Goal: Task Accomplishment & Management: Use online tool/utility

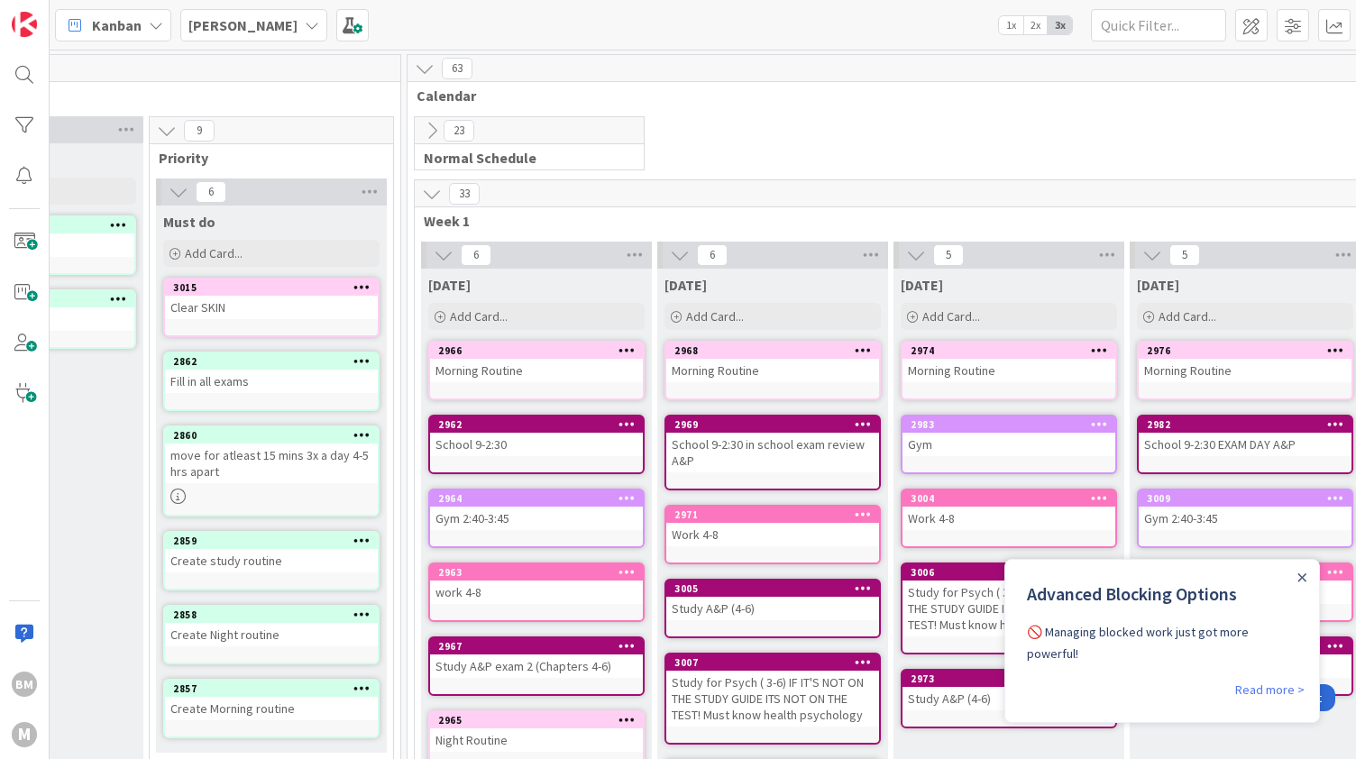
click at [429, 185] on icon at bounding box center [432, 194] width 20 height 20
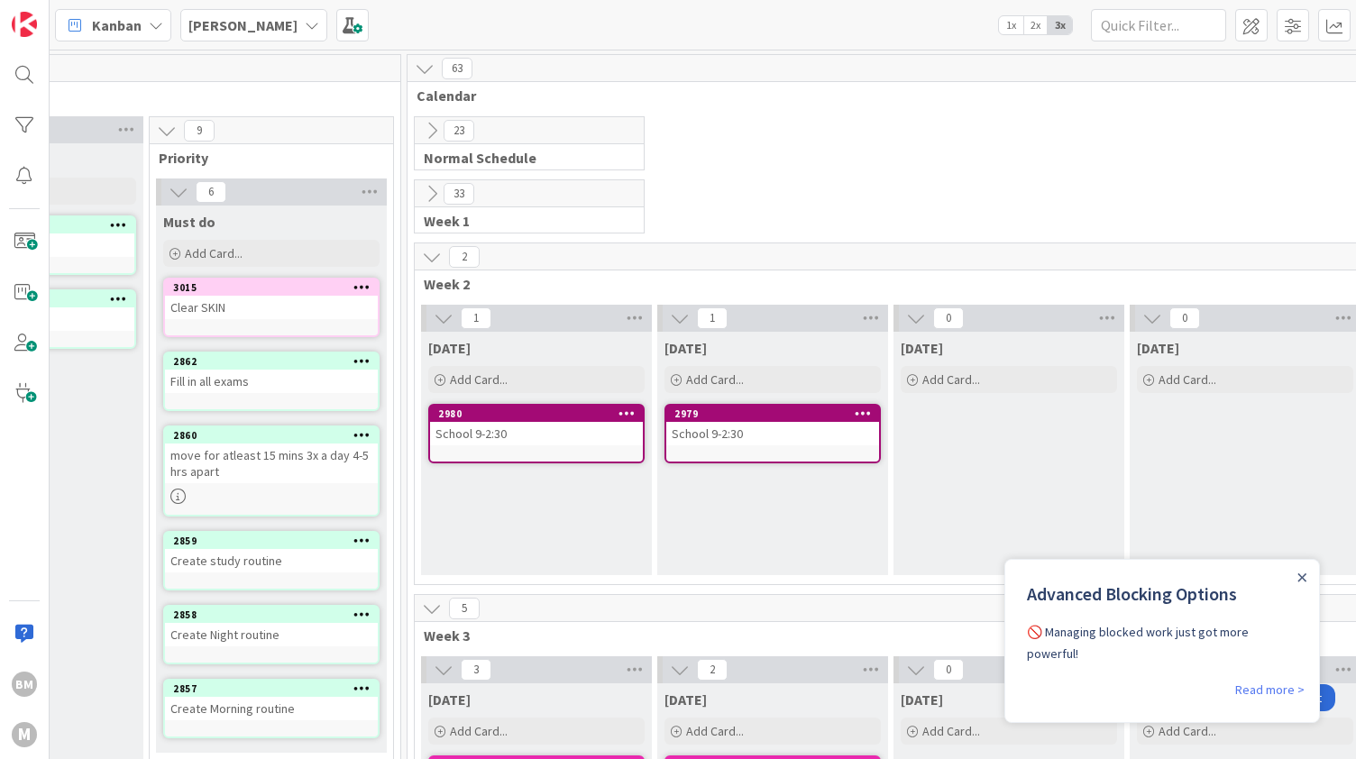
click at [429, 249] on icon at bounding box center [432, 257] width 20 height 20
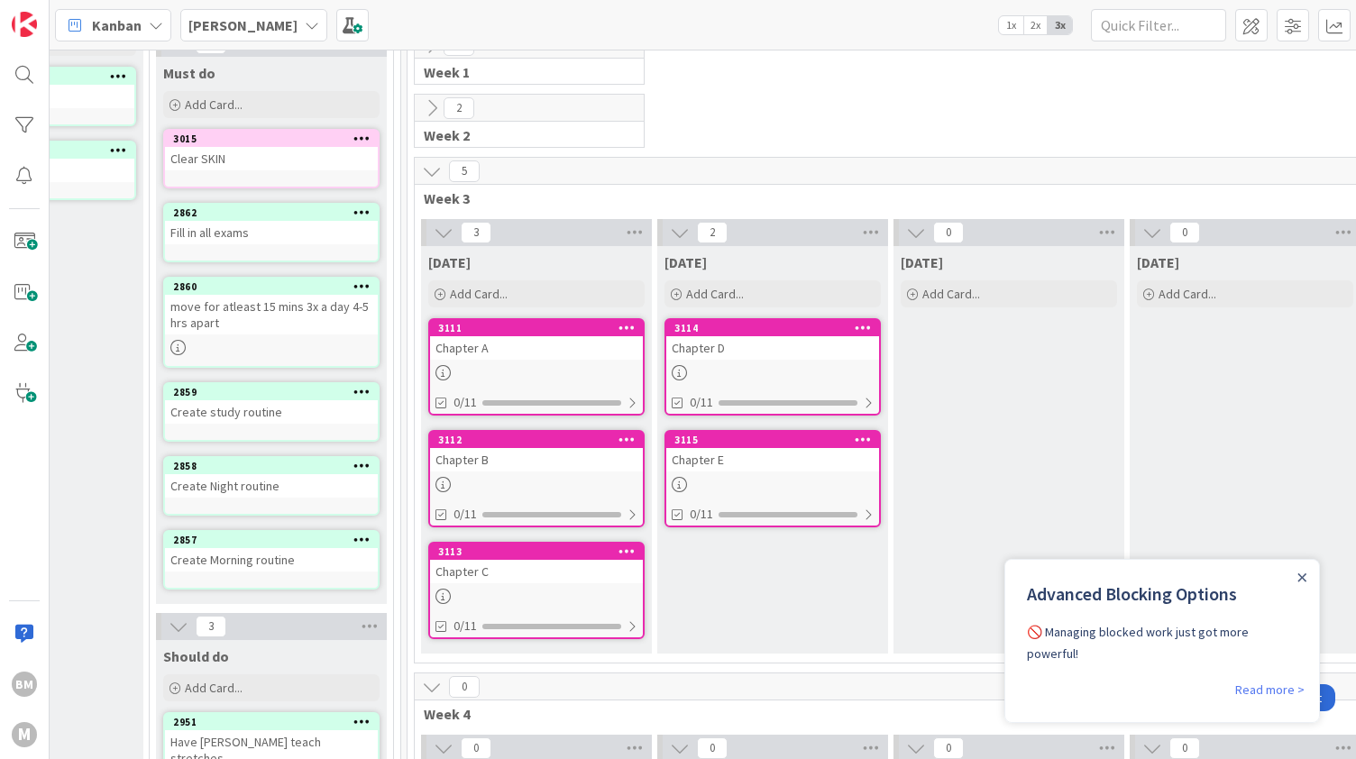
scroll to position [150, 387]
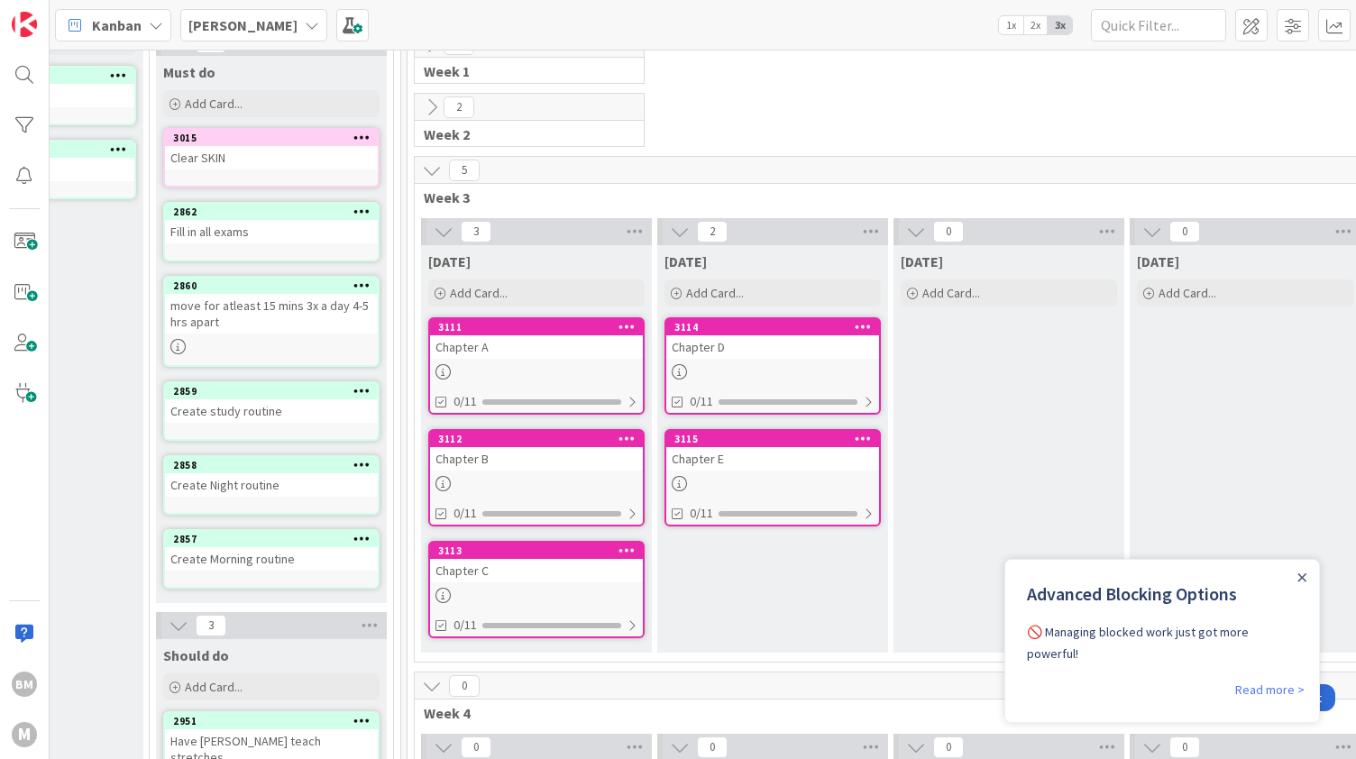
click at [580, 367] on div at bounding box center [536, 371] width 213 height 15
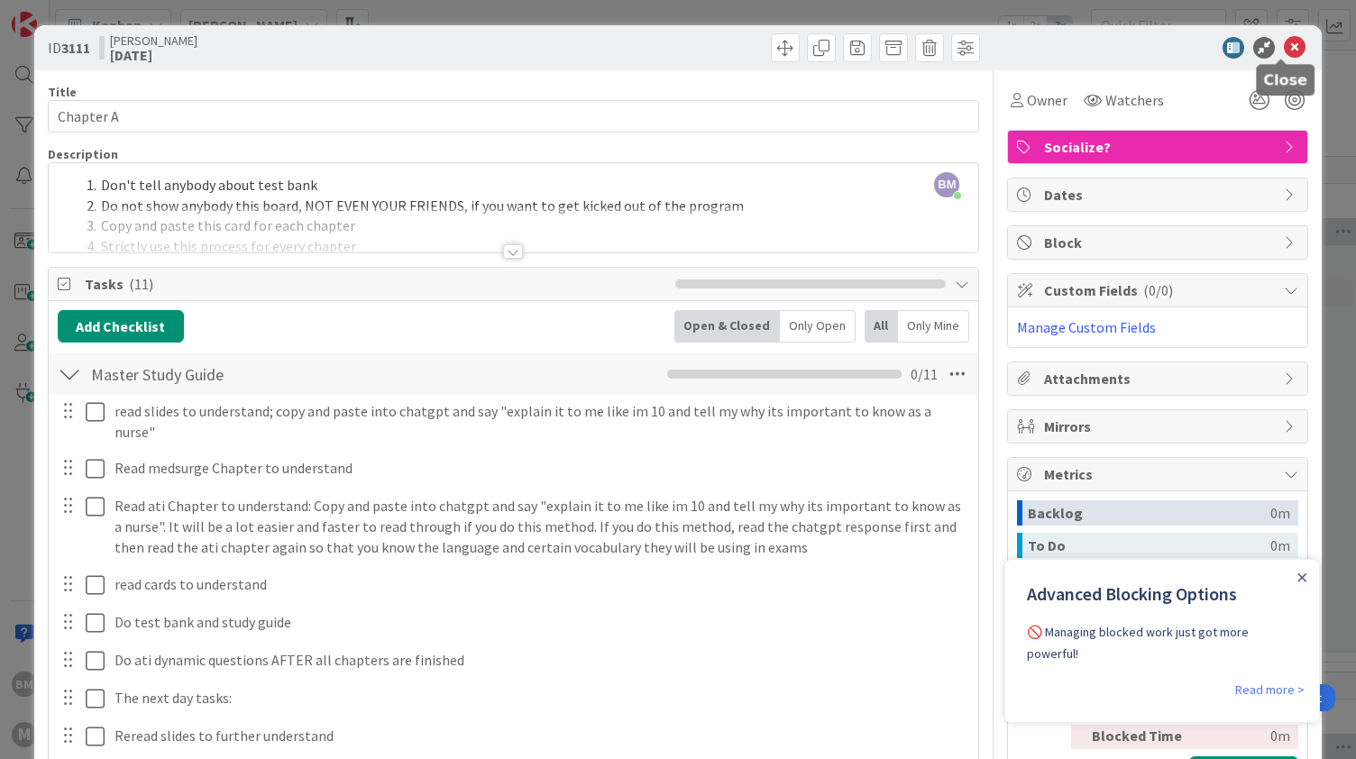
click at [1284, 51] on icon at bounding box center [1295, 48] width 22 height 22
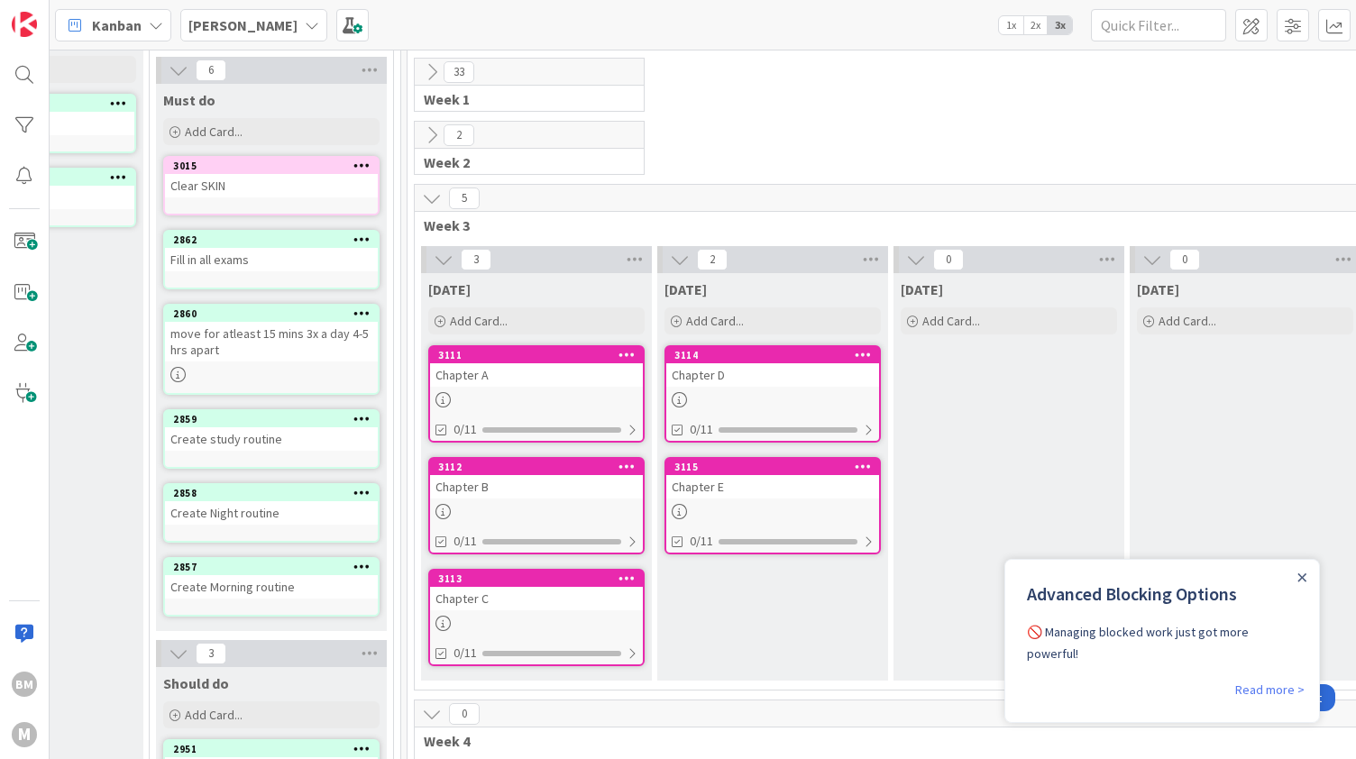
scroll to position [121, 387]
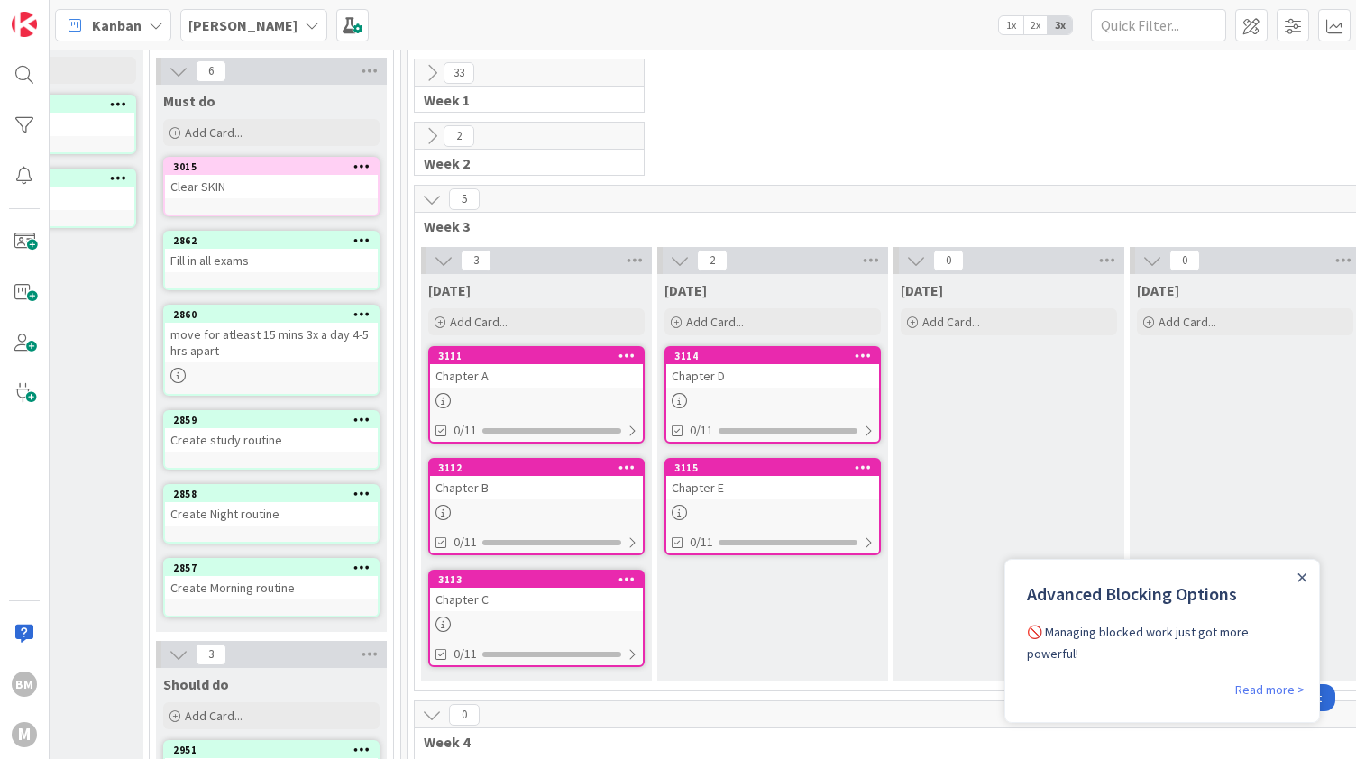
click at [366, 309] on icon at bounding box center [362, 314] width 17 height 13
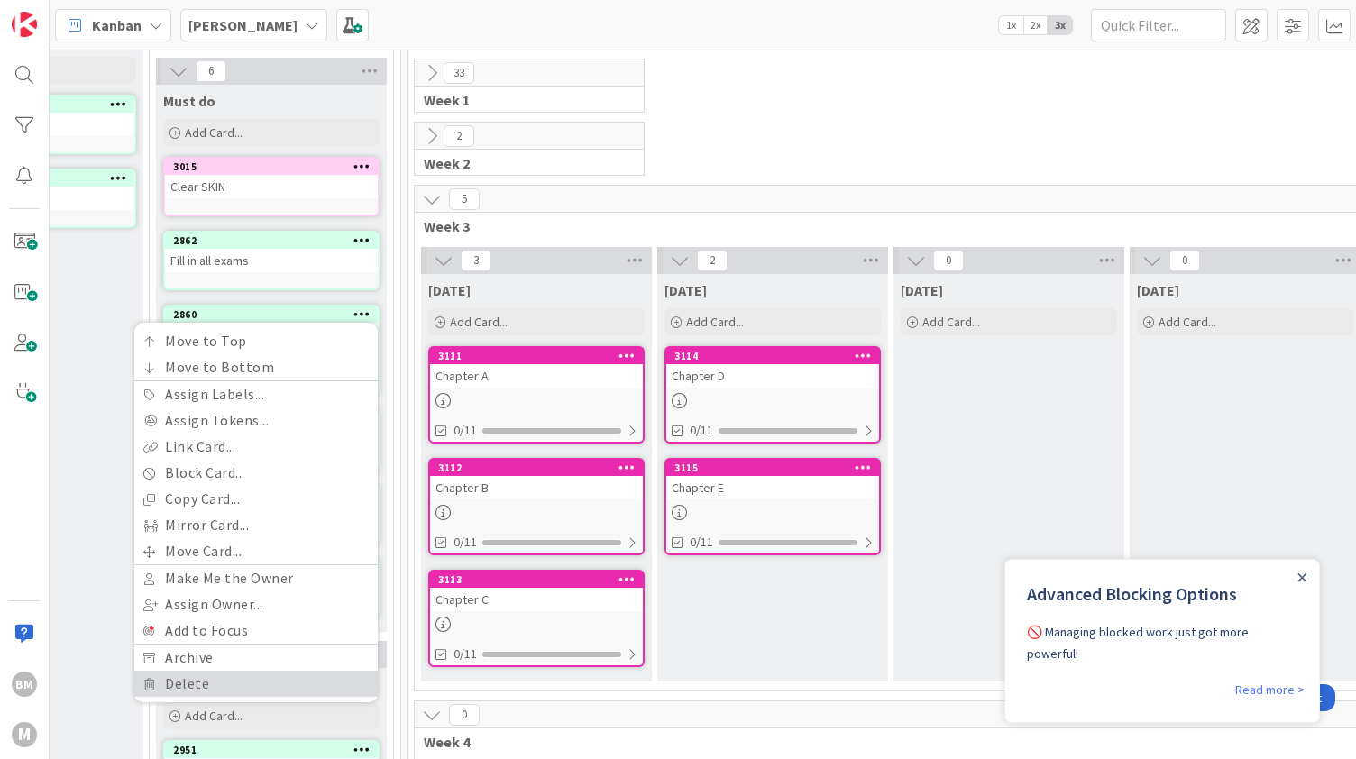
click at [197, 671] on link "Delete" at bounding box center [255, 684] width 243 height 26
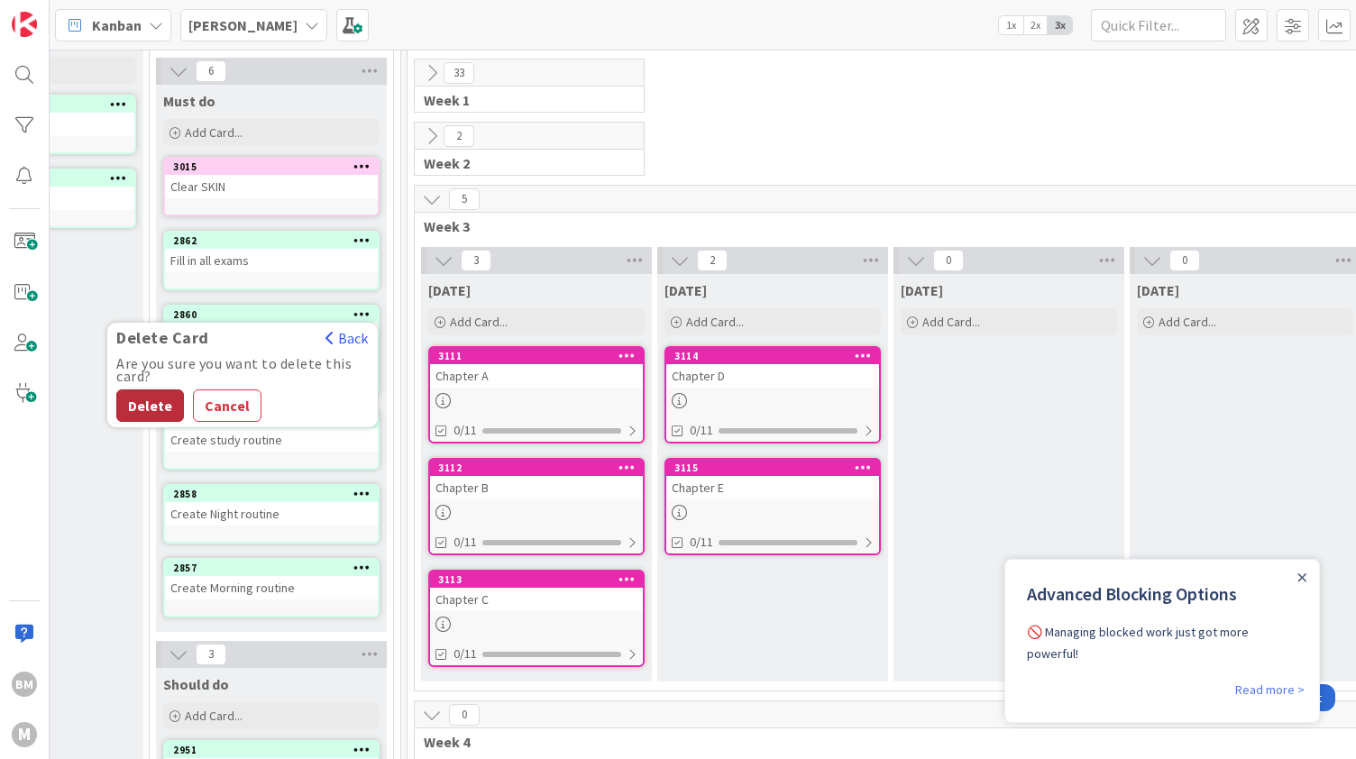
click at [149, 405] on button "Delete" at bounding box center [150, 406] width 68 height 32
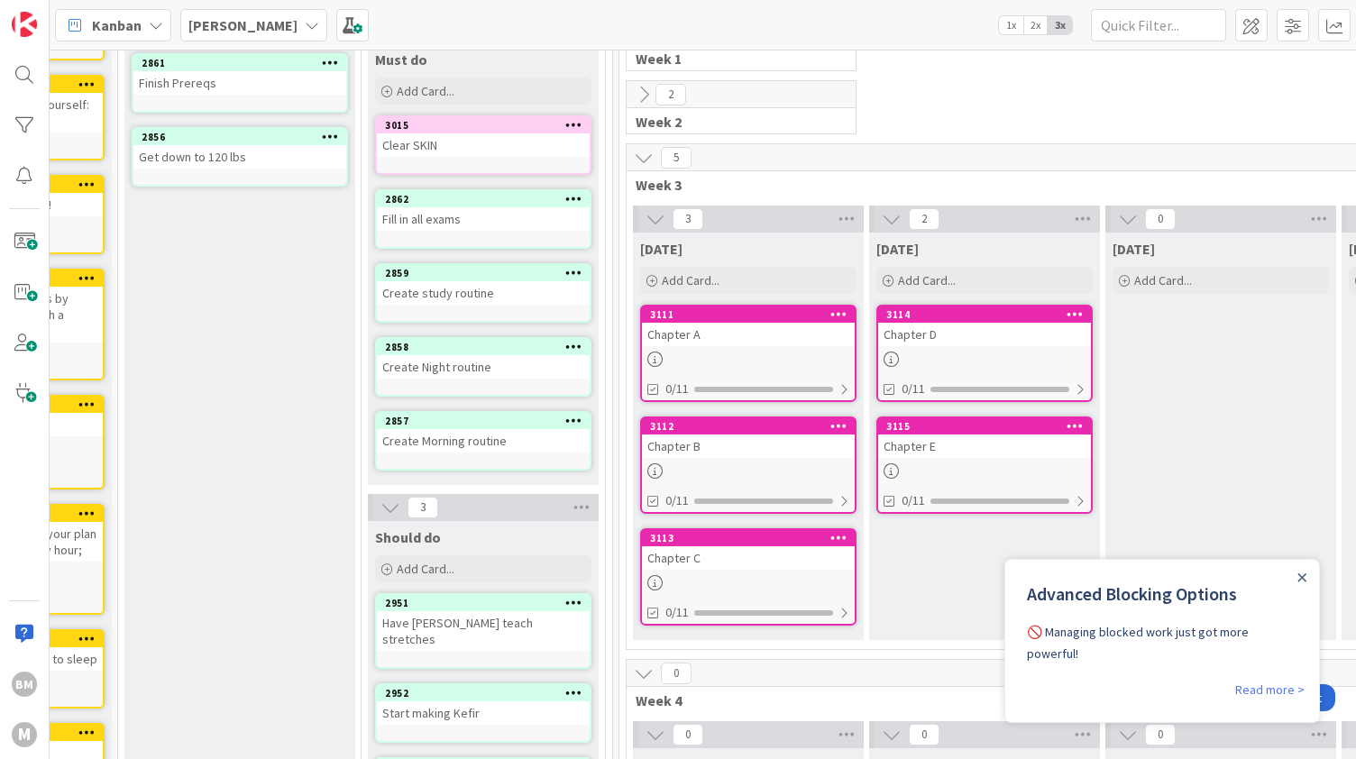
scroll to position [170, 174]
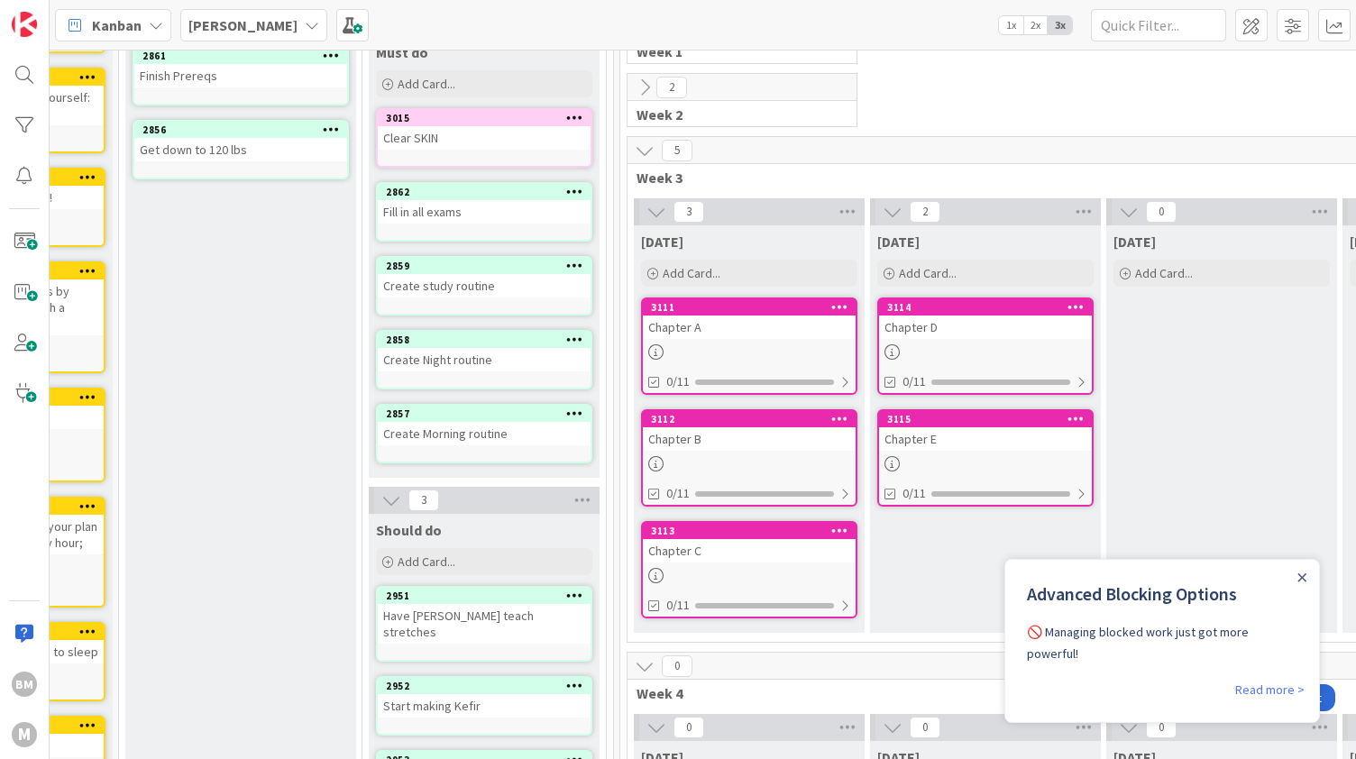
click at [700, 340] on div "3111 Chapter A 0/11" at bounding box center [749, 346] width 216 height 97
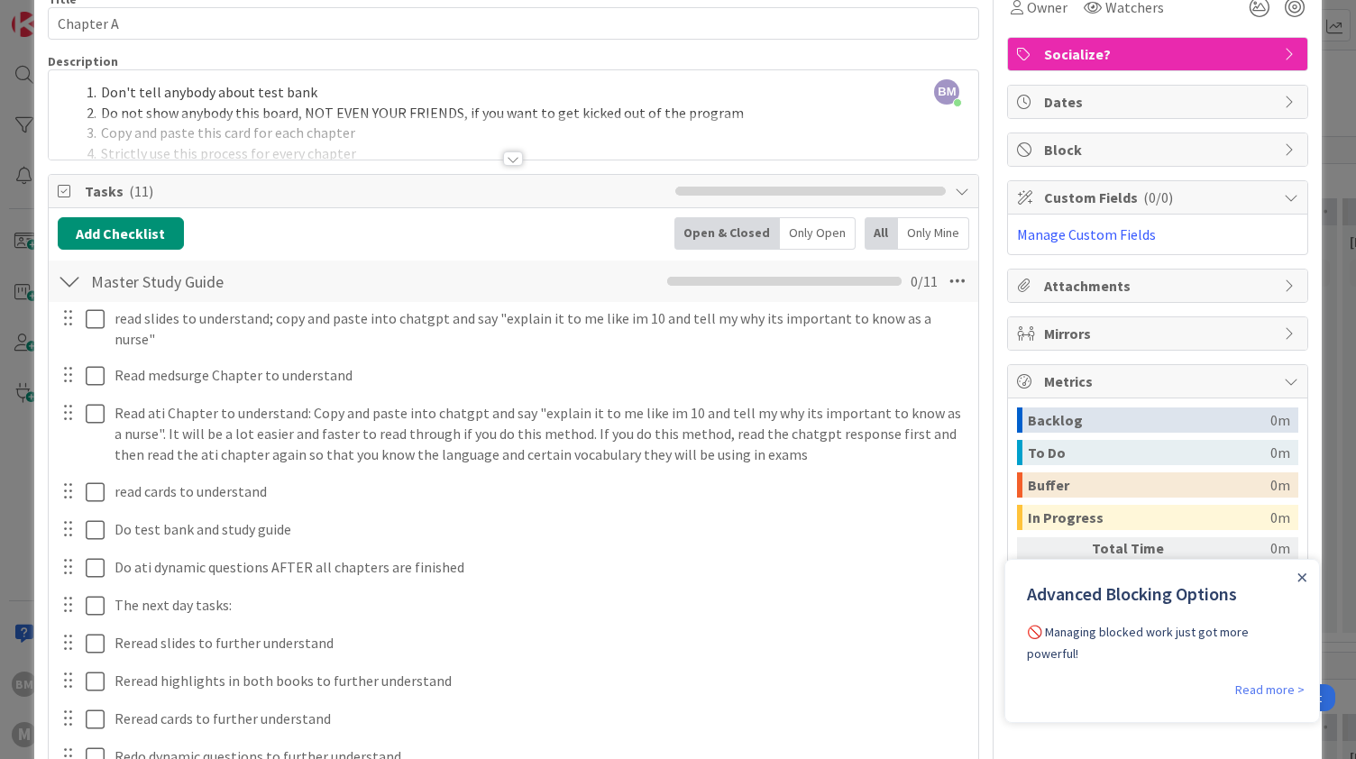
scroll to position [91, 0]
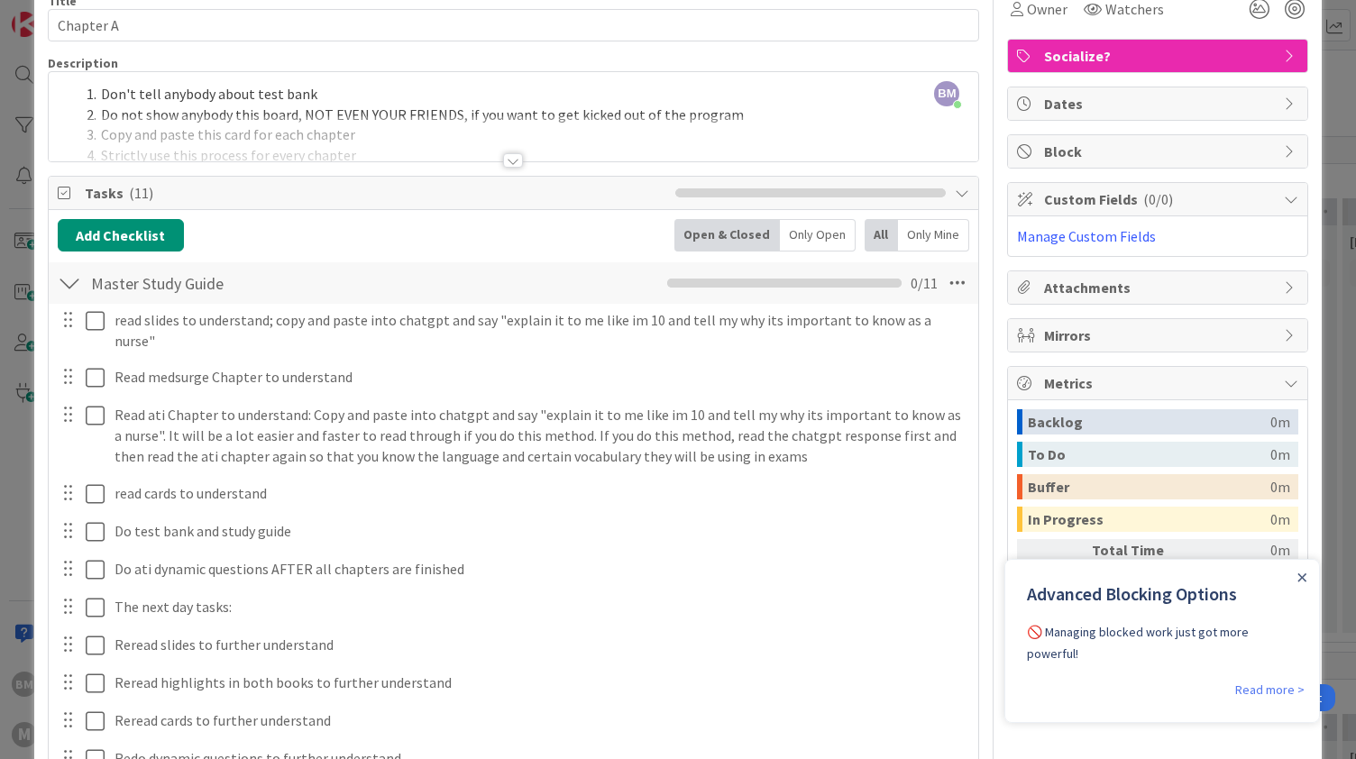
click at [509, 154] on div at bounding box center [513, 160] width 20 height 14
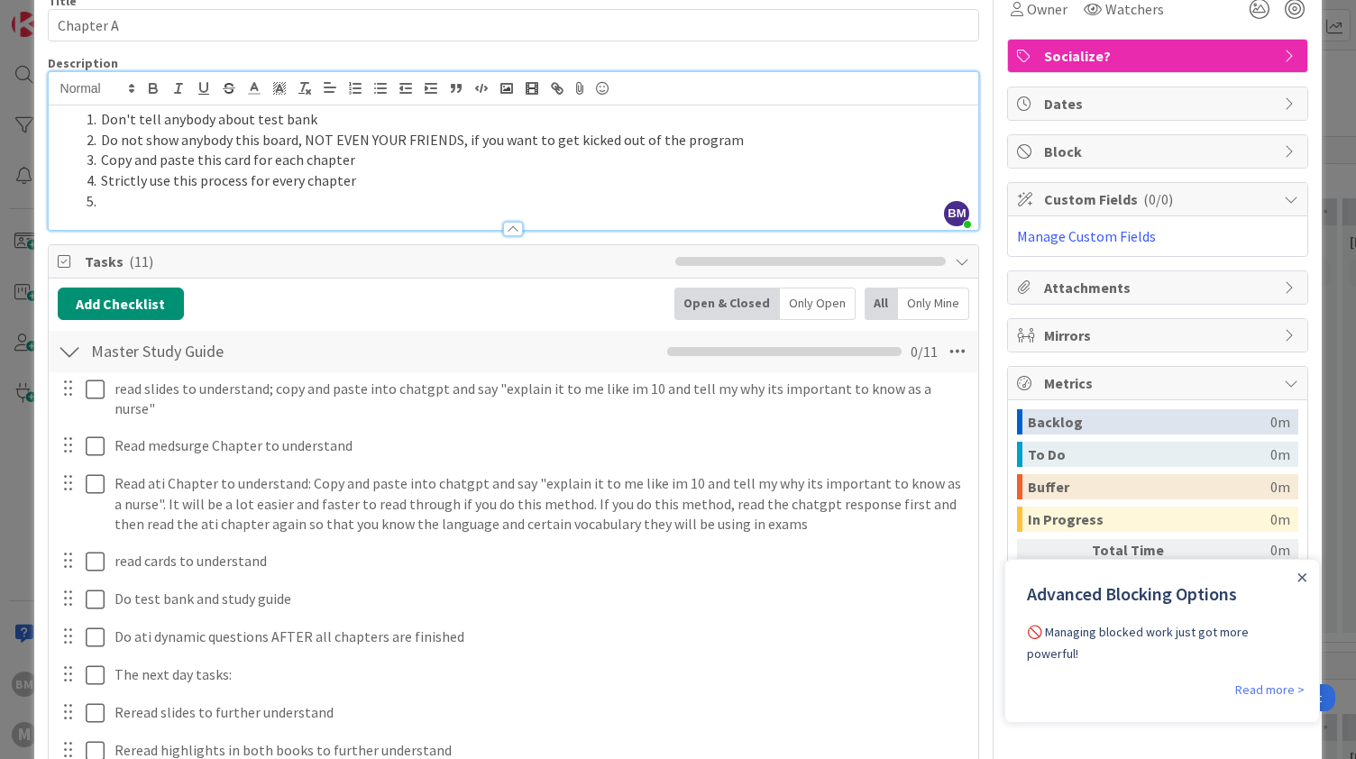
scroll to position [0, 0]
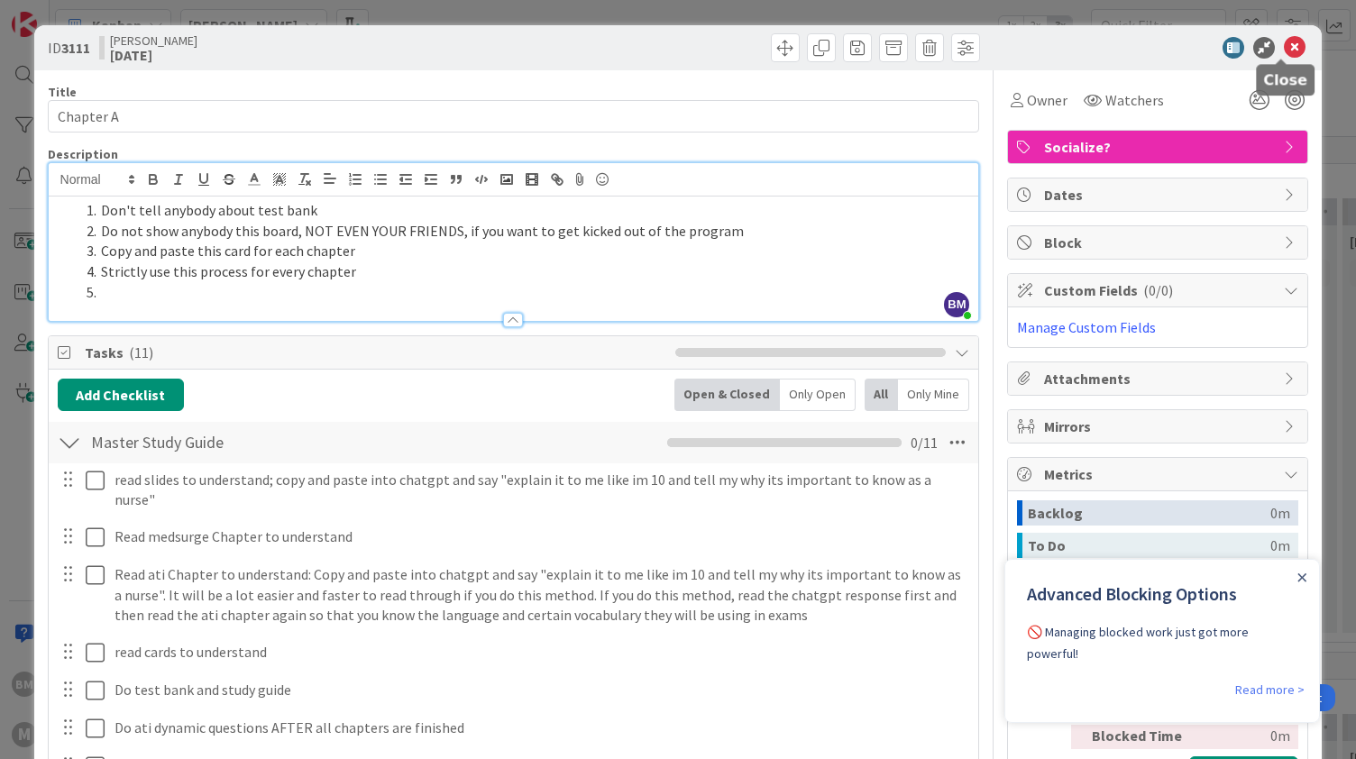
click at [1286, 48] on icon at bounding box center [1295, 48] width 22 height 22
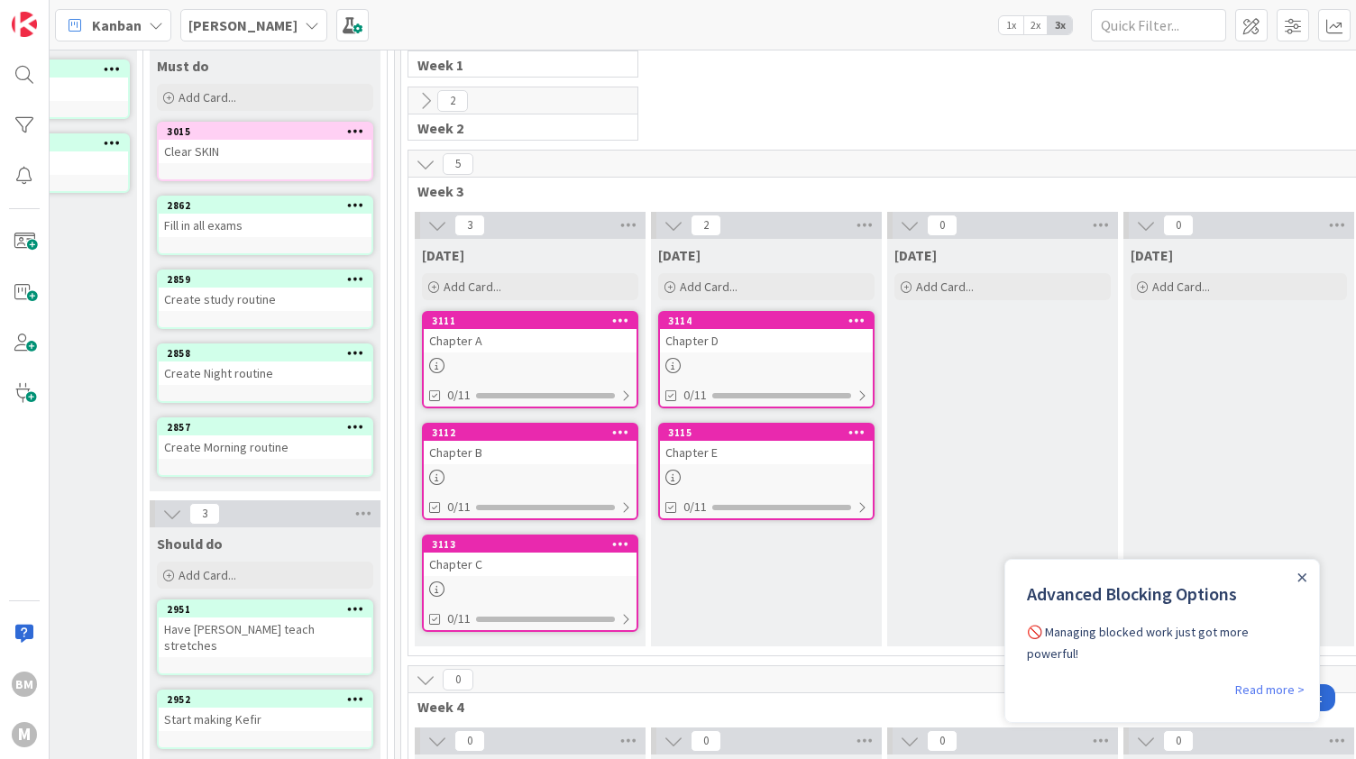
scroll to position [0, 393]
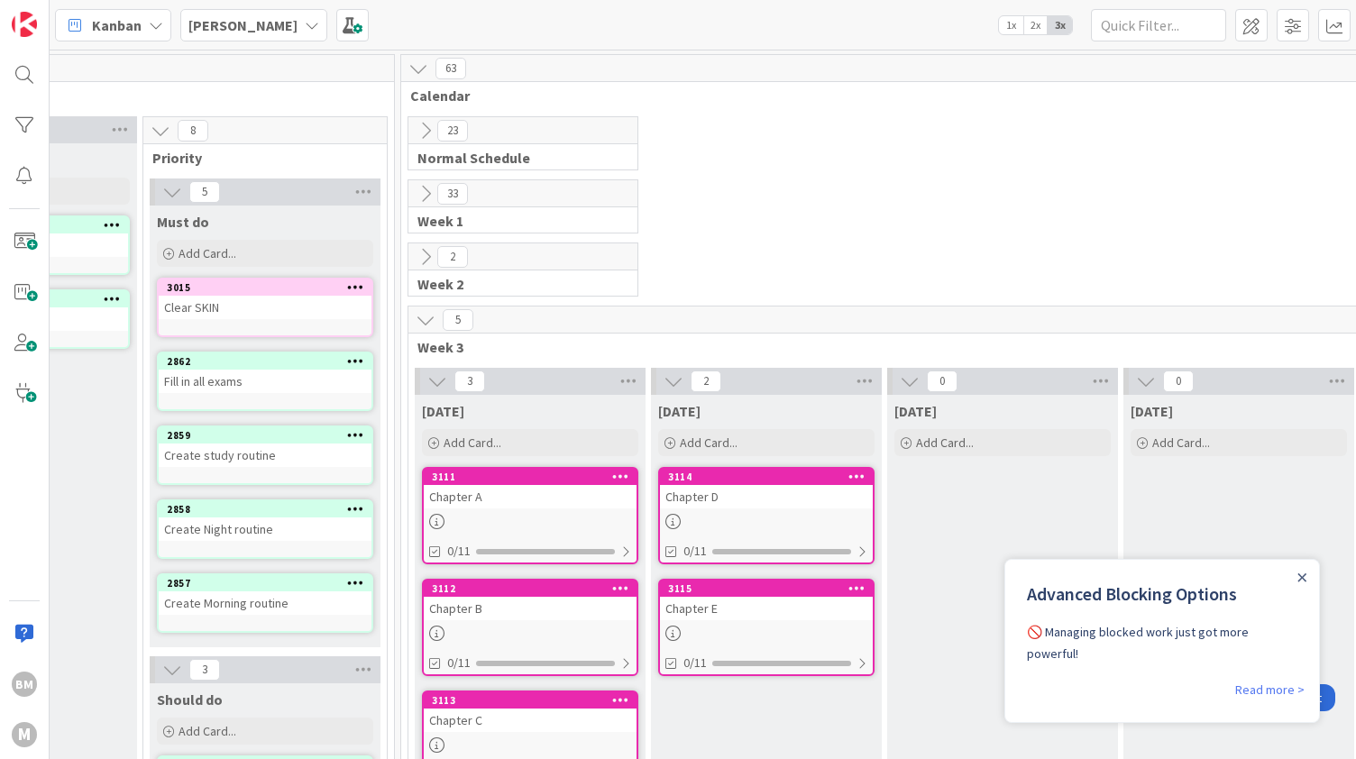
click at [414, 196] on button at bounding box center [425, 193] width 23 height 23
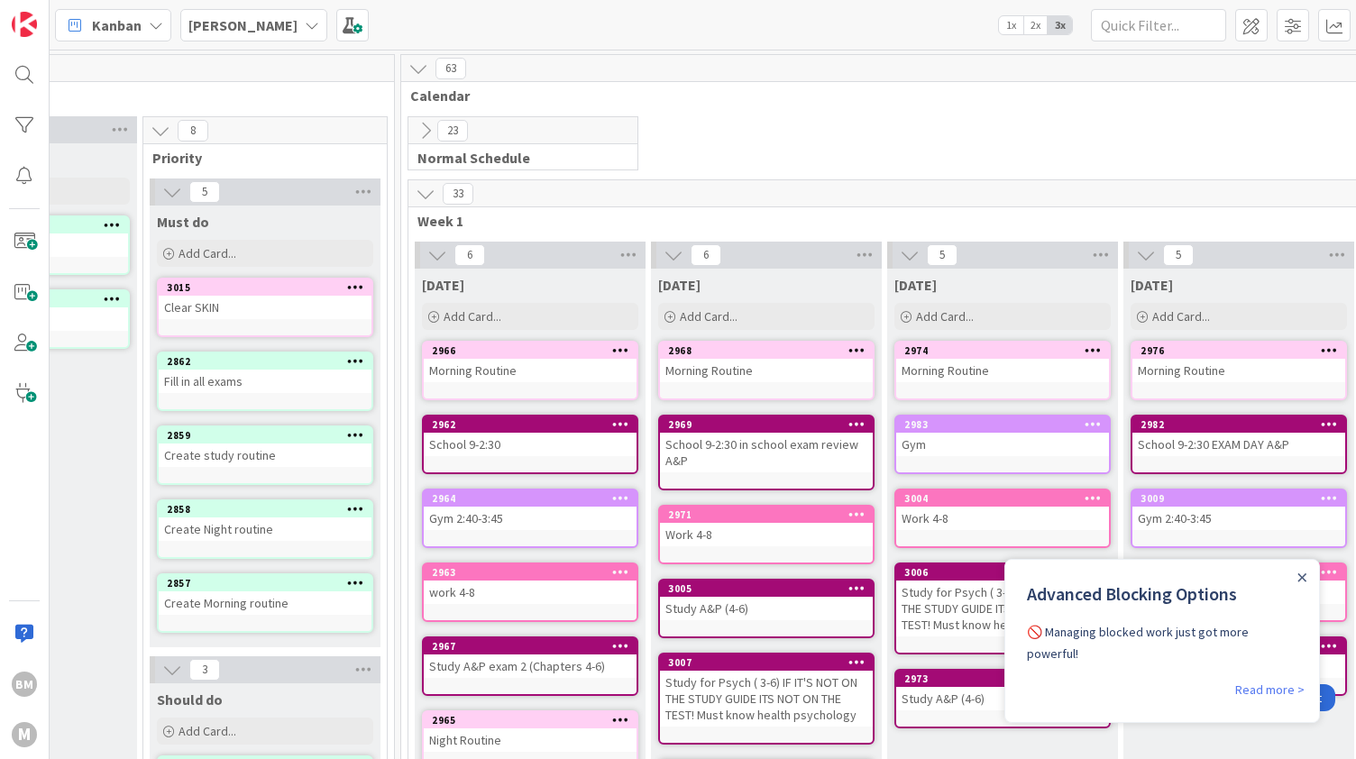
click at [420, 193] on icon at bounding box center [426, 194] width 20 height 20
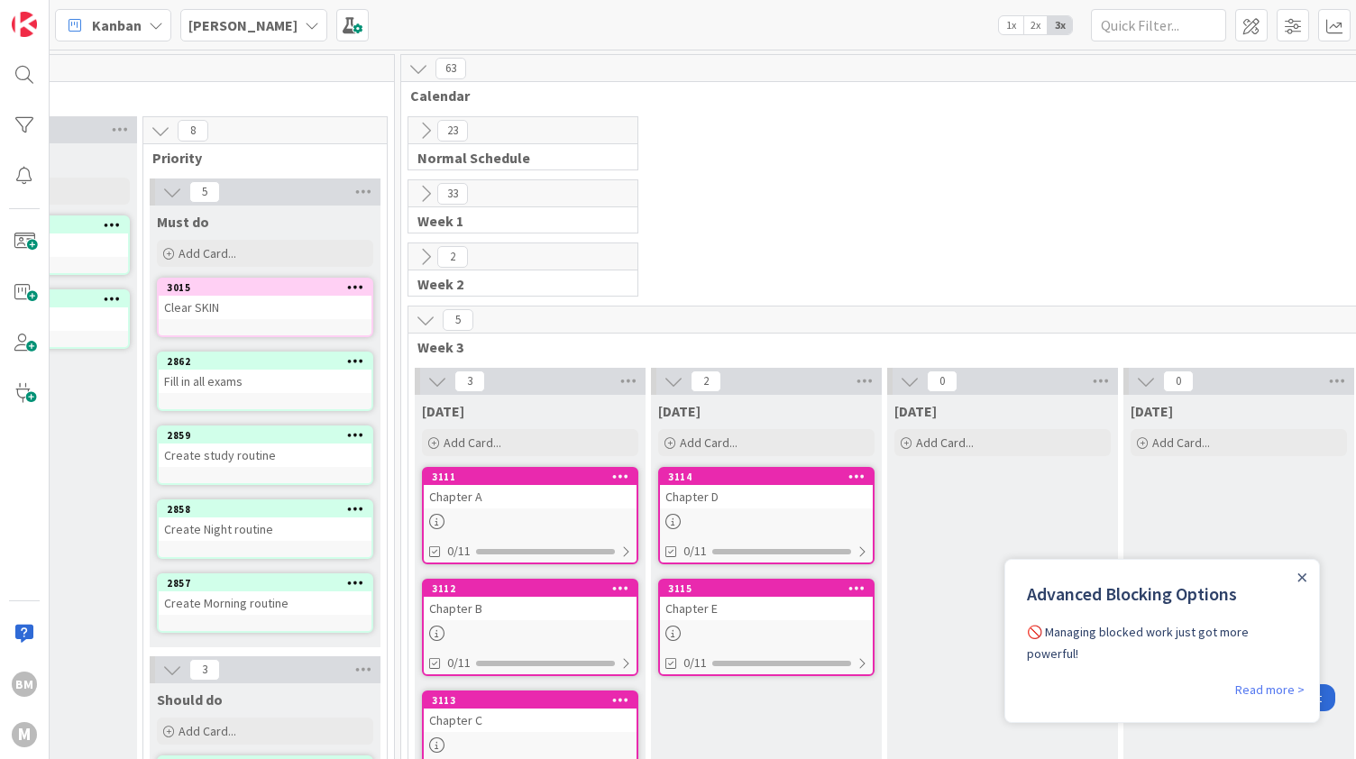
click at [427, 136] on icon at bounding box center [426, 131] width 20 height 20
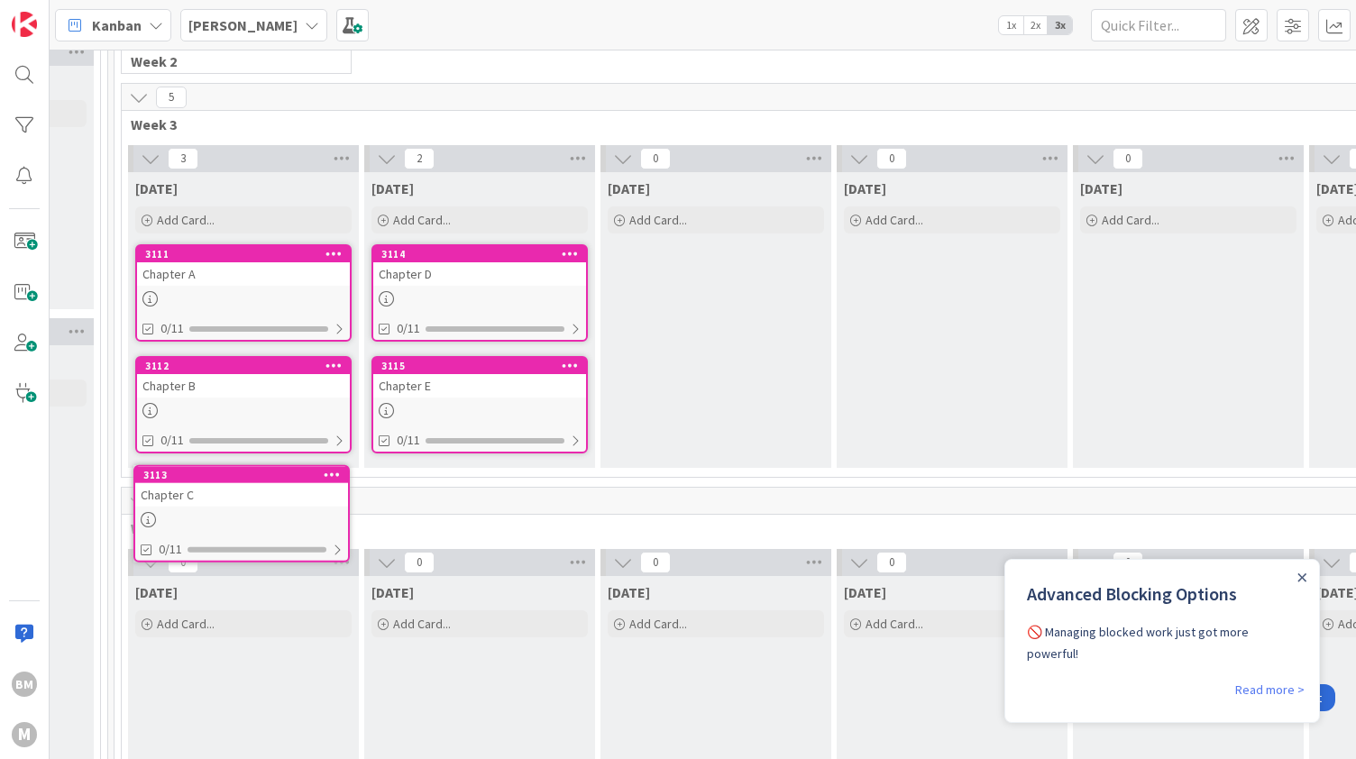
scroll to position [964, 657]
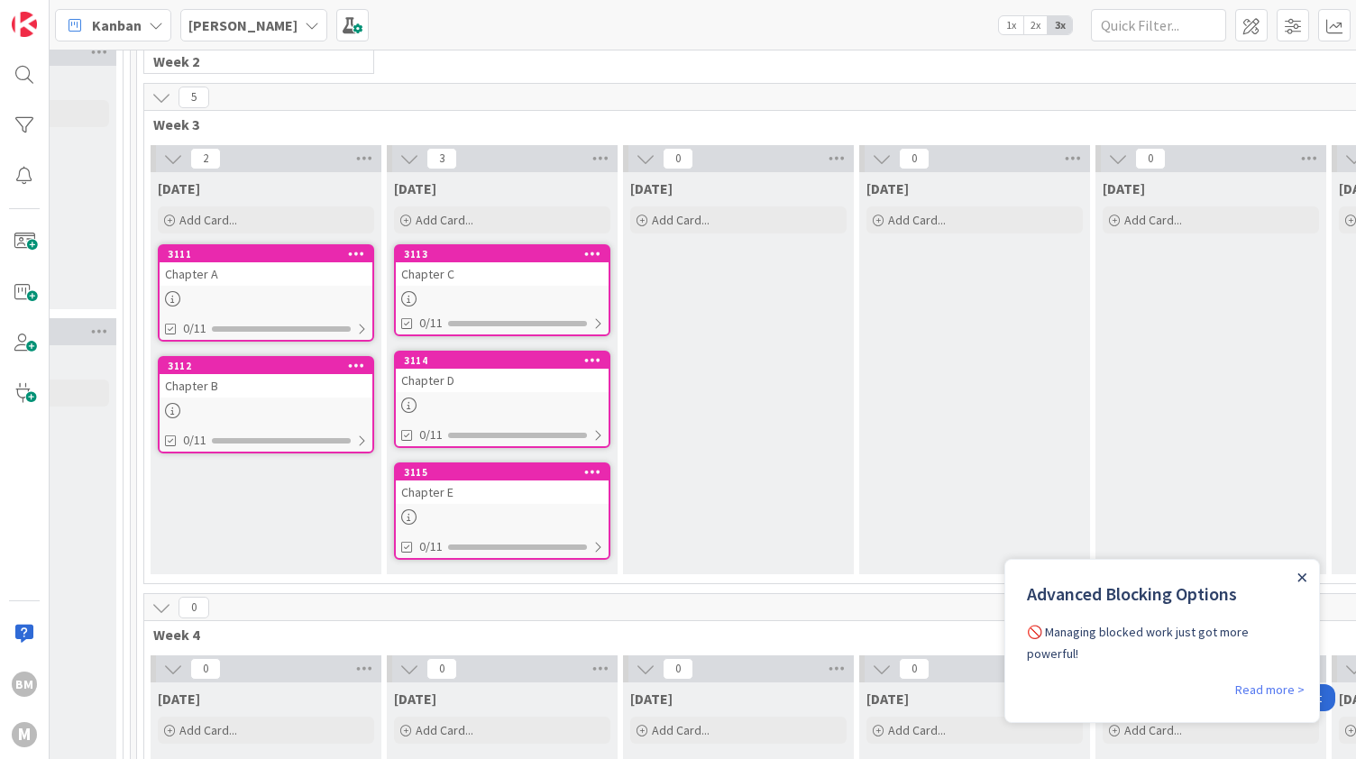
click at [1304, 574] on icon "Close Announcement" at bounding box center [1303, 578] width 8 height 8
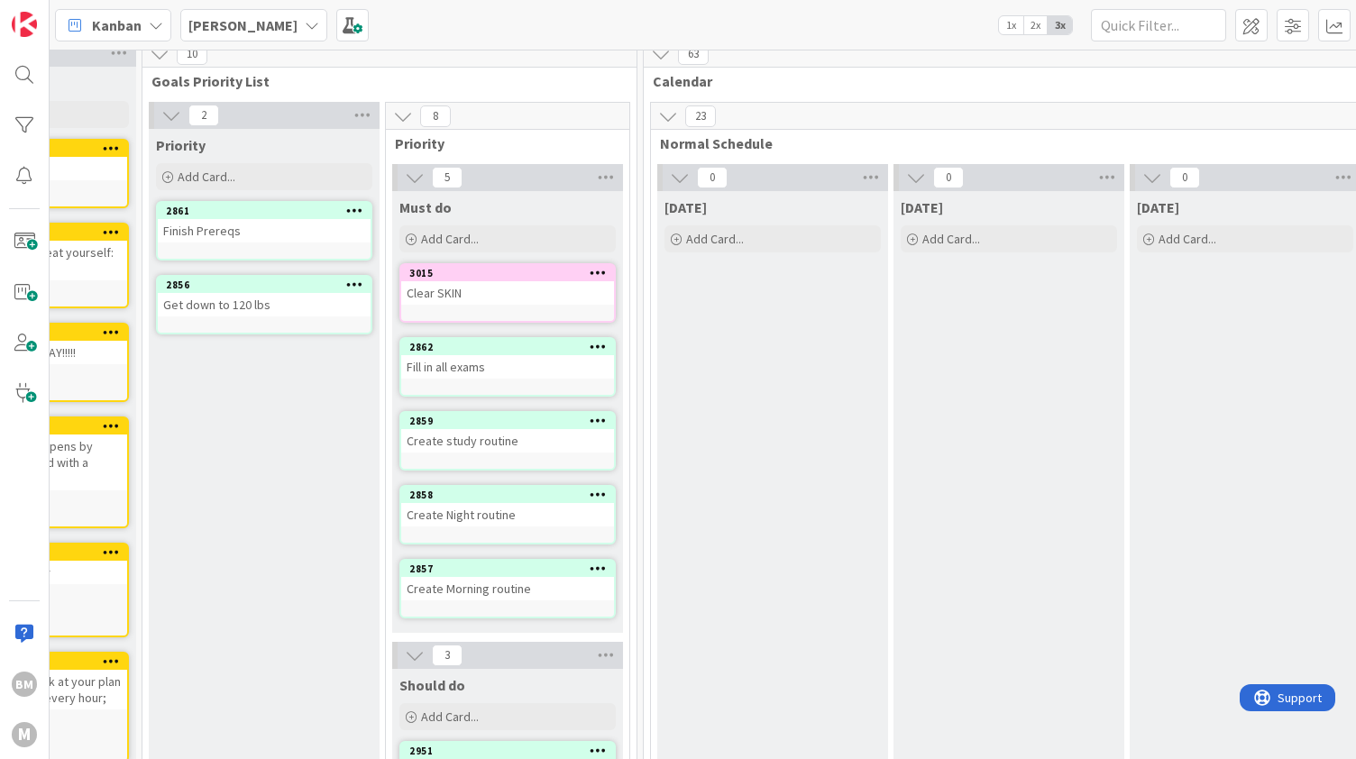
scroll to position [4, 151]
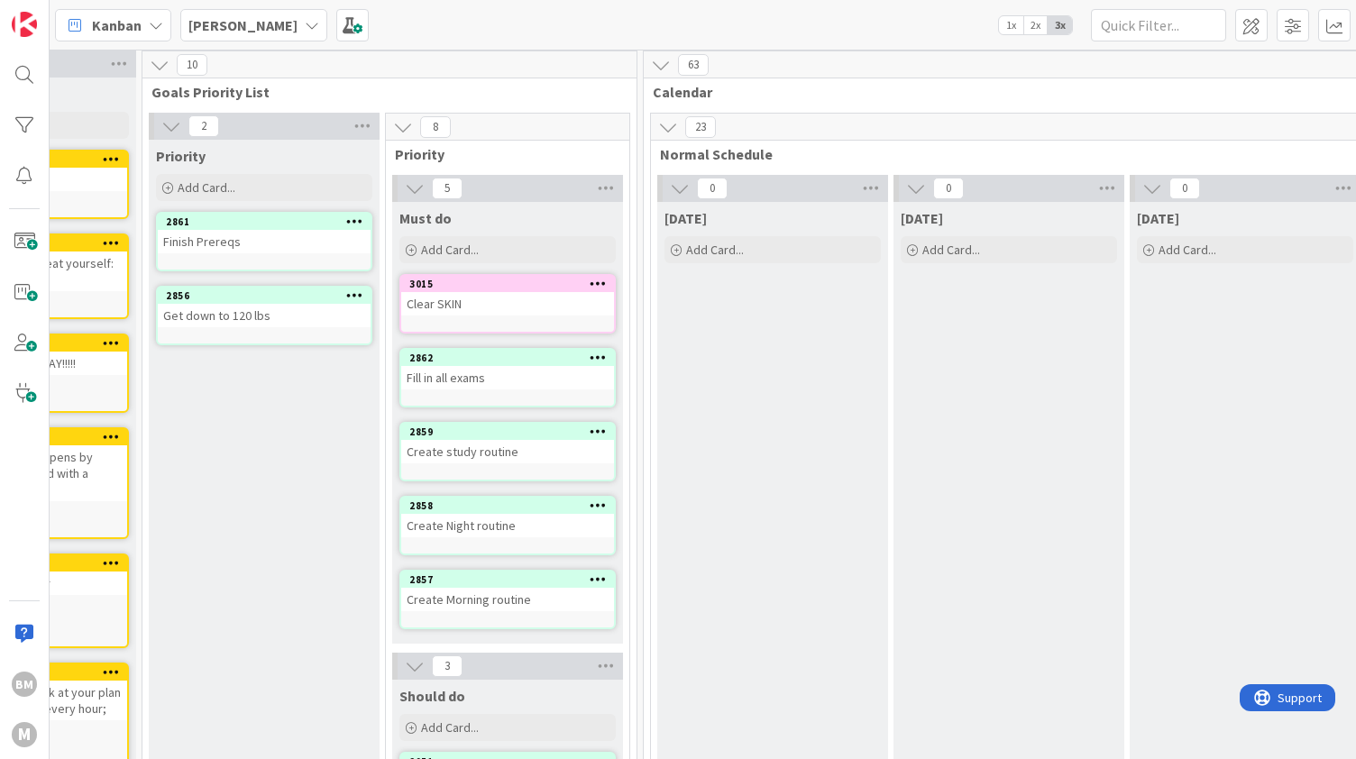
click at [668, 198] on button at bounding box center [679, 188] width 23 height 23
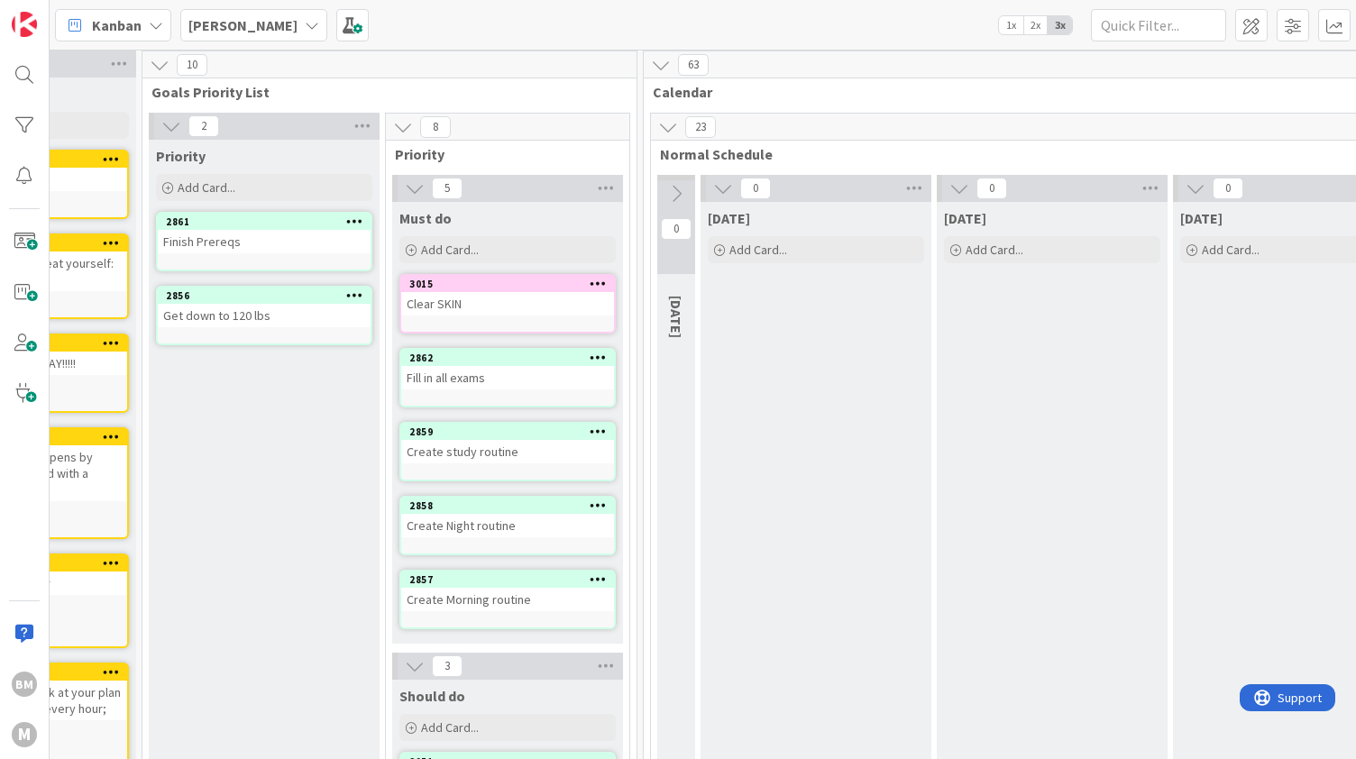
click at [668, 198] on icon at bounding box center [676, 194] width 20 height 20
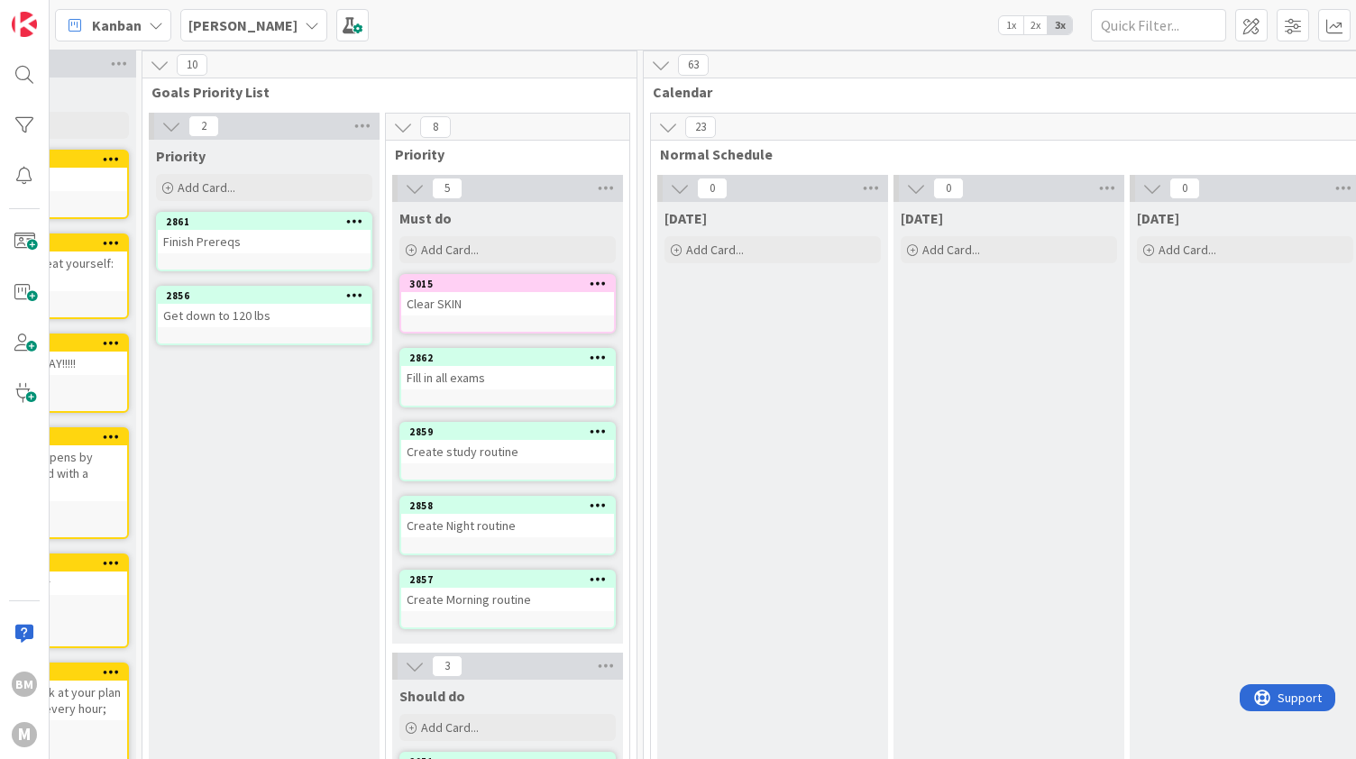
click at [673, 137] on button at bounding box center [668, 126] width 23 height 23
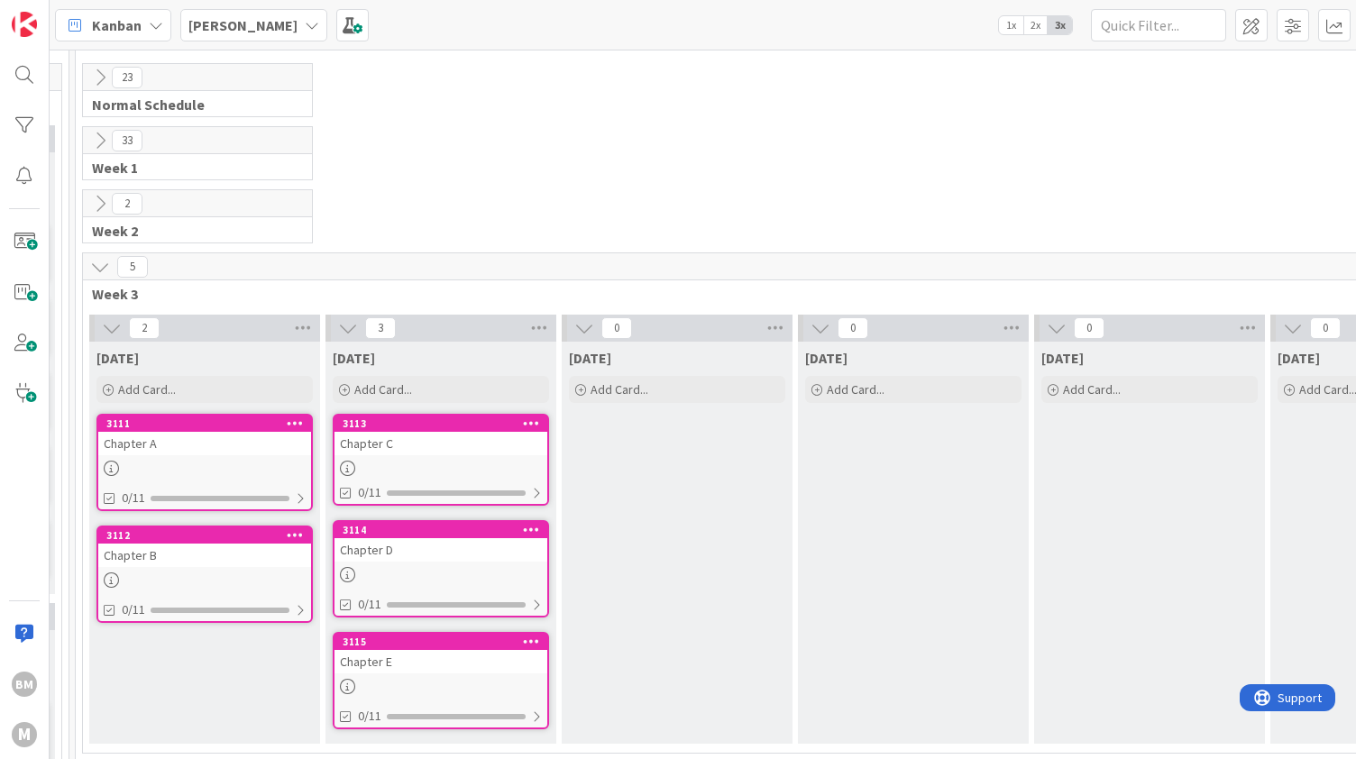
scroll to position [55, 719]
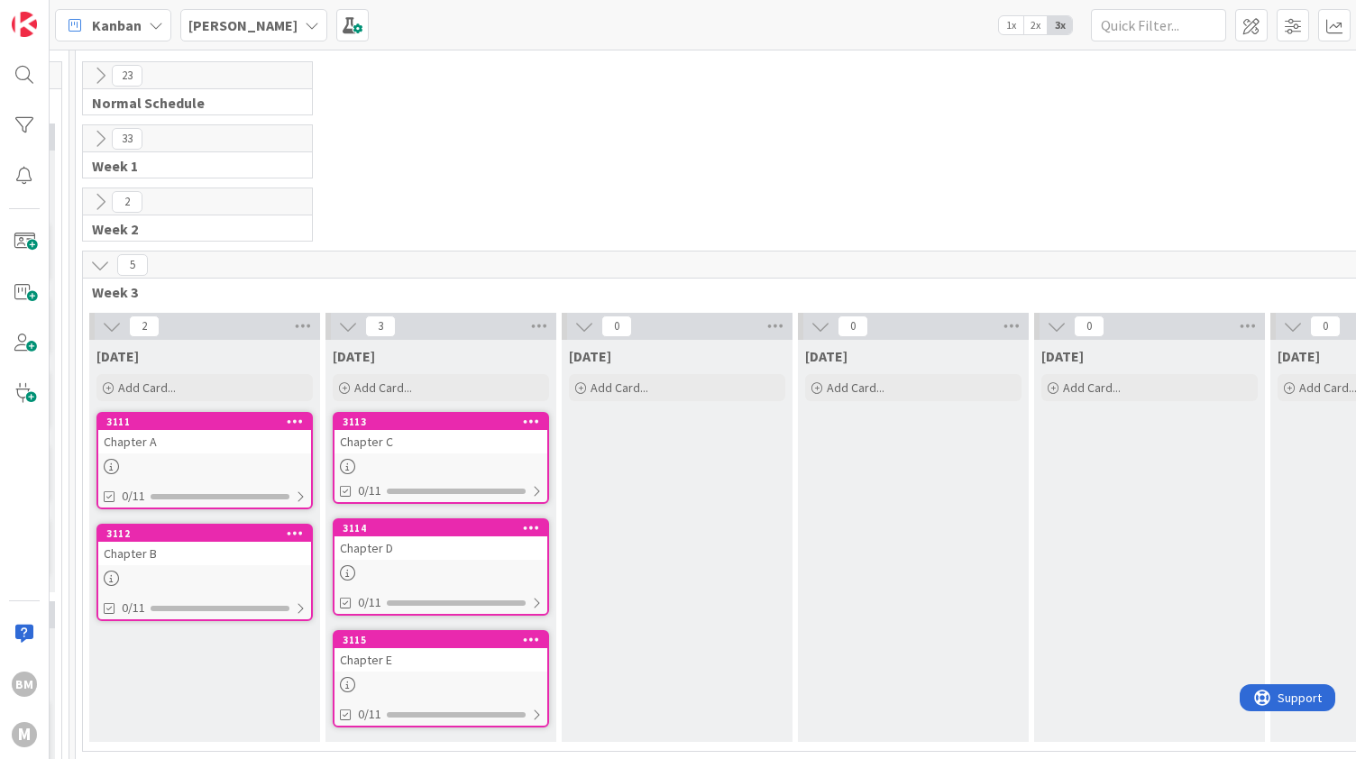
click at [505, 459] on div at bounding box center [441, 466] width 213 height 15
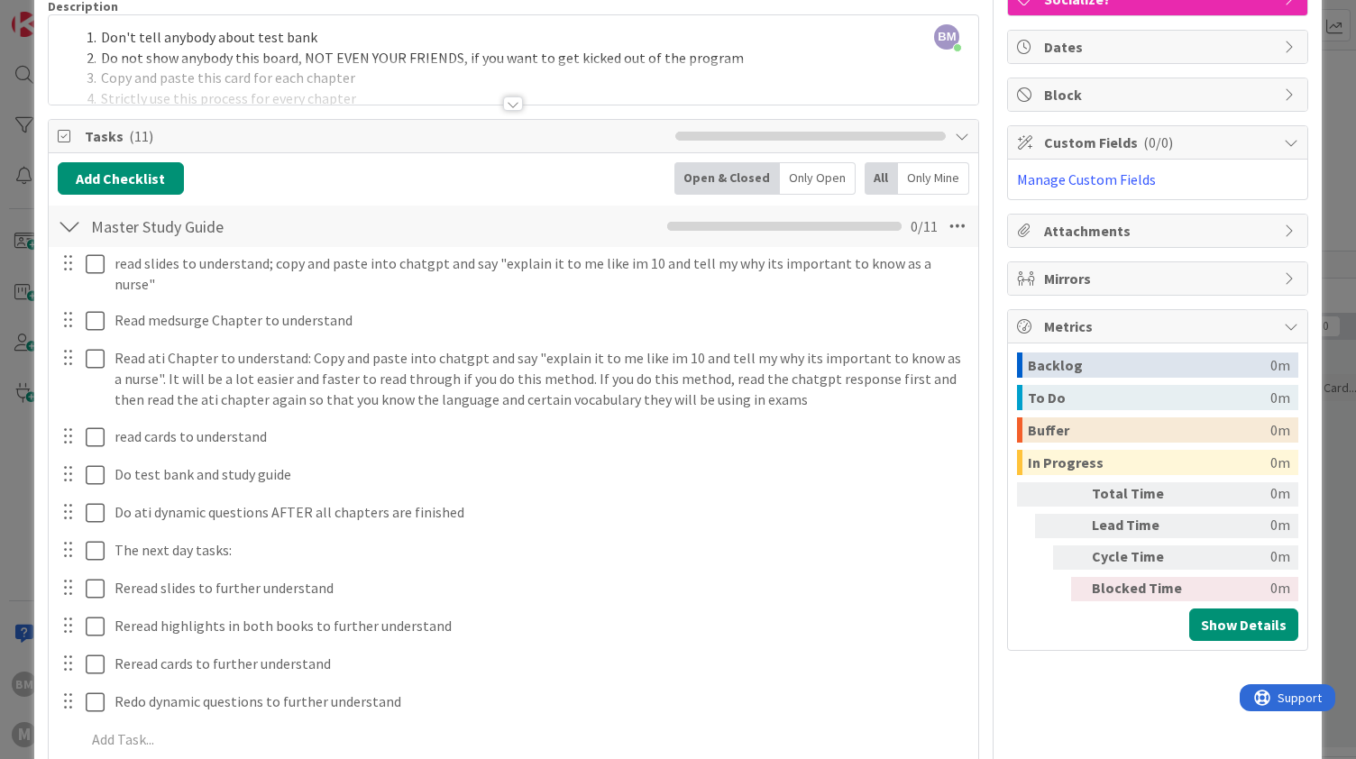
scroll to position [149, 0]
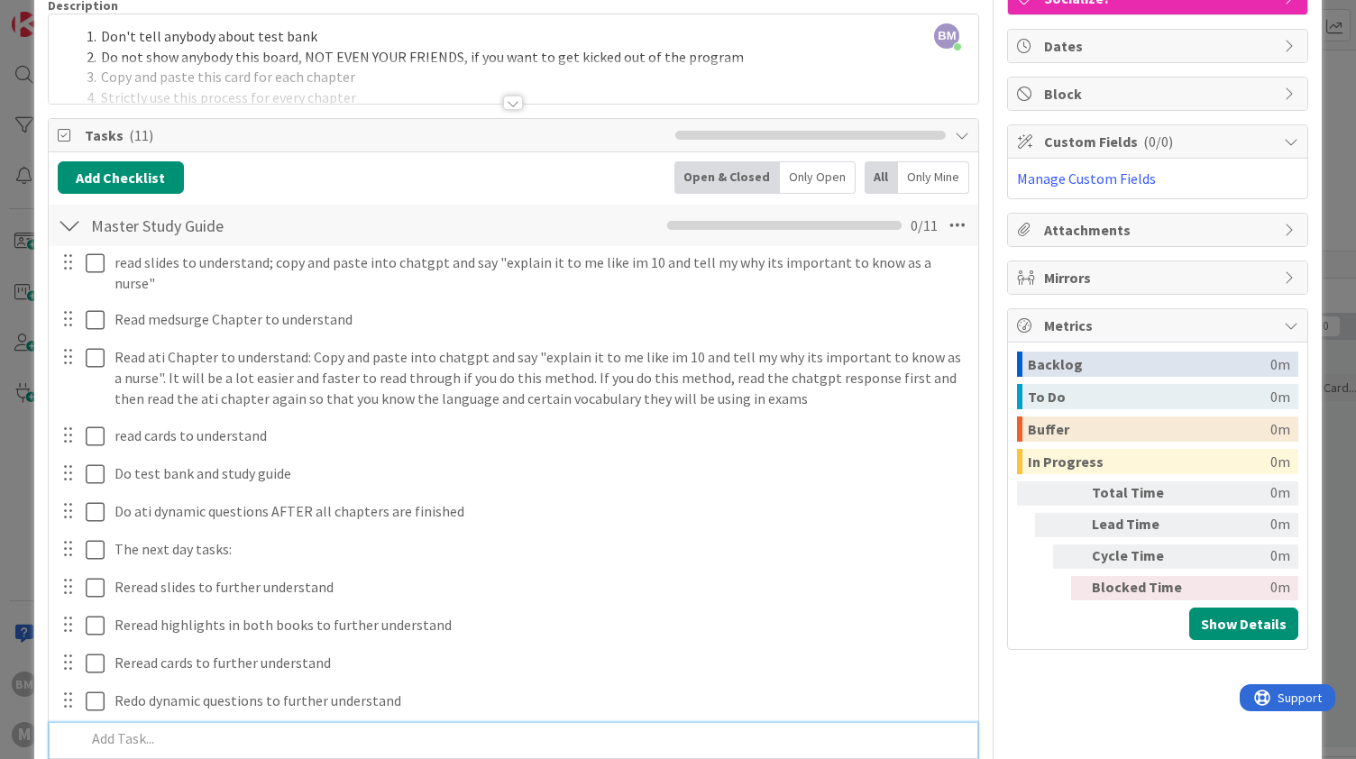
click at [130, 729] on p at bounding box center [526, 739] width 881 height 21
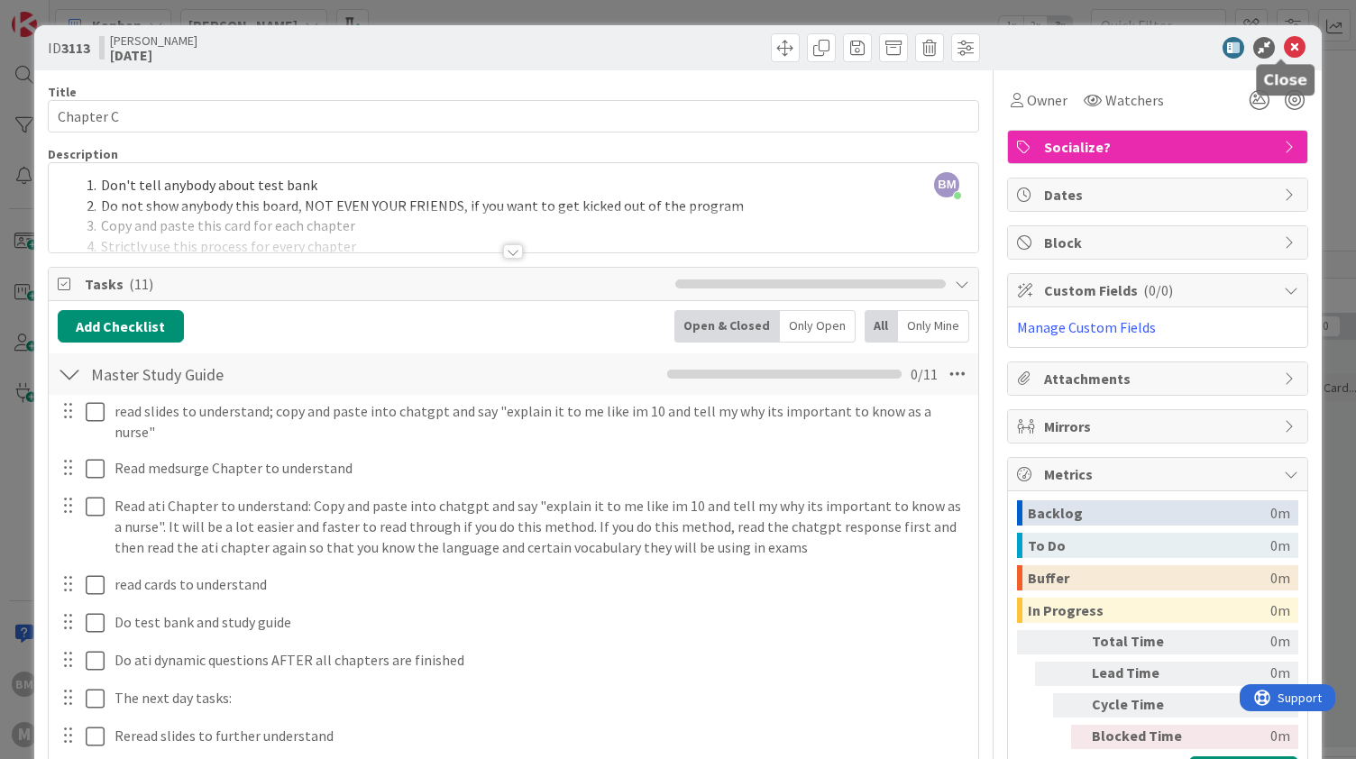
click at [1284, 51] on icon at bounding box center [1295, 48] width 22 height 22
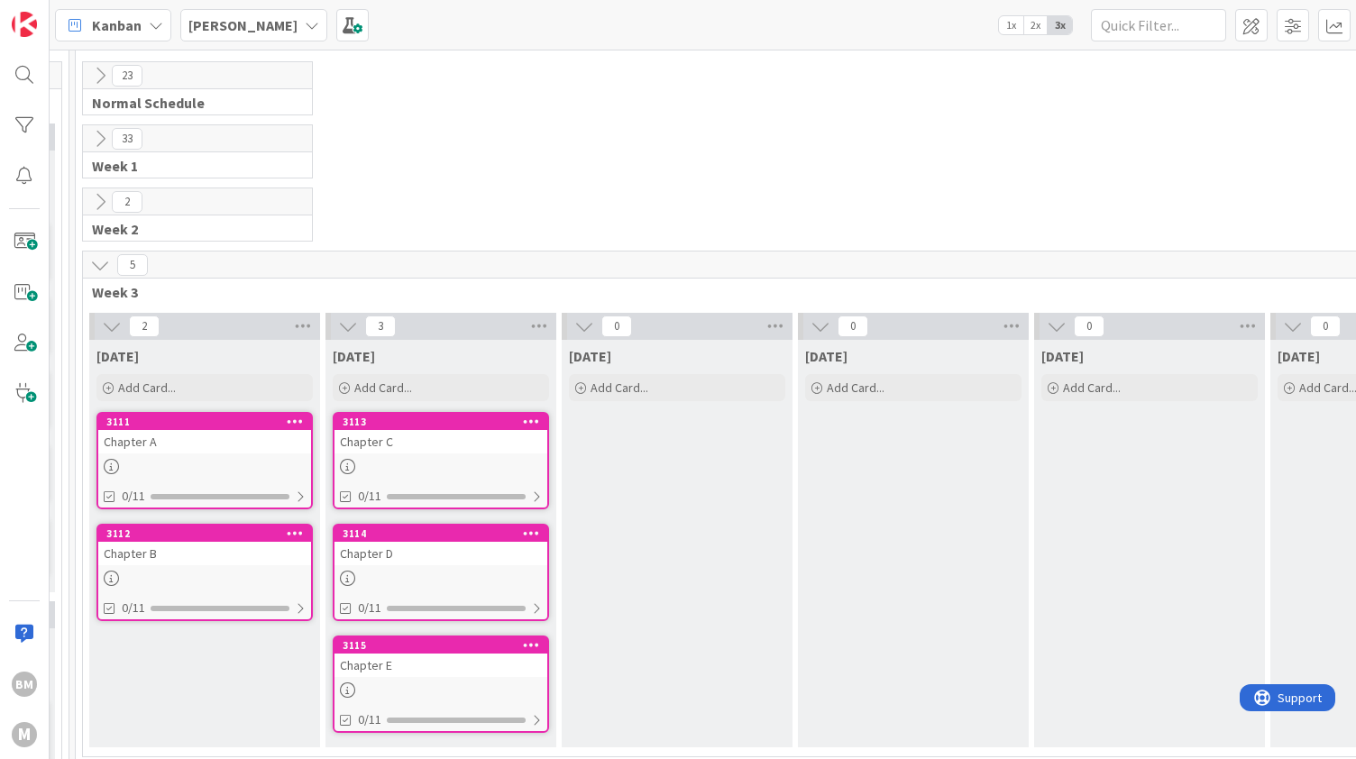
click at [523, 421] on icon at bounding box center [531, 421] width 17 height 13
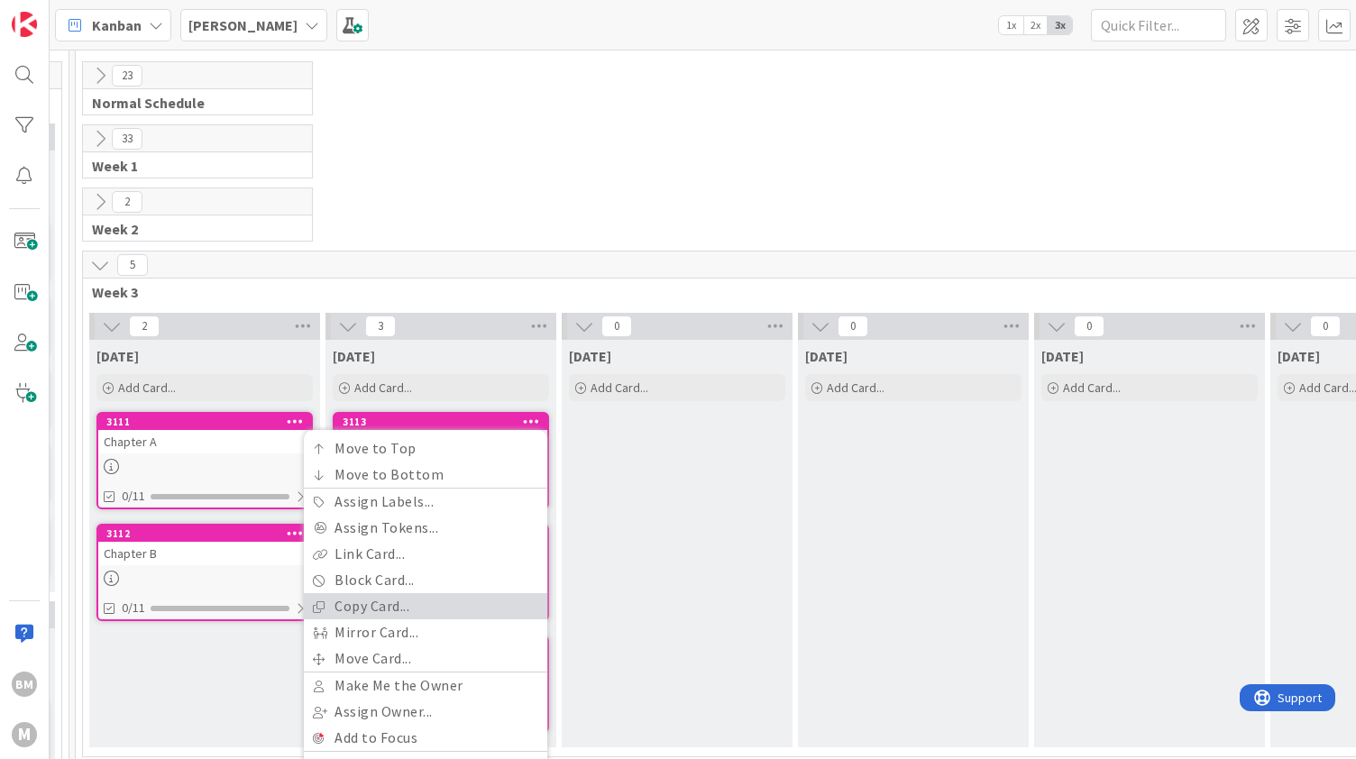
click at [395, 607] on link "Copy Card..." at bounding box center [425, 606] width 243 height 26
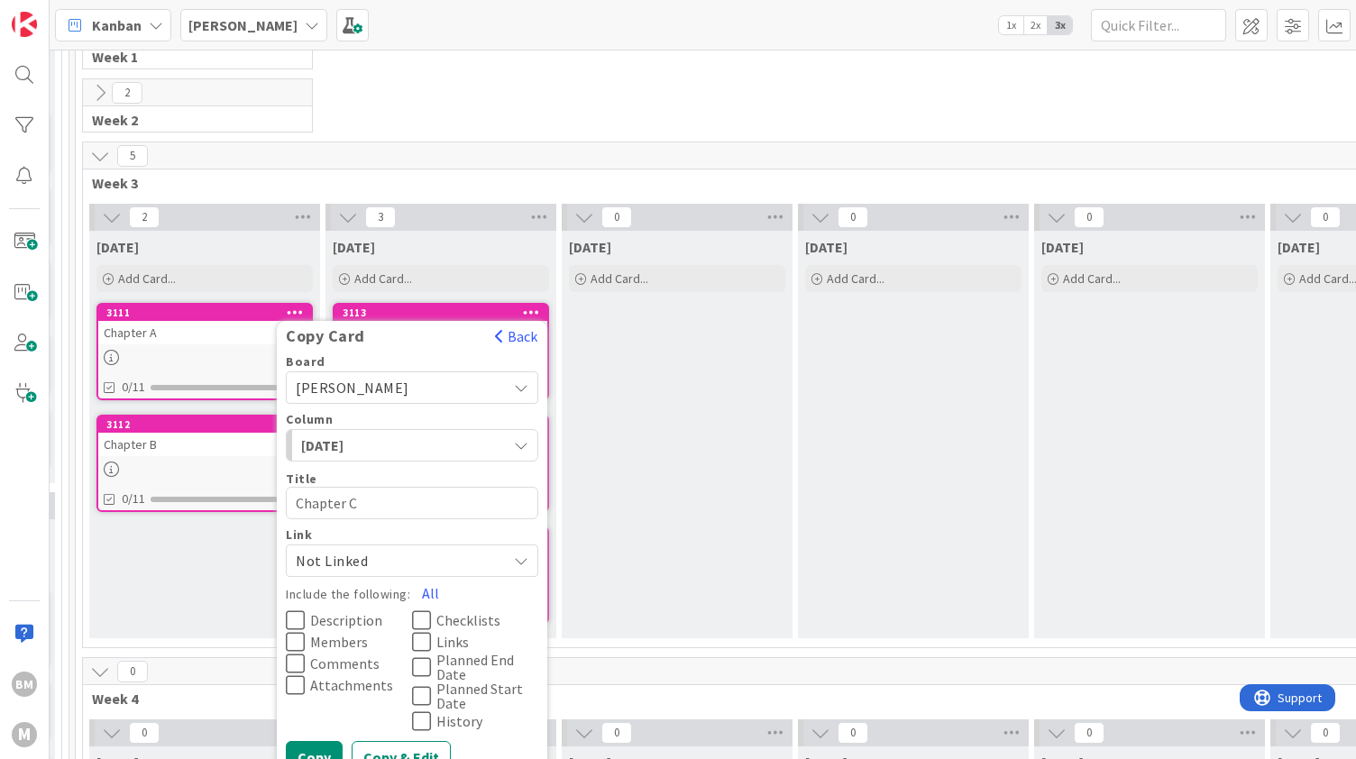
scroll to position [165, 719]
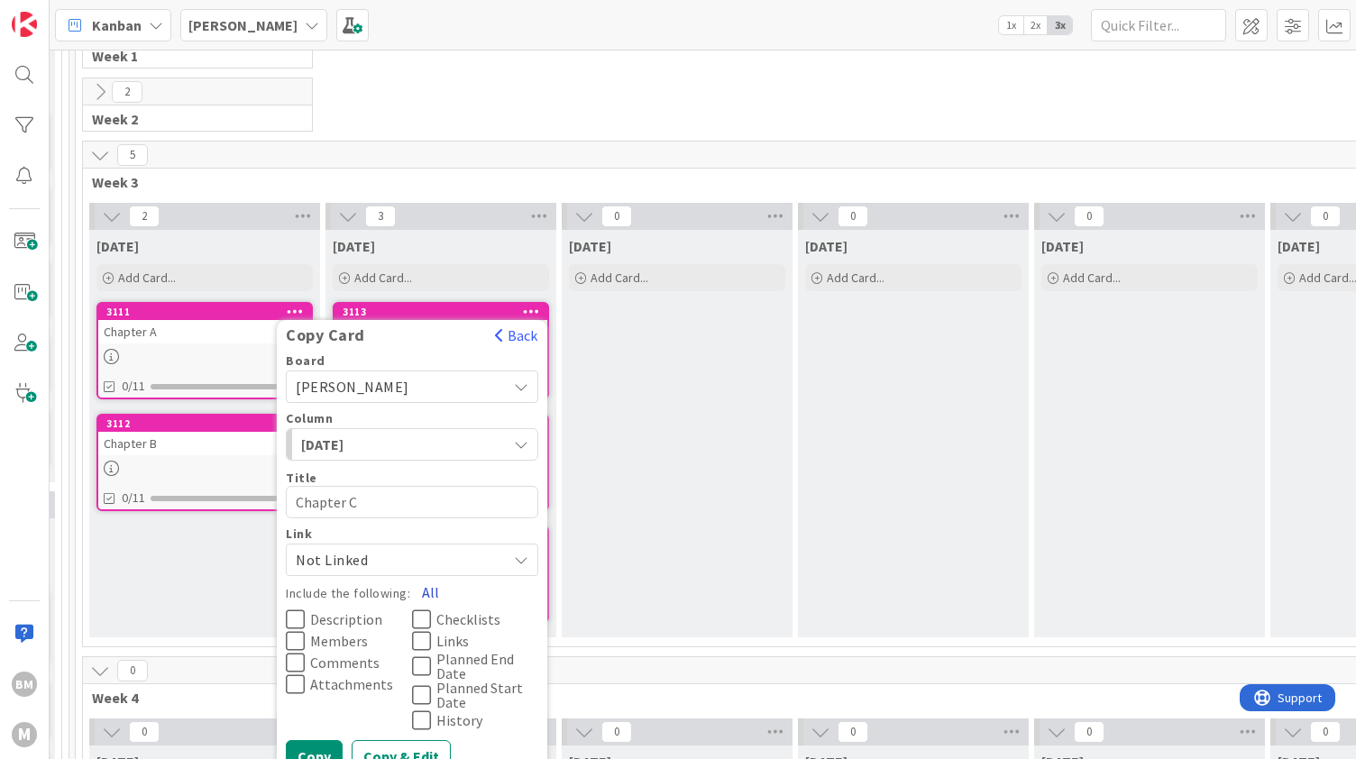
click at [427, 585] on button "All" at bounding box center [430, 592] width 41 height 32
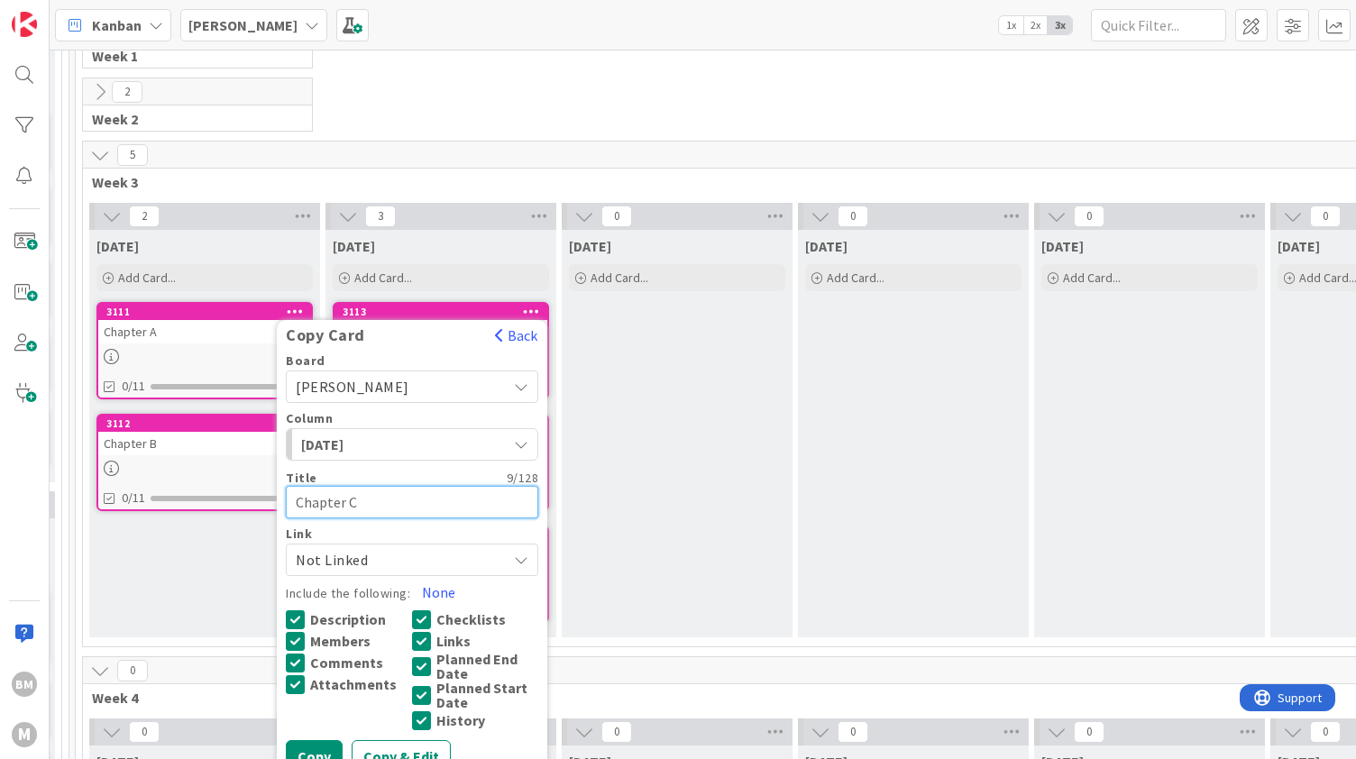
click at [393, 491] on textarea "Chapter C" at bounding box center [412, 502] width 253 height 32
type textarea "x"
type textarea "Chapter"
type textarea "x"
type textarea "Chapter 2"
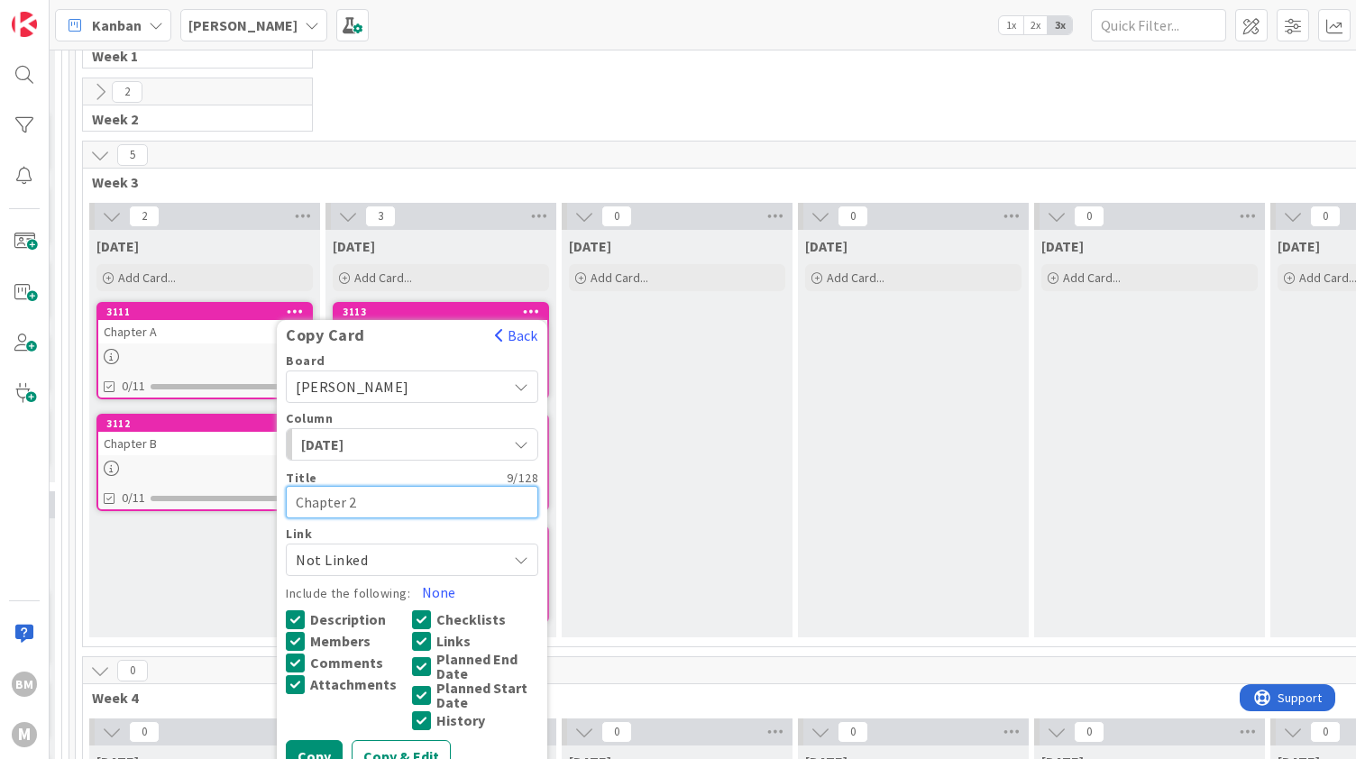
type textarea "x"
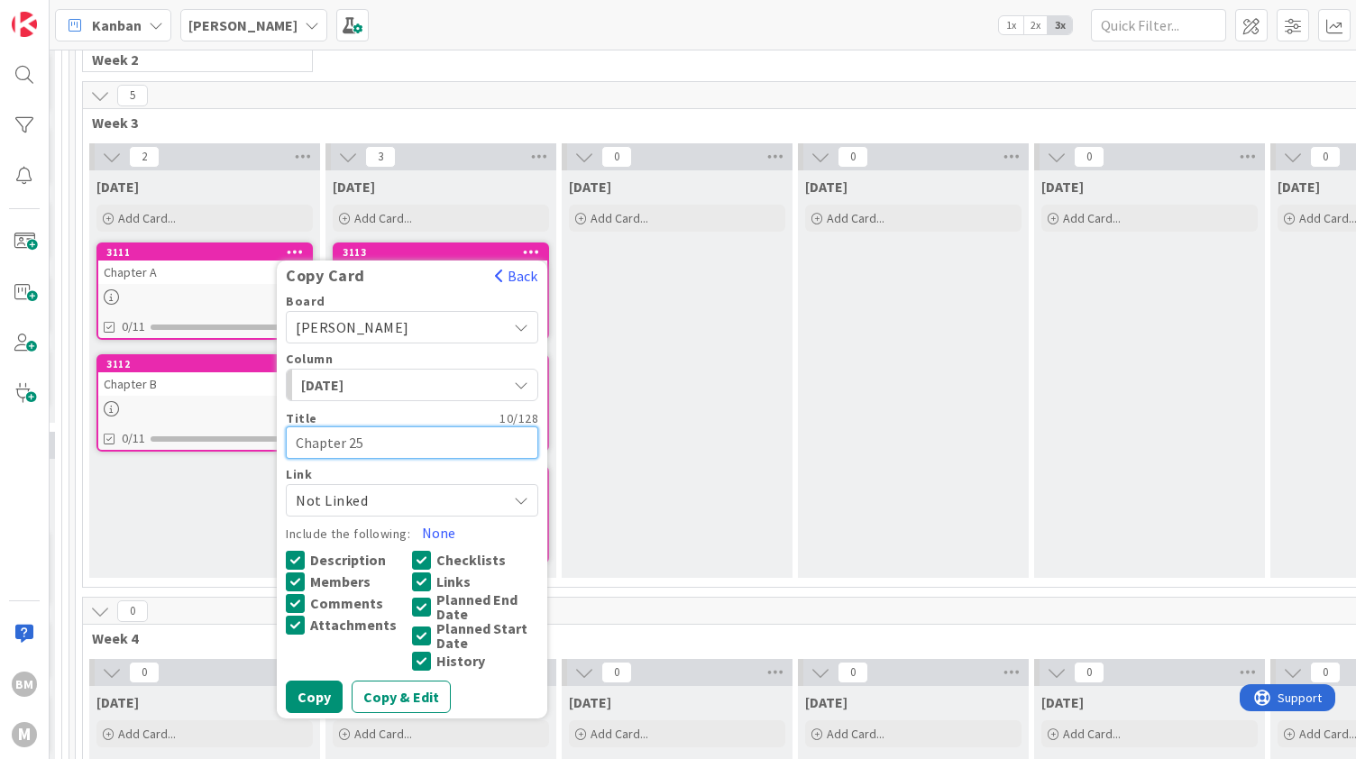
scroll to position [235, 719]
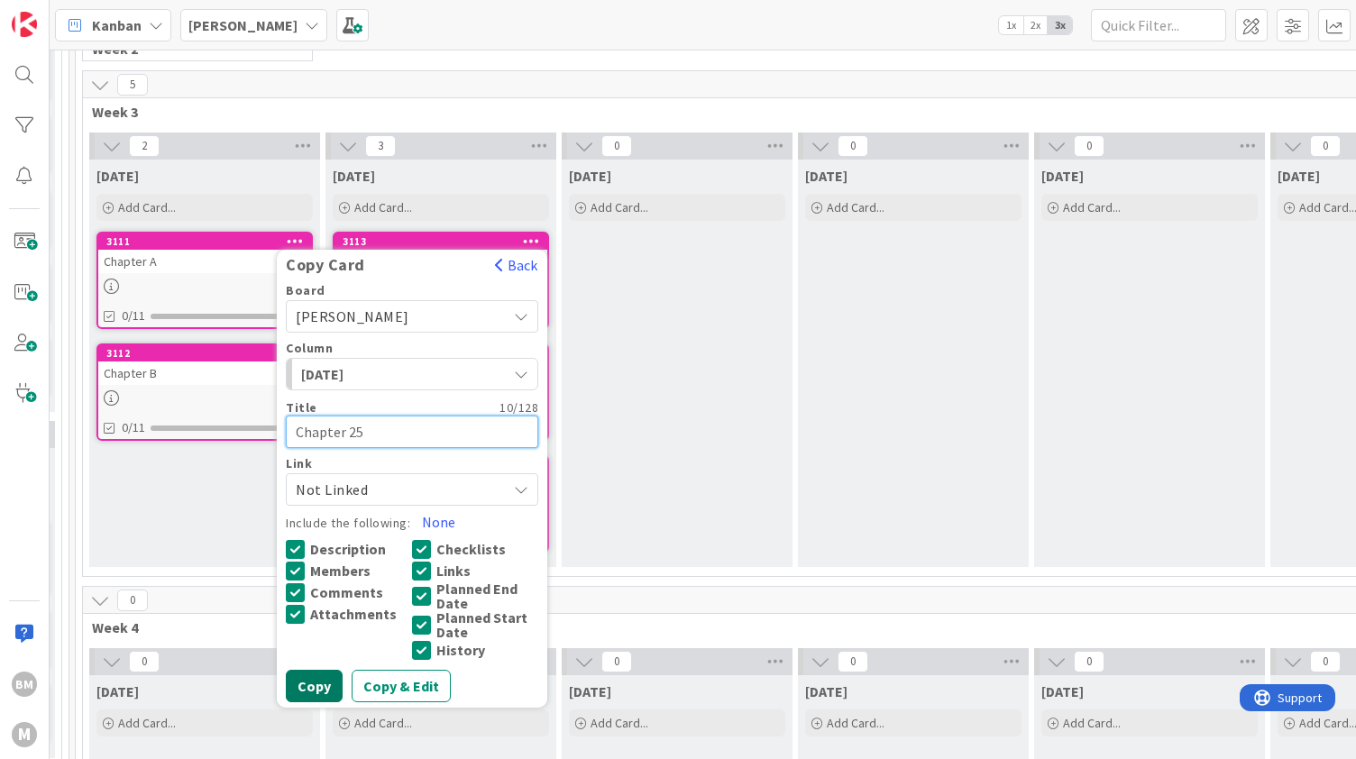
type textarea "Chapter 25"
click at [299, 679] on button "Copy" at bounding box center [314, 686] width 57 height 32
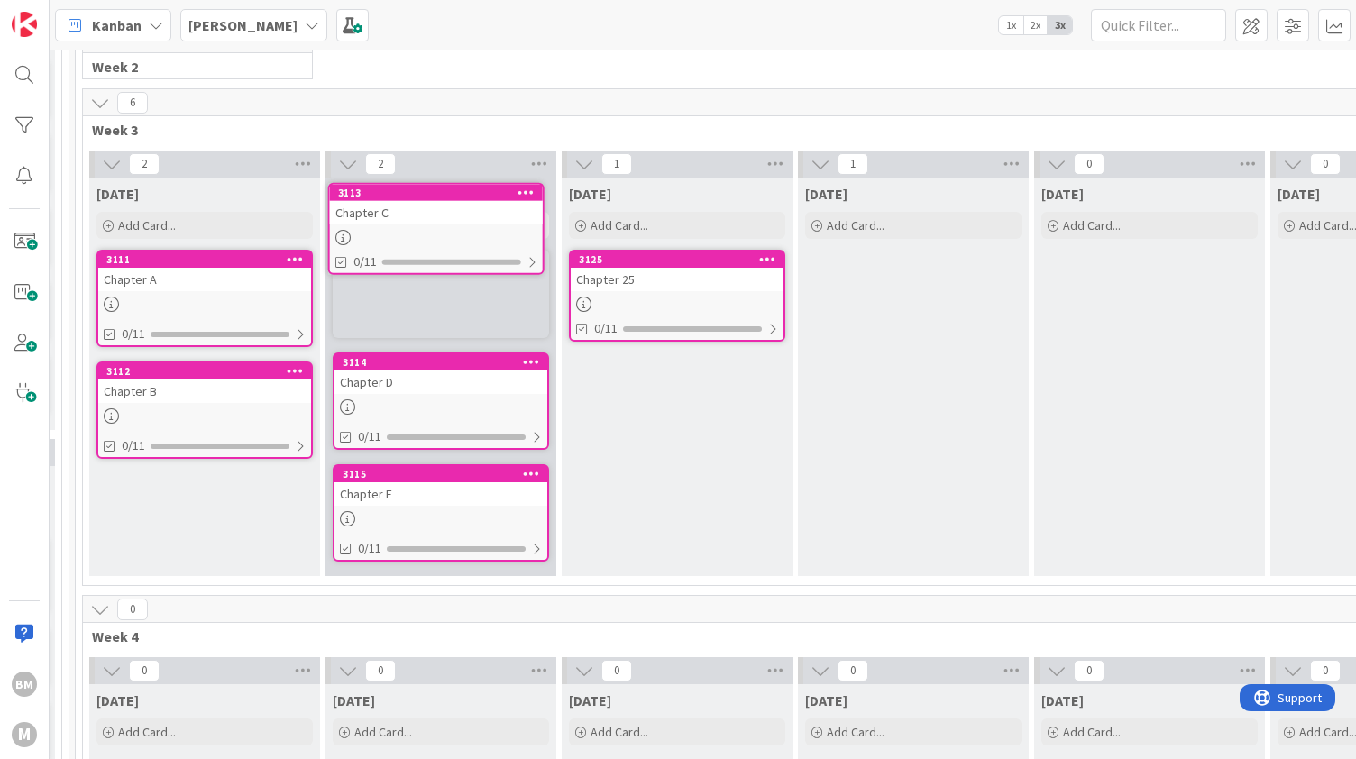
scroll to position [214, 719]
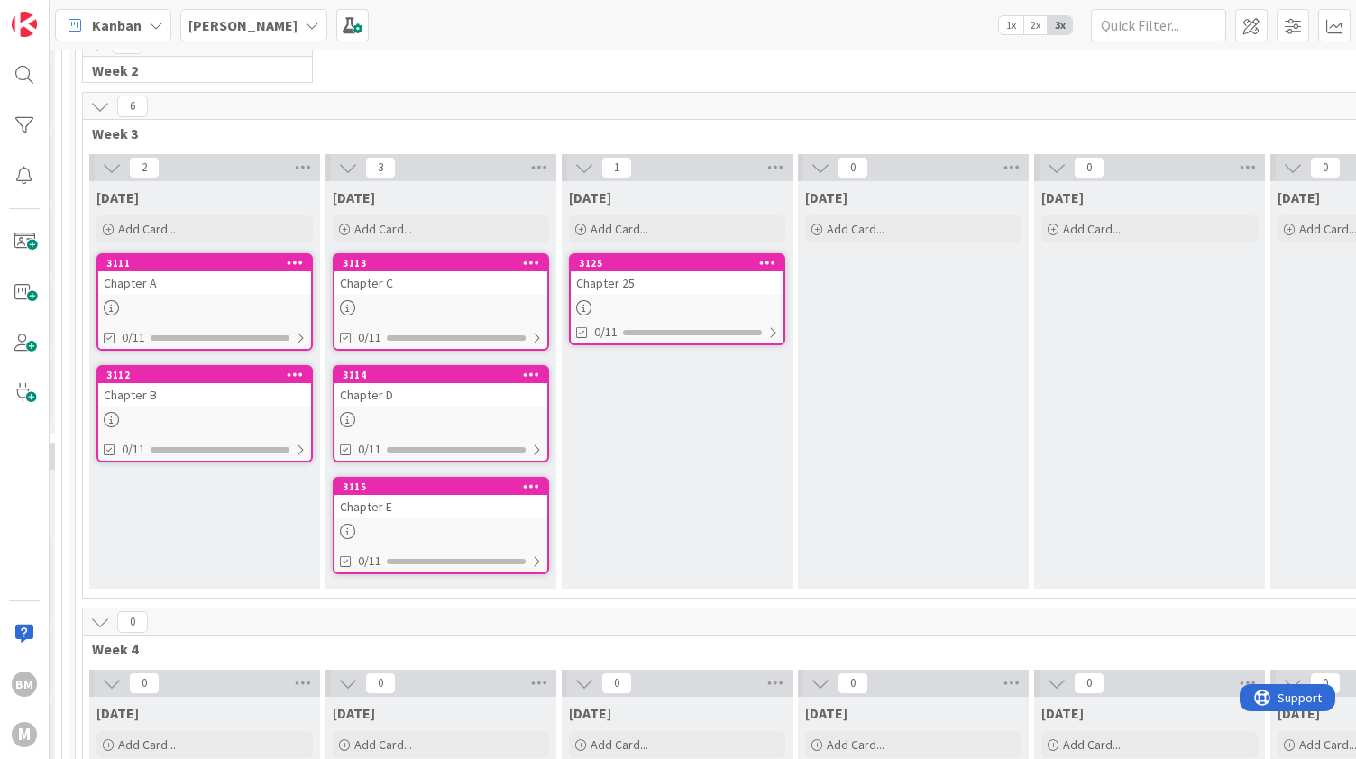
click at [724, 277] on div "Chapter 25" at bounding box center [677, 282] width 213 height 23
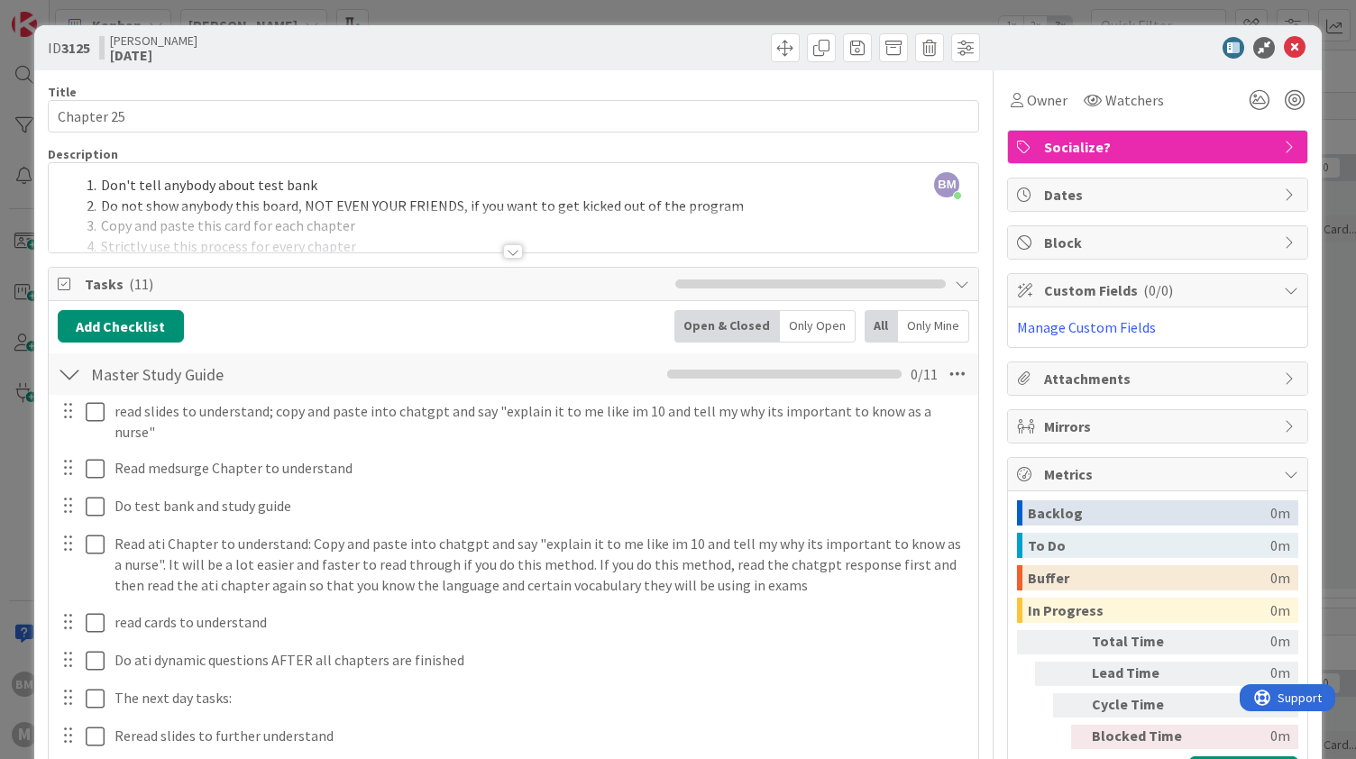
click at [1282, 35] on div "ID 3125 Alex' Kanban Wednesday" at bounding box center [678, 47] width 1289 height 45
click at [1284, 53] on icon at bounding box center [1295, 48] width 22 height 22
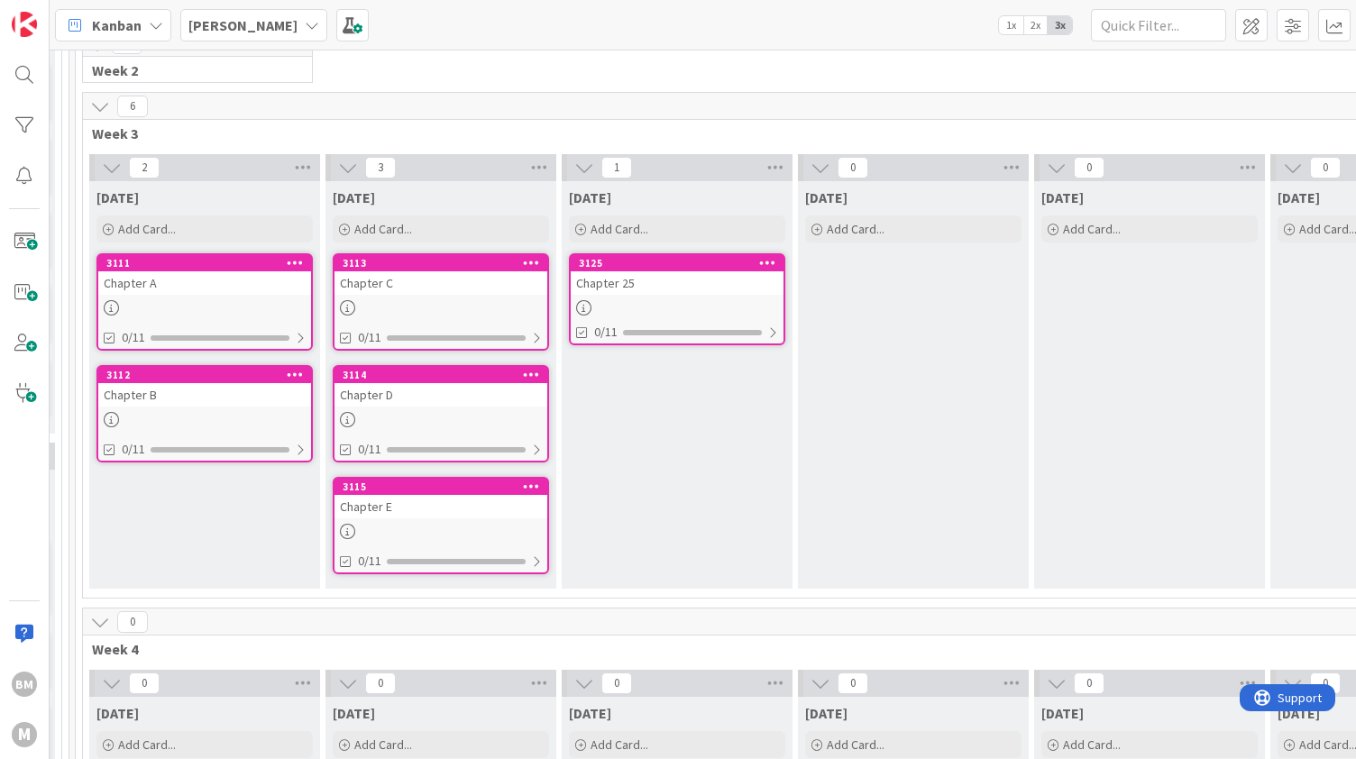
click at [687, 288] on div "Chapter 25" at bounding box center [677, 282] width 213 height 23
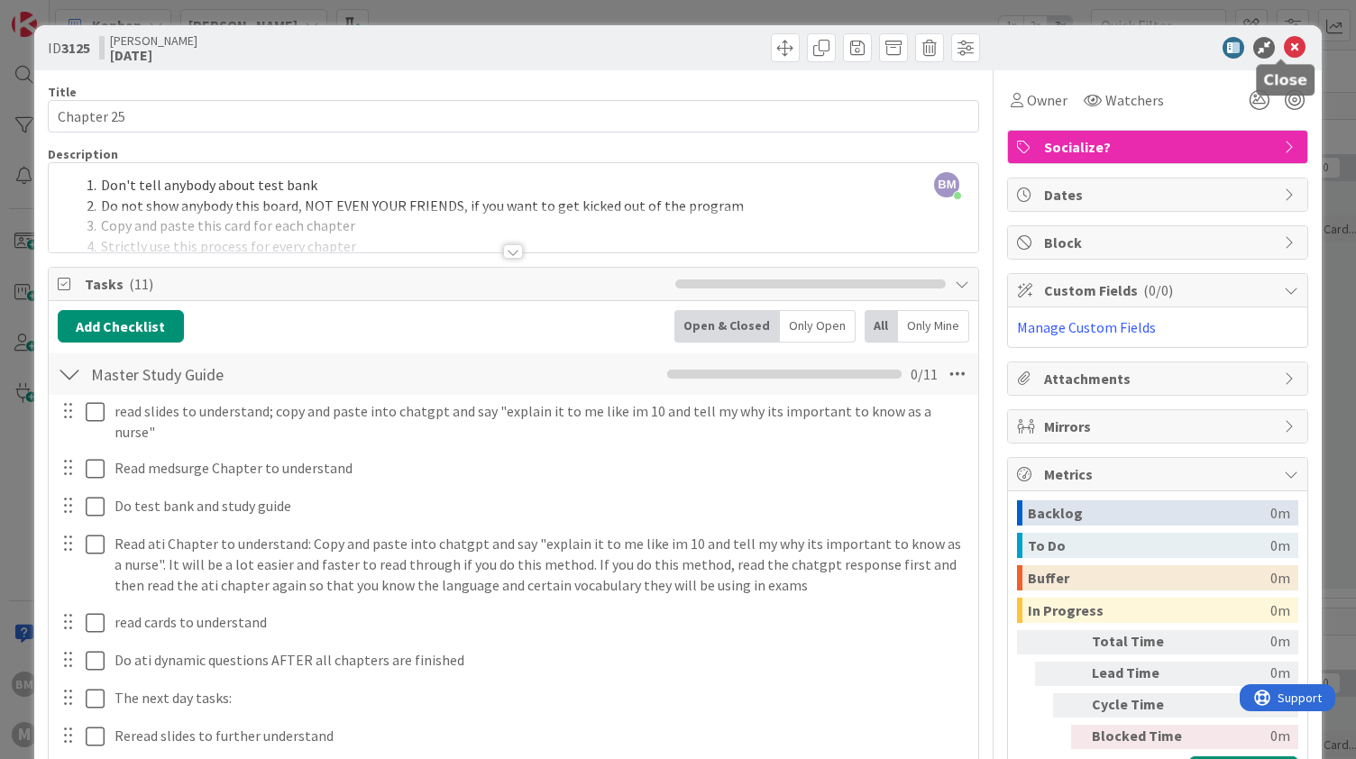
click at [1284, 45] on icon at bounding box center [1295, 48] width 22 height 22
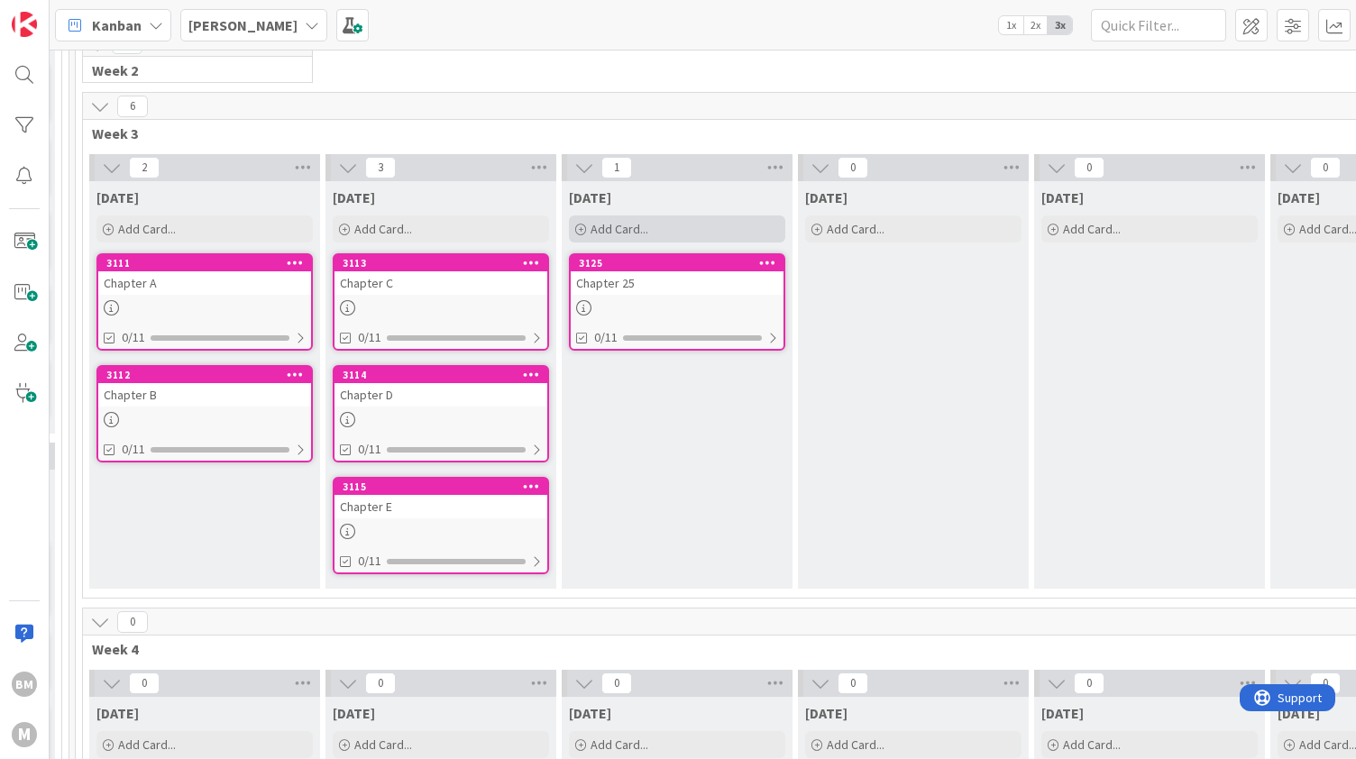
click at [674, 218] on div "Add Card..." at bounding box center [677, 229] width 216 height 27
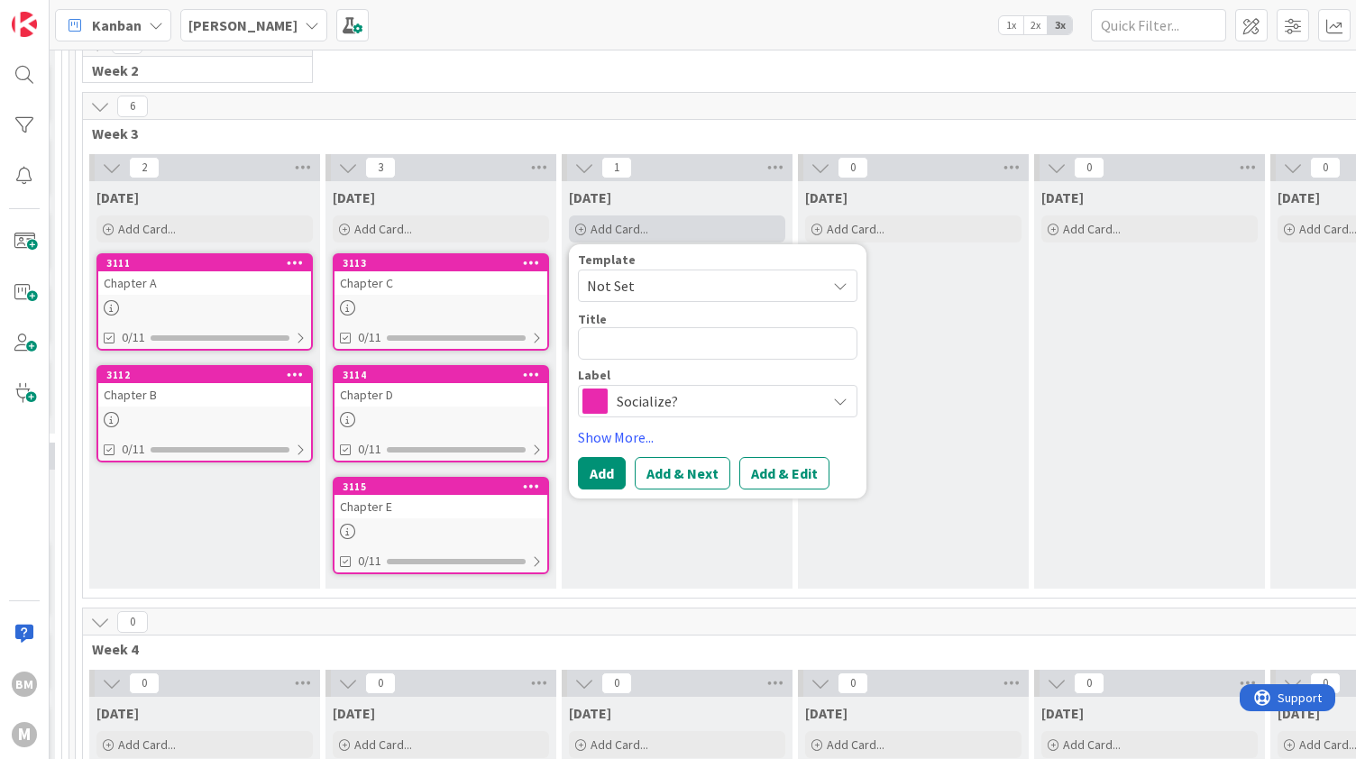
type textarea "x"
type textarea "S"
type textarea "x"
type textarea "St"
type textarea "x"
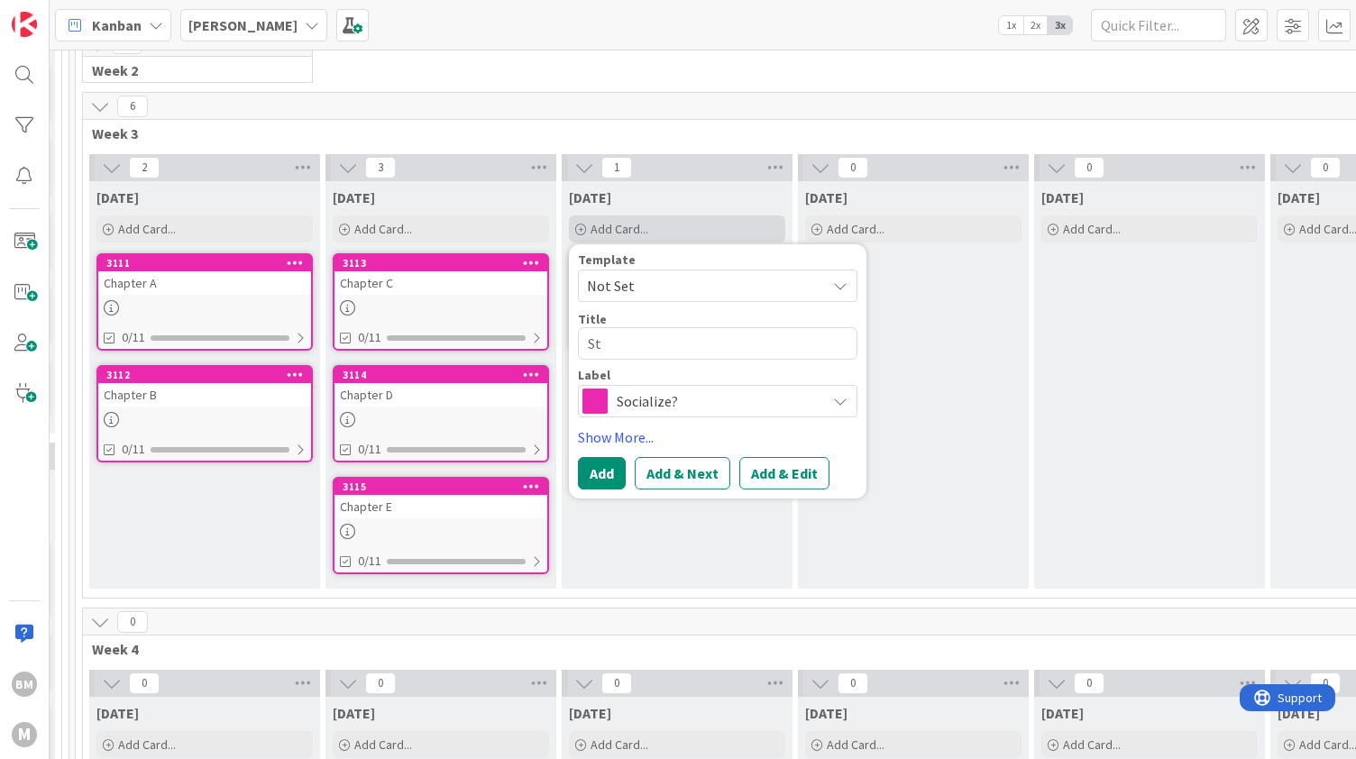
type textarea "Sta"
type textarea "x"
type textarea "Star"
type textarea "x"
type textarea "Start"
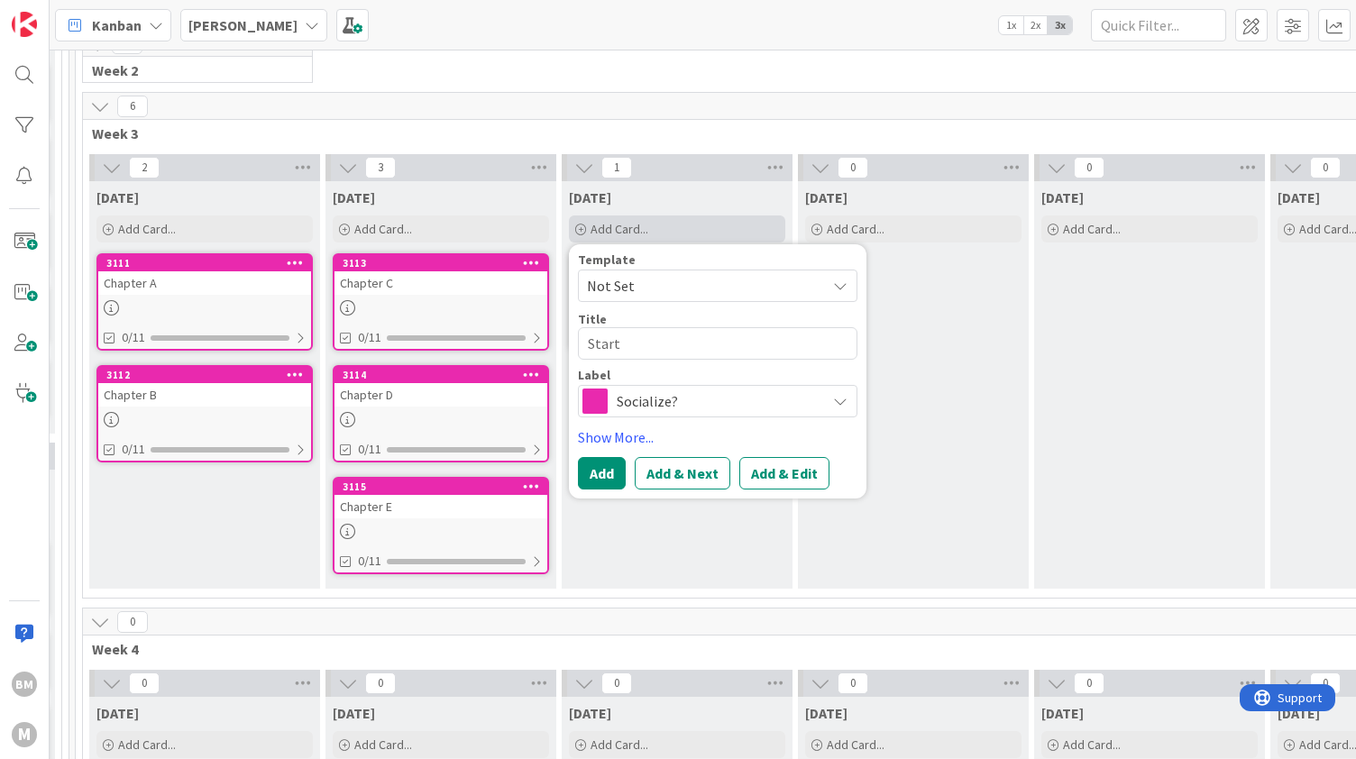
type textarea "x"
type textarea "Start"
type textarea "x"
type textarea "Start p"
type textarea "x"
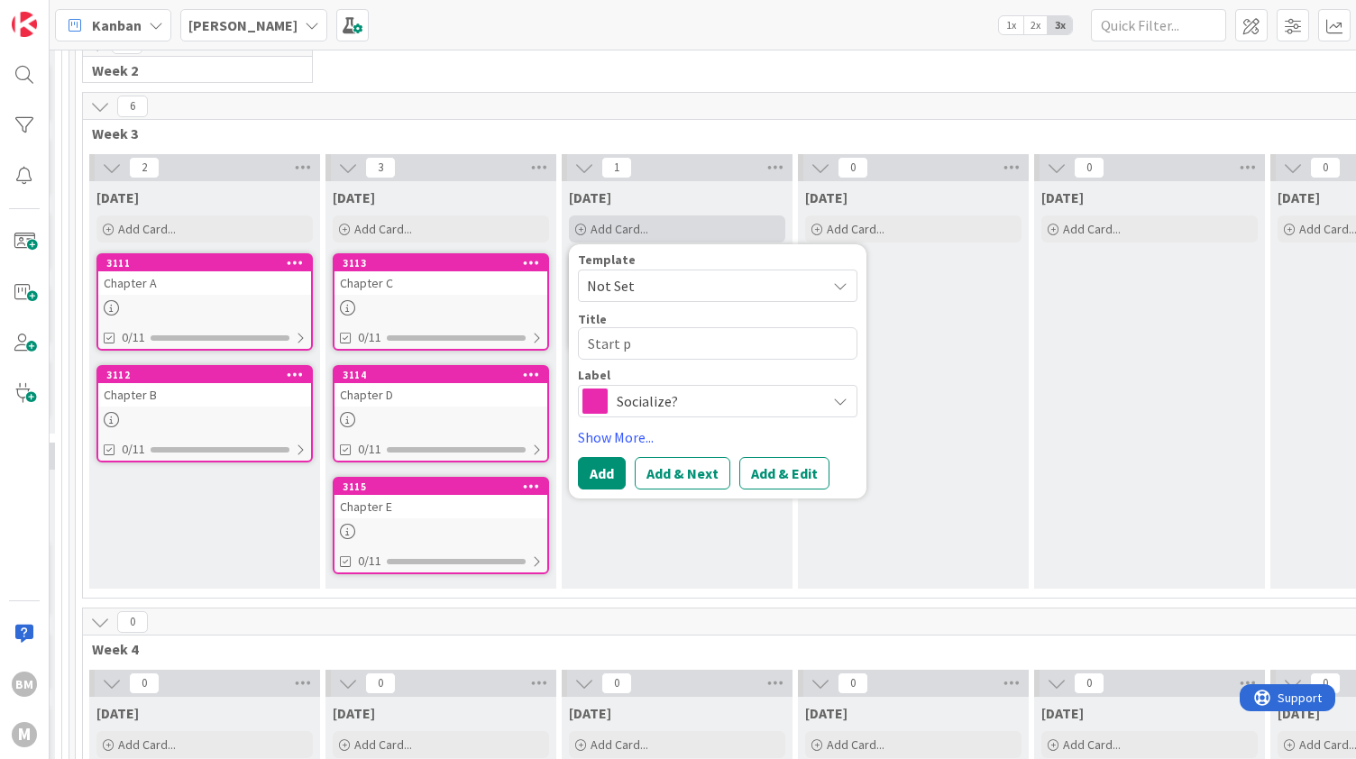
type textarea "Start pl"
type textarea "x"
type textarea "Start pla"
type textarea "x"
type textarea "Start plan"
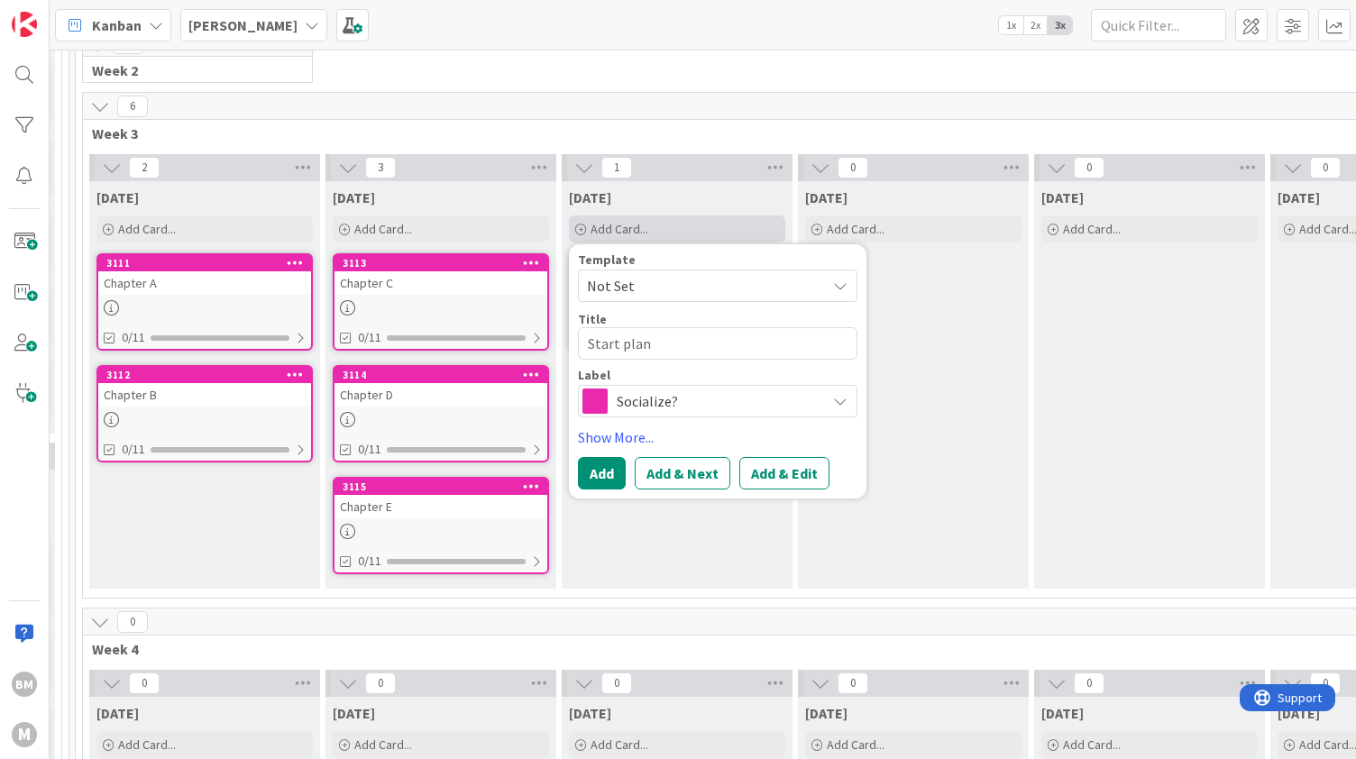
type textarea "x"
type textarea "Start plann"
type textarea "x"
type textarea "Start planni"
type textarea "x"
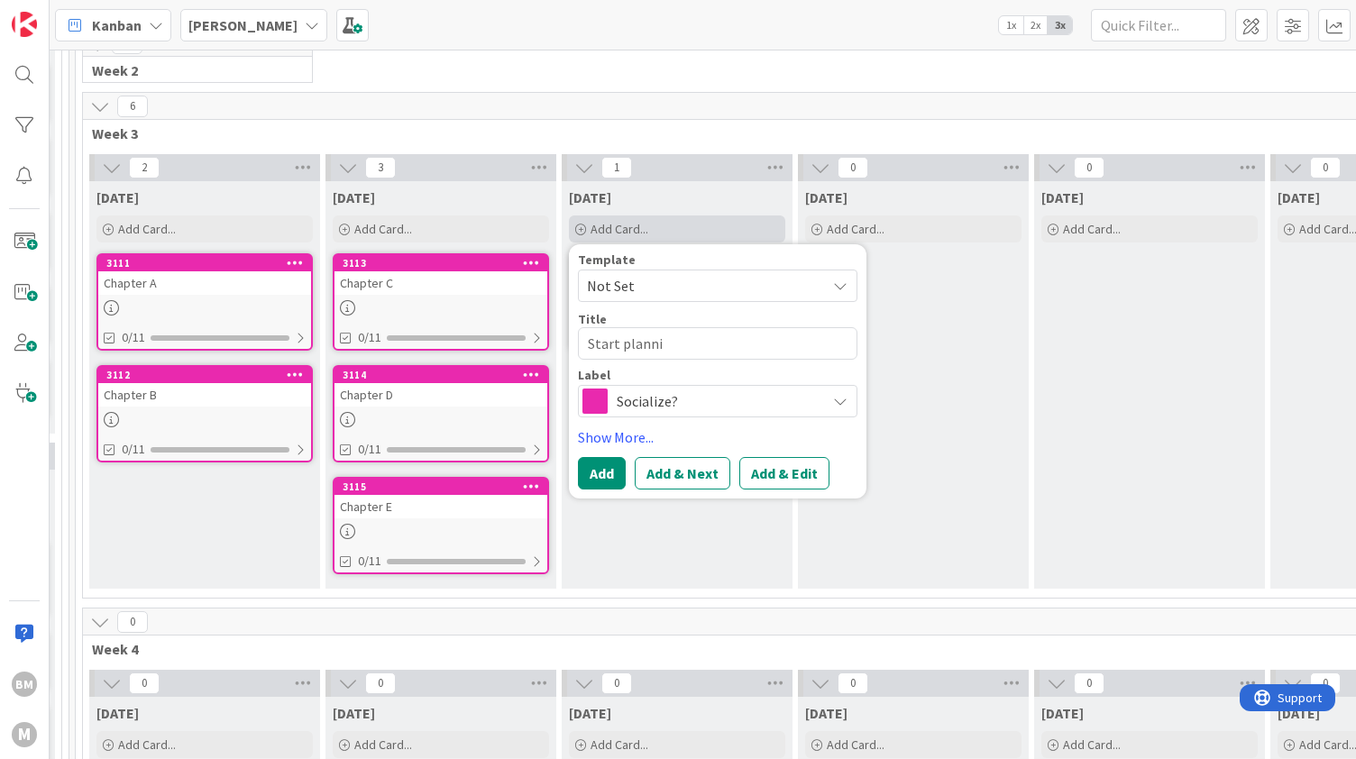
type textarea "Start plannin"
type textarea "x"
type textarea "Start planning"
type textarea "x"
type textarea "Start planning f"
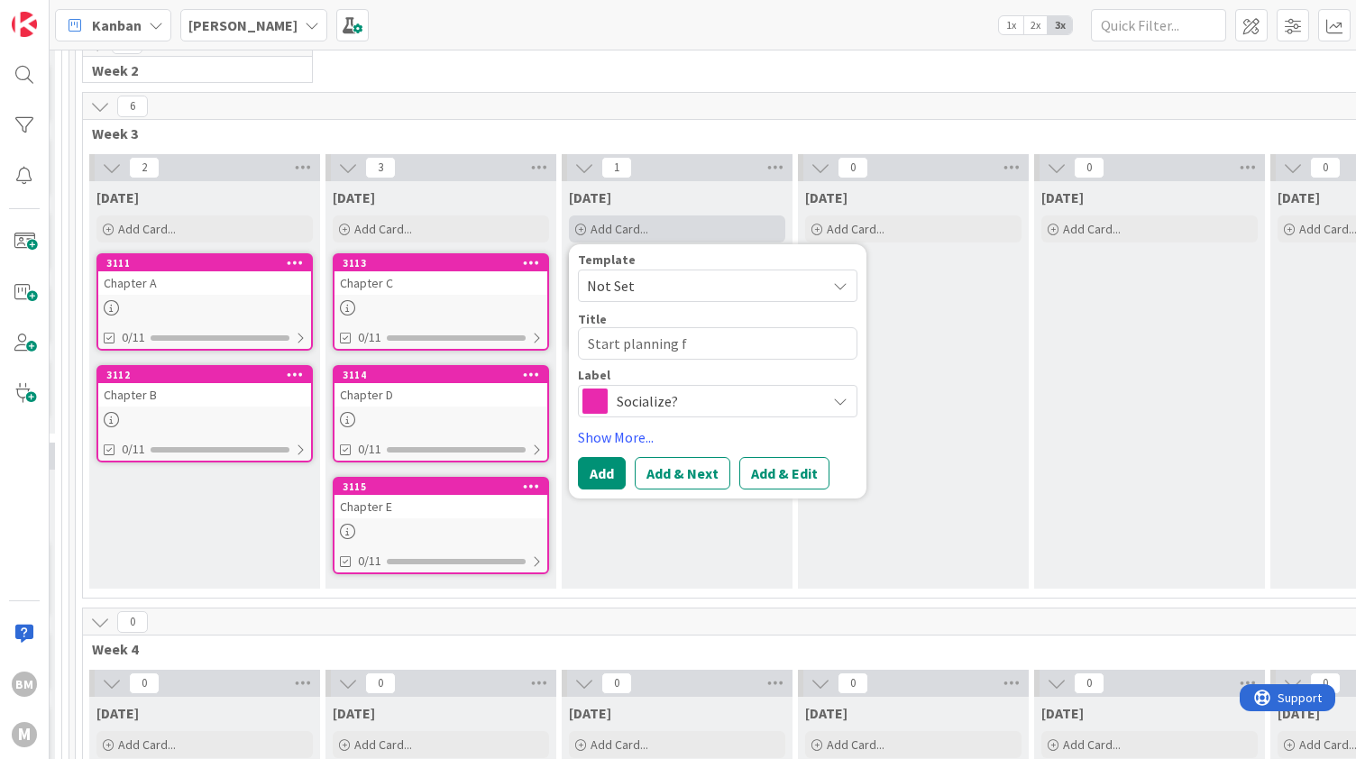
type textarea "x"
type textarea "Start planning fo"
type textarea "x"
type textarea "Start planning for"
type textarea "x"
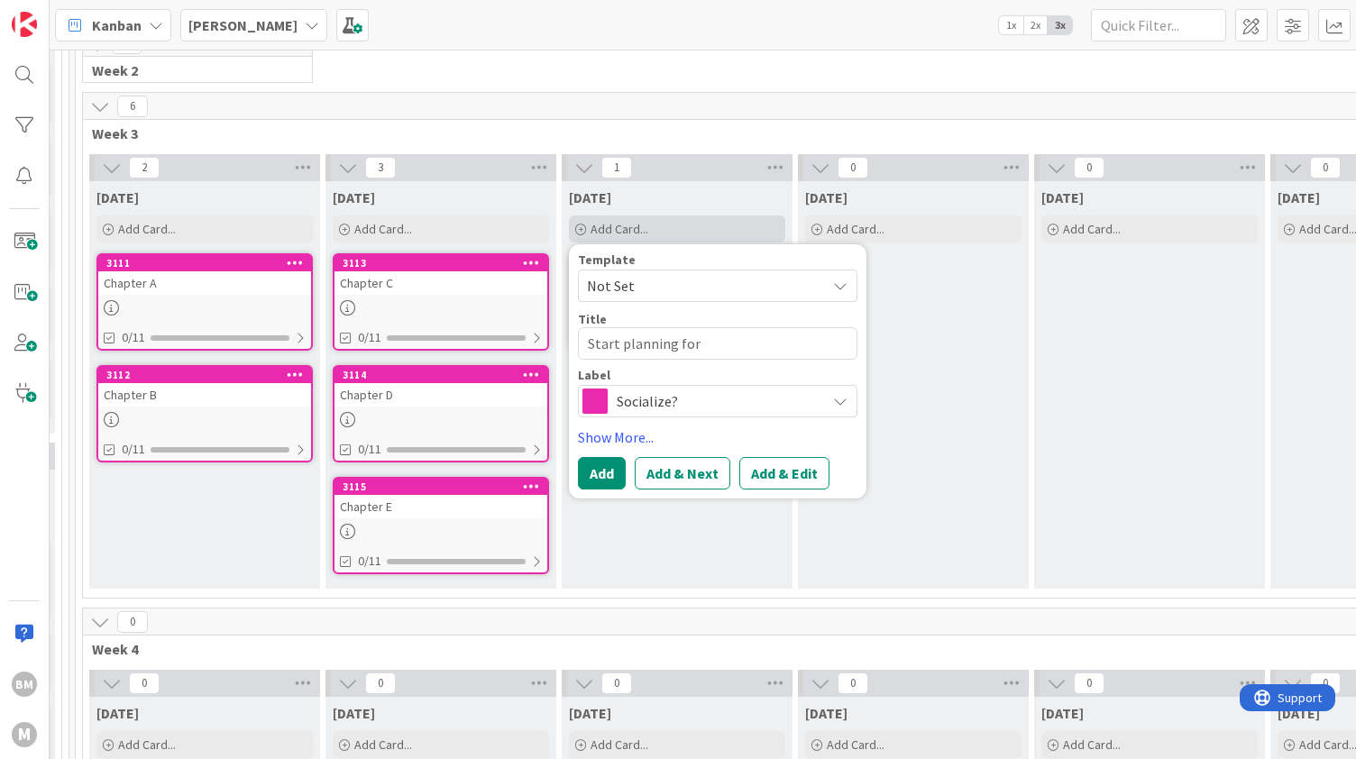
type textarea "Start planning for"
type textarea "x"
type textarea "Start planning for w"
type textarea "x"
type textarea "Start planning for we"
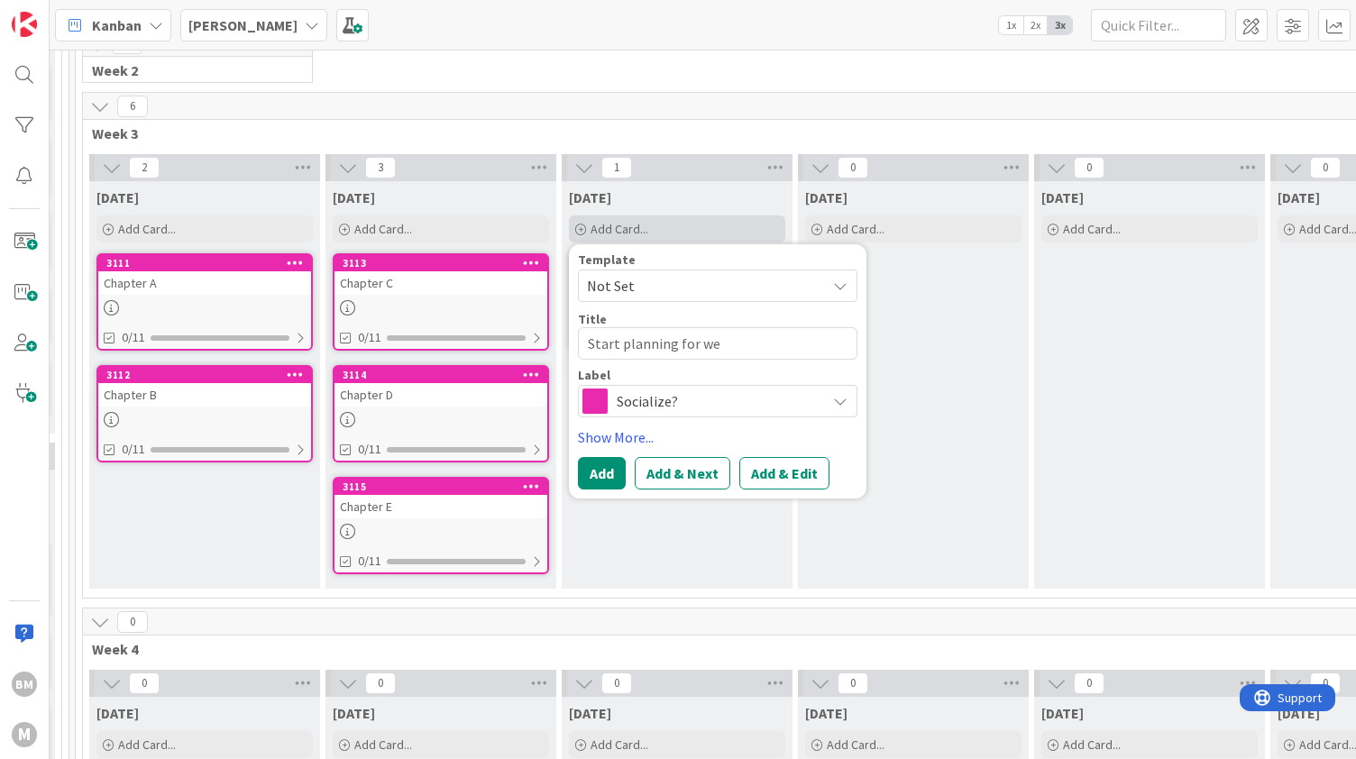
type textarea "x"
type textarea "Start planning for week"
type textarea "x"
type textarea "Start planning for week"
type textarea "x"
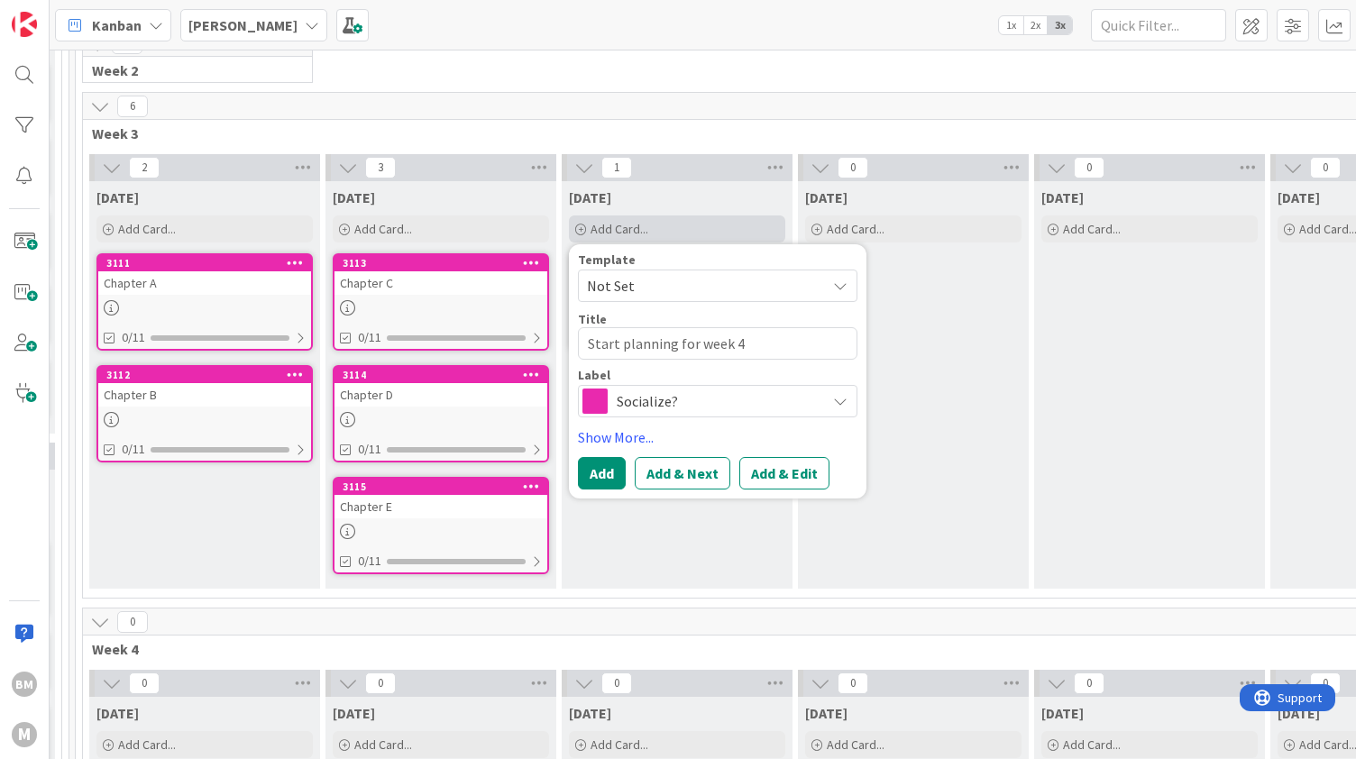
type textarea "Start planning for week 4"
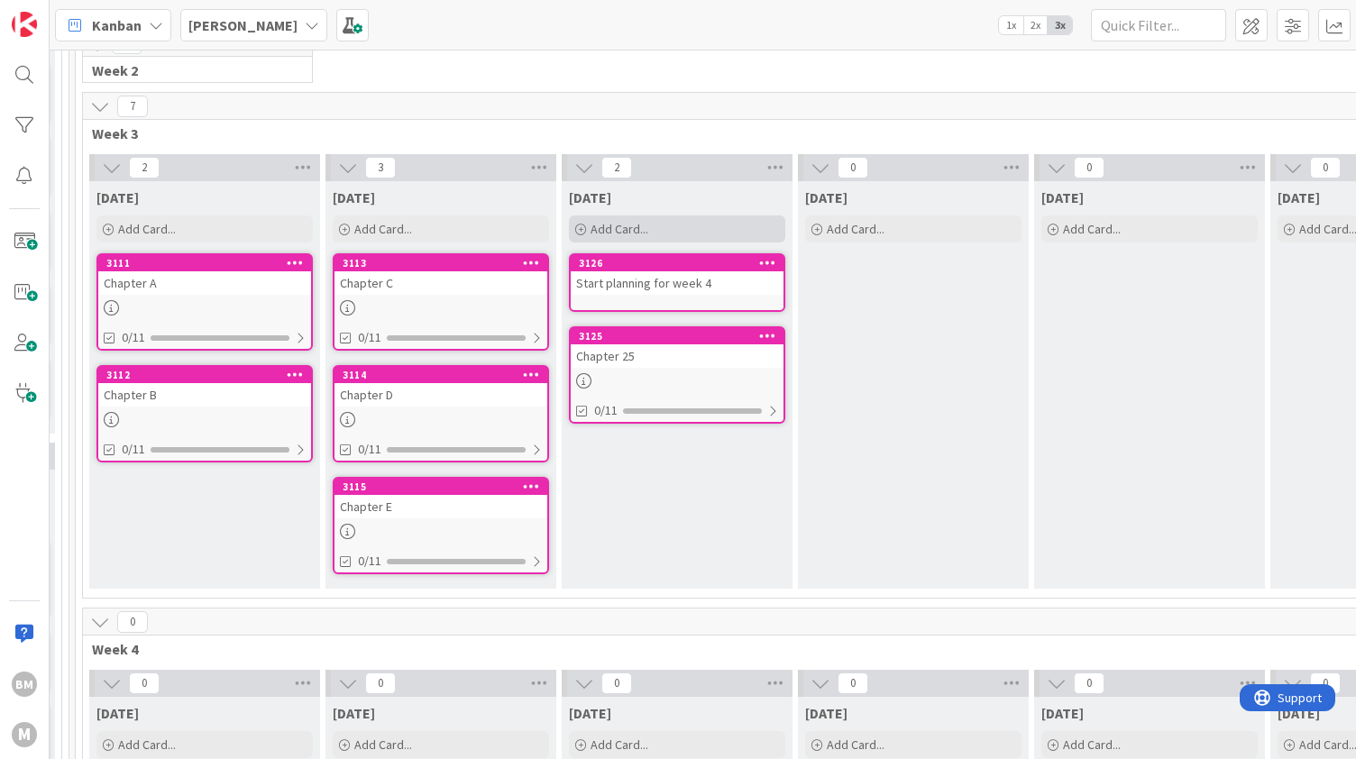
click at [676, 219] on div "Add Card..." at bounding box center [677, 229] width 216 height 27
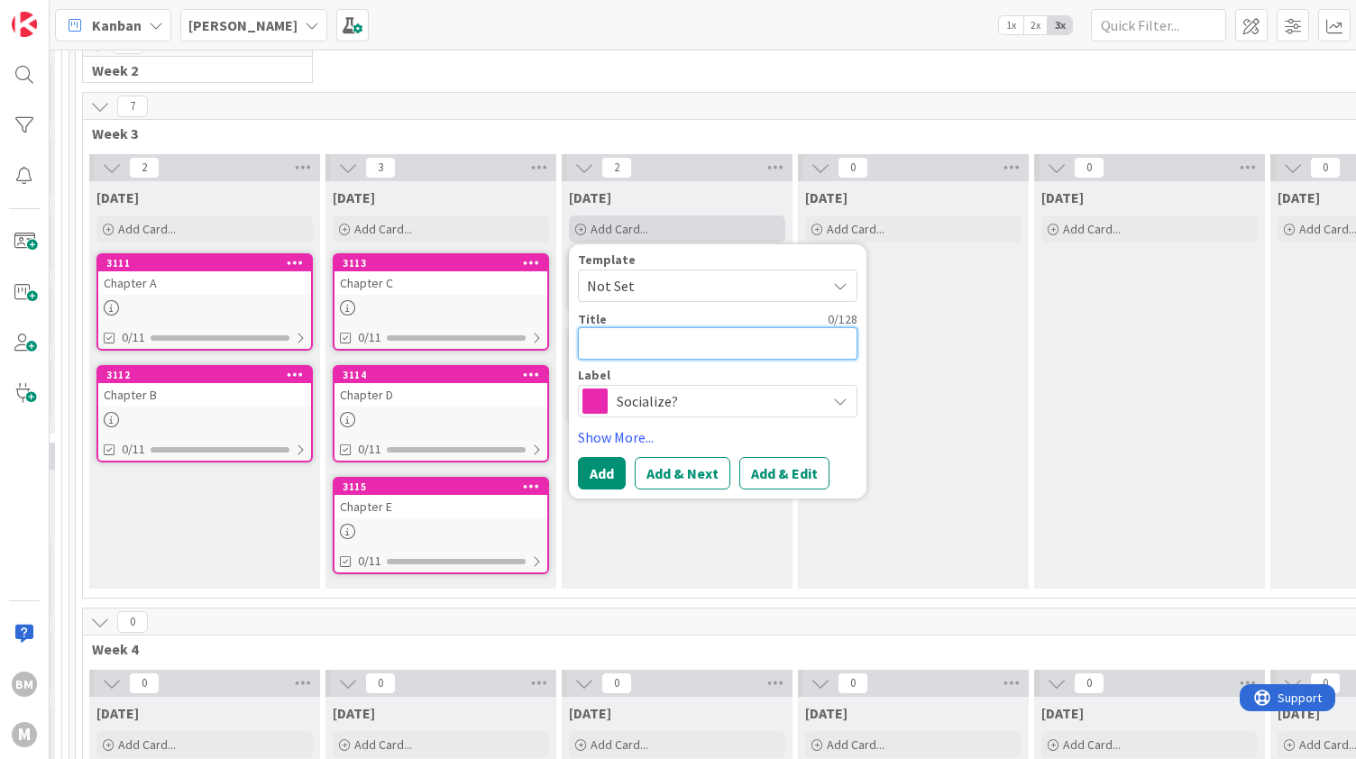
type textarea "x"
type textarea "n"
type textarea "x"
type textarea "ne"
type textarea "x"
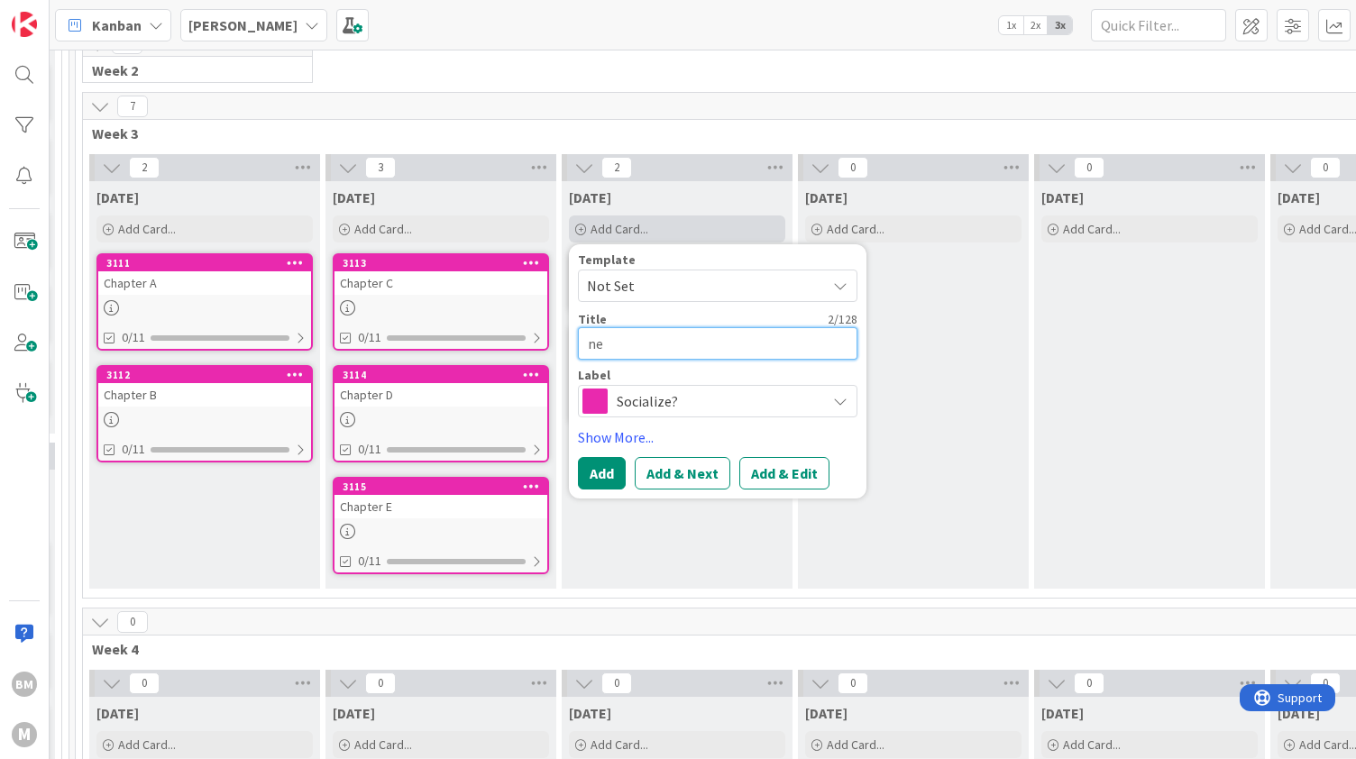
type textarea "nex"
type textarea "x"
type textarea "next"
type textarea "x"
type textarea "next"
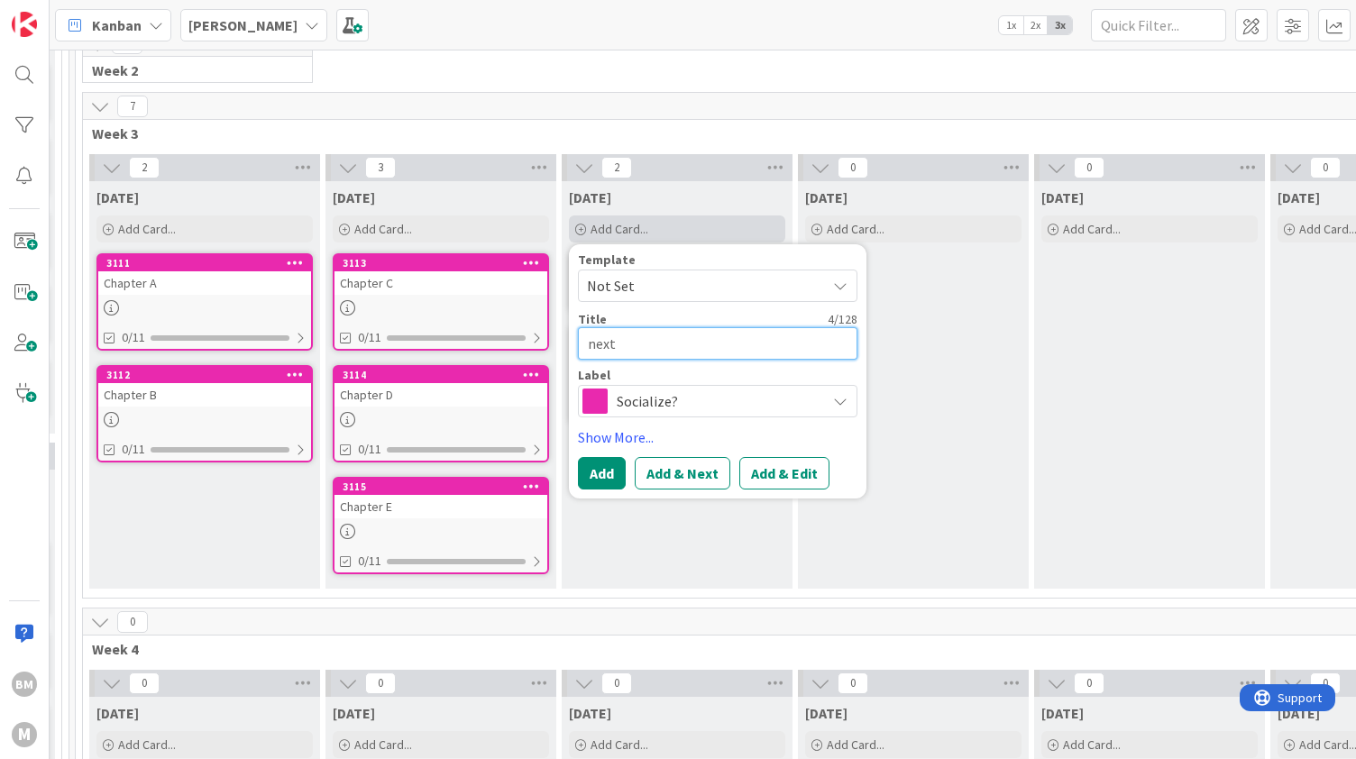
type textarea "x"
type textarea "next we"
type textarea "x"
type textarea "next wee"
type textarea "x"
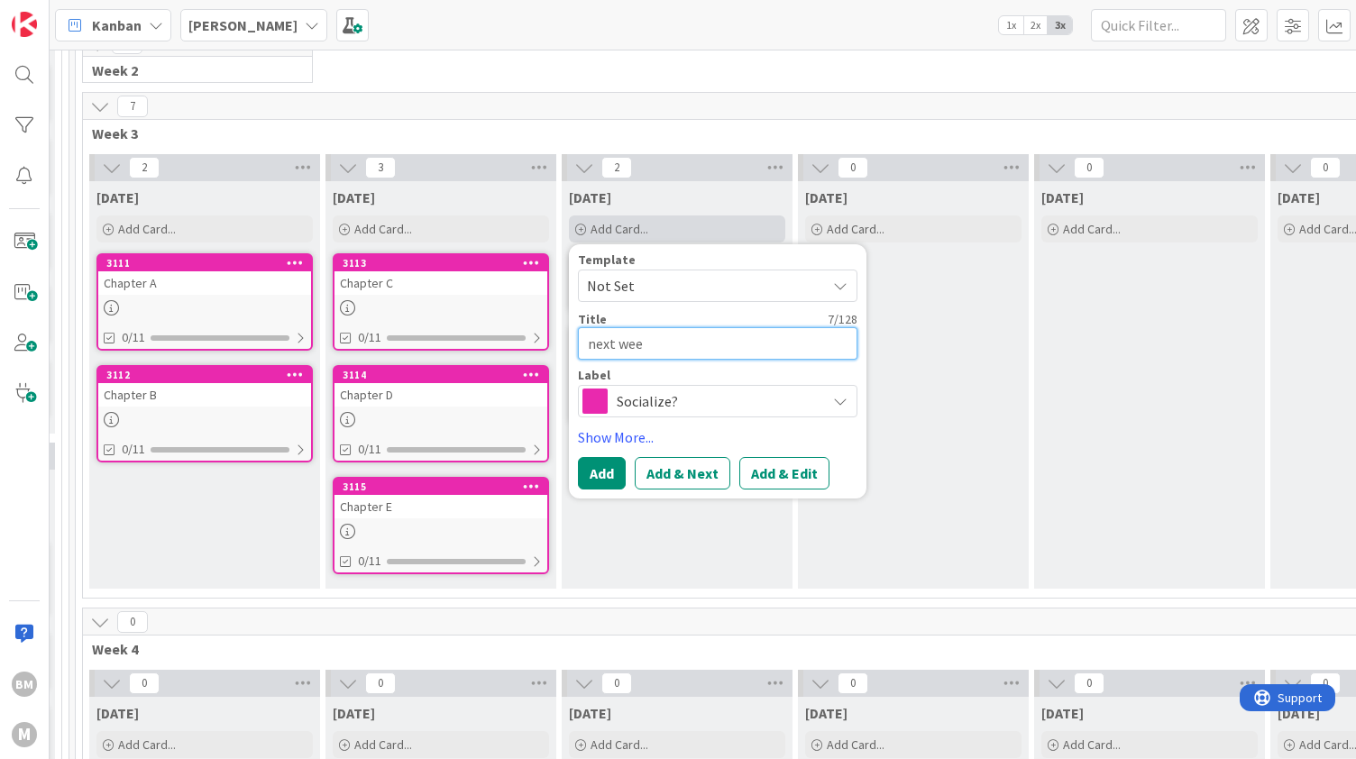
type textarea "next week"
type textarea "x"
type textarea "next week f"
type textarea "x"
type textarea "next week fi"
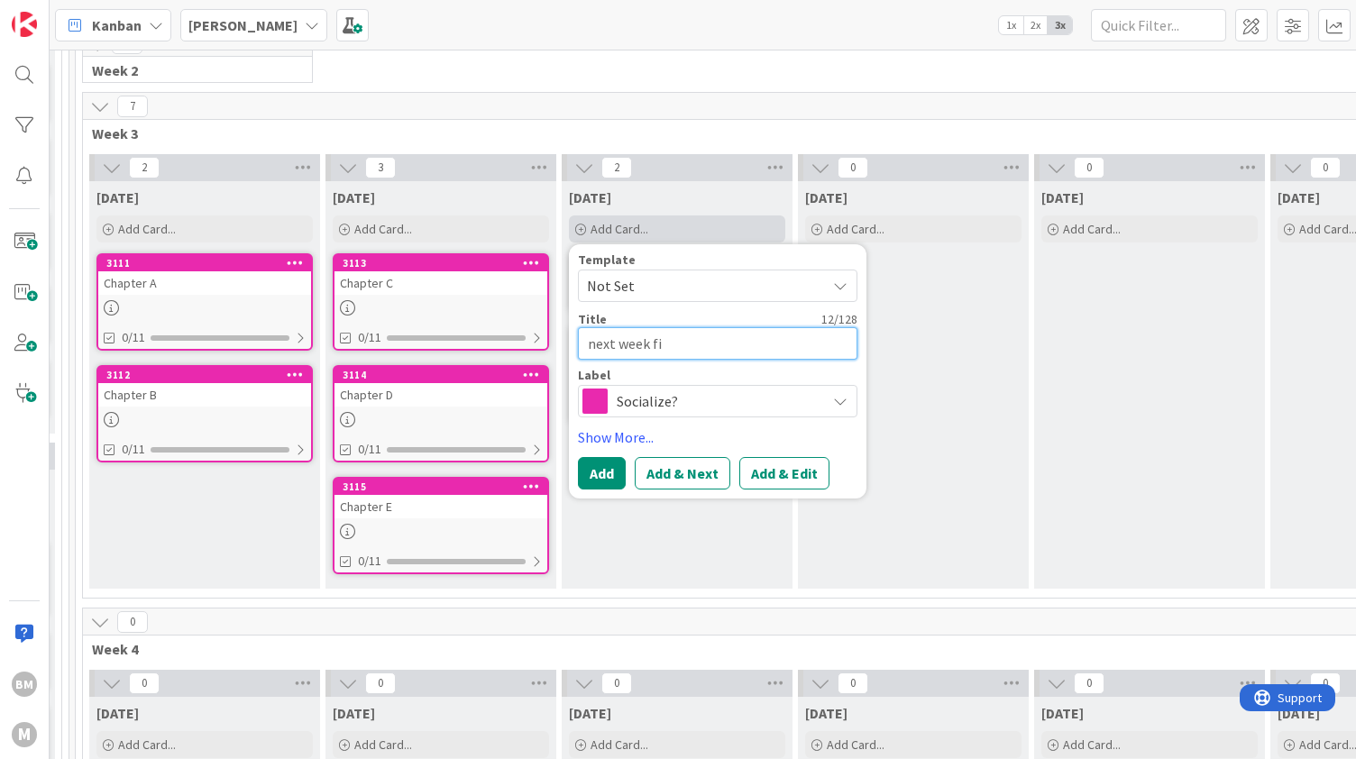
type textarea "x"
type textarea "next week fin"
type textarea "x"
type textarea "next week finis"
type textarea "x"
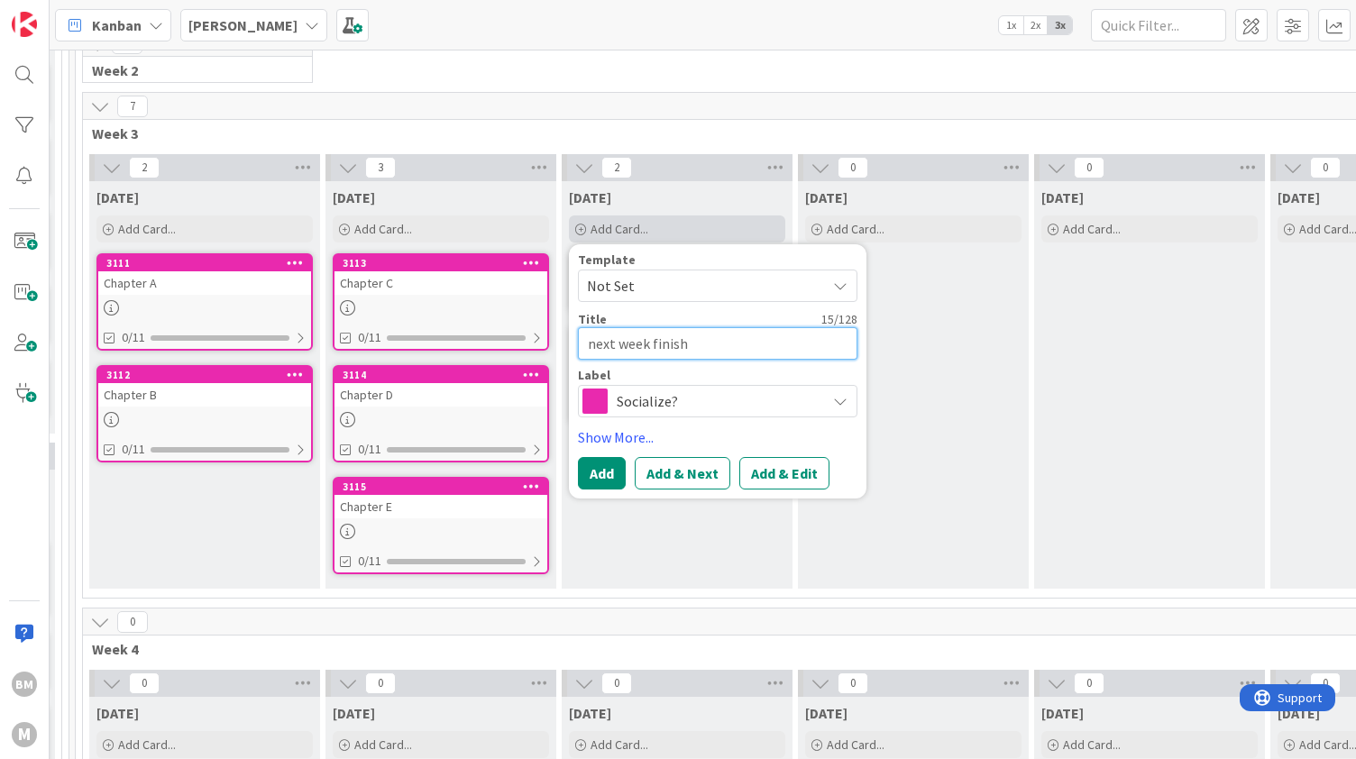
type textarea "next week finish"
type textarea "x"
type textarea "next week finish w"
type textarea "x"
type textarea "next week finish we"
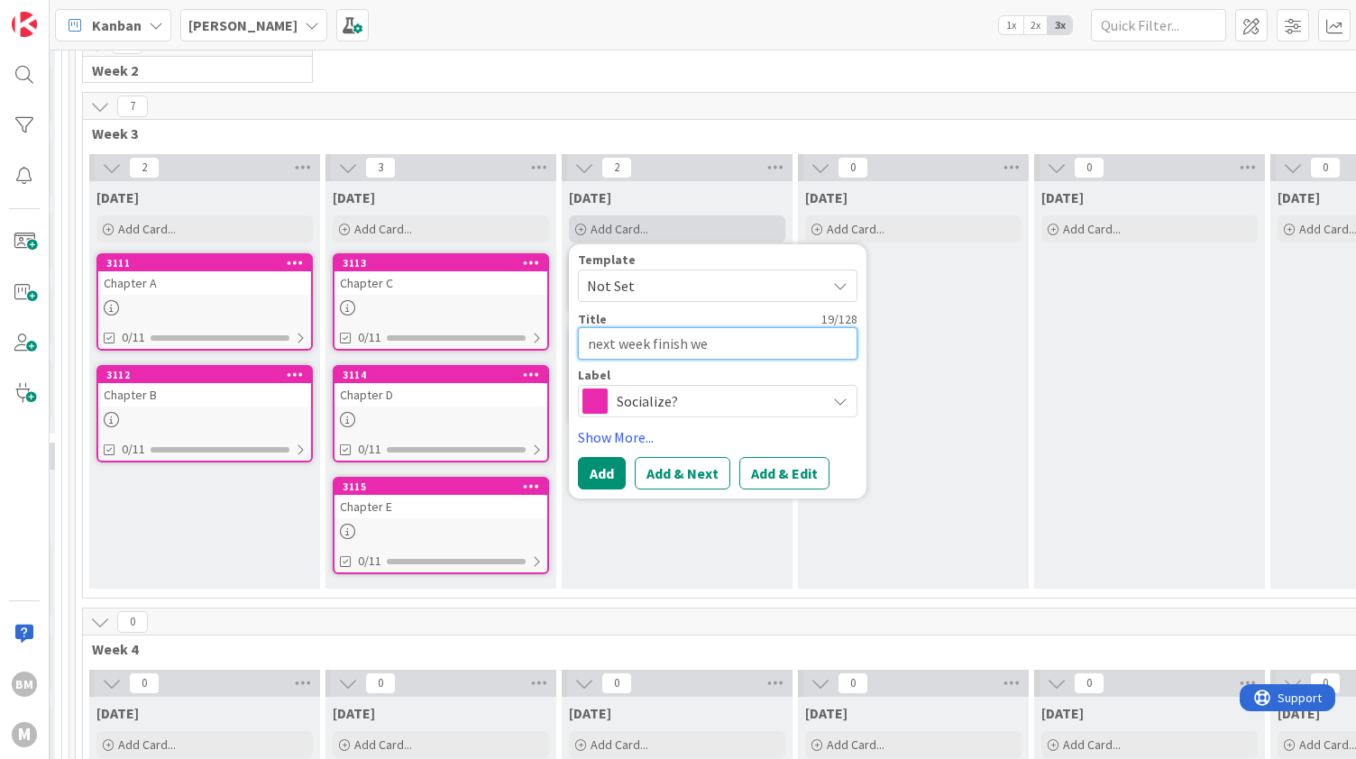
type textarea "x"
type textarea "next week finish week"
type textarea "x"
type textarea "next week finish week"
type textarea "x"
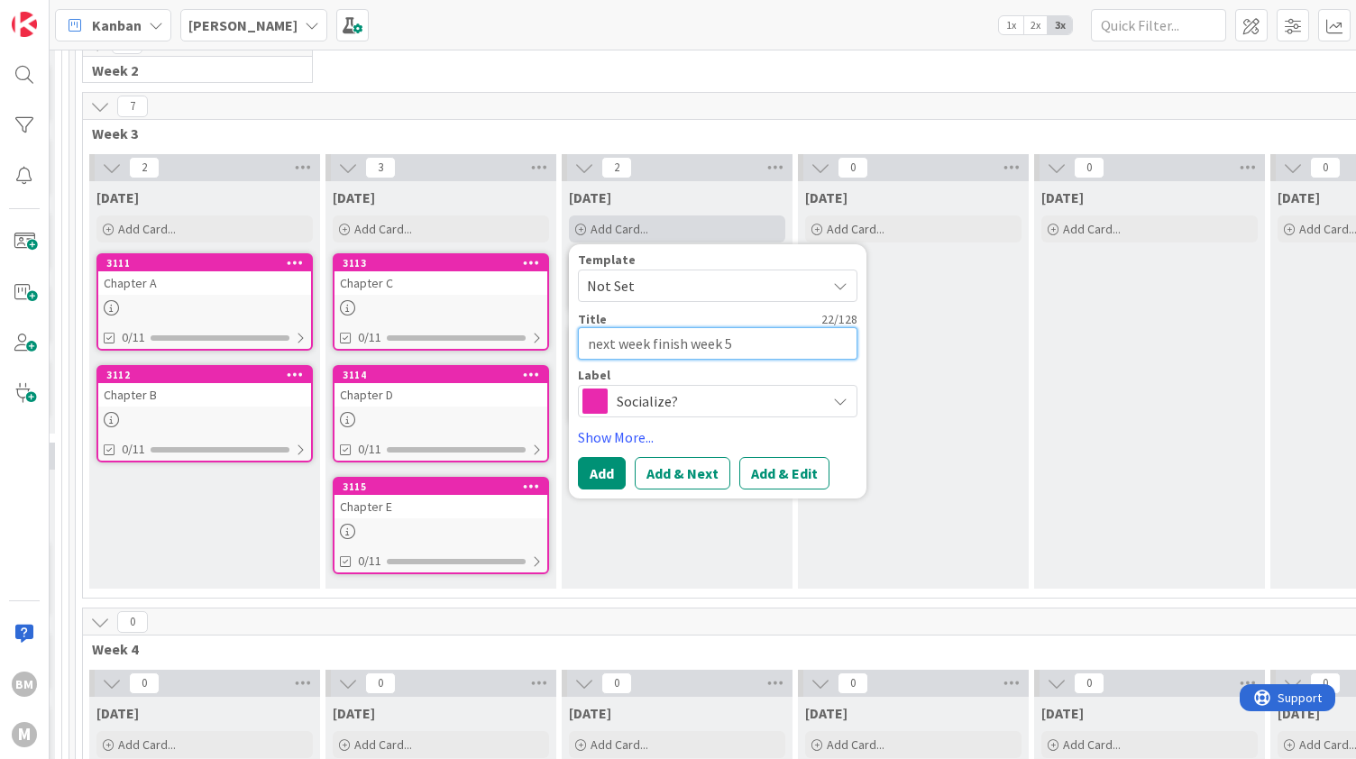
type textarea "next week finish week 5"
type textarea "x"
type textarea "next week finish week 5 a"
type textarea "x"
type textarea "next week finish week 5 an"
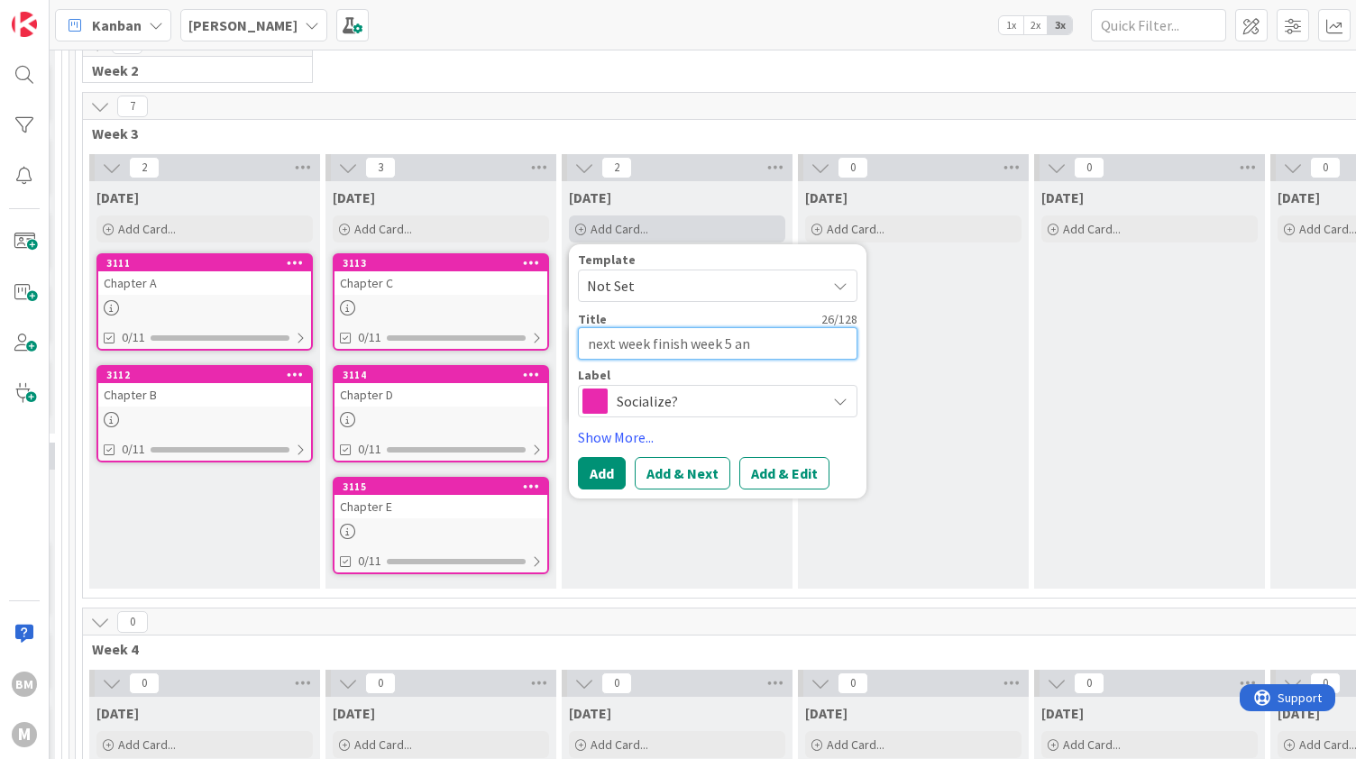
type textarea "x"
type textarea "next week finish week 5 and"
type textarea "x"
type textarea "next week finish week 5 and"
type textarea "x"
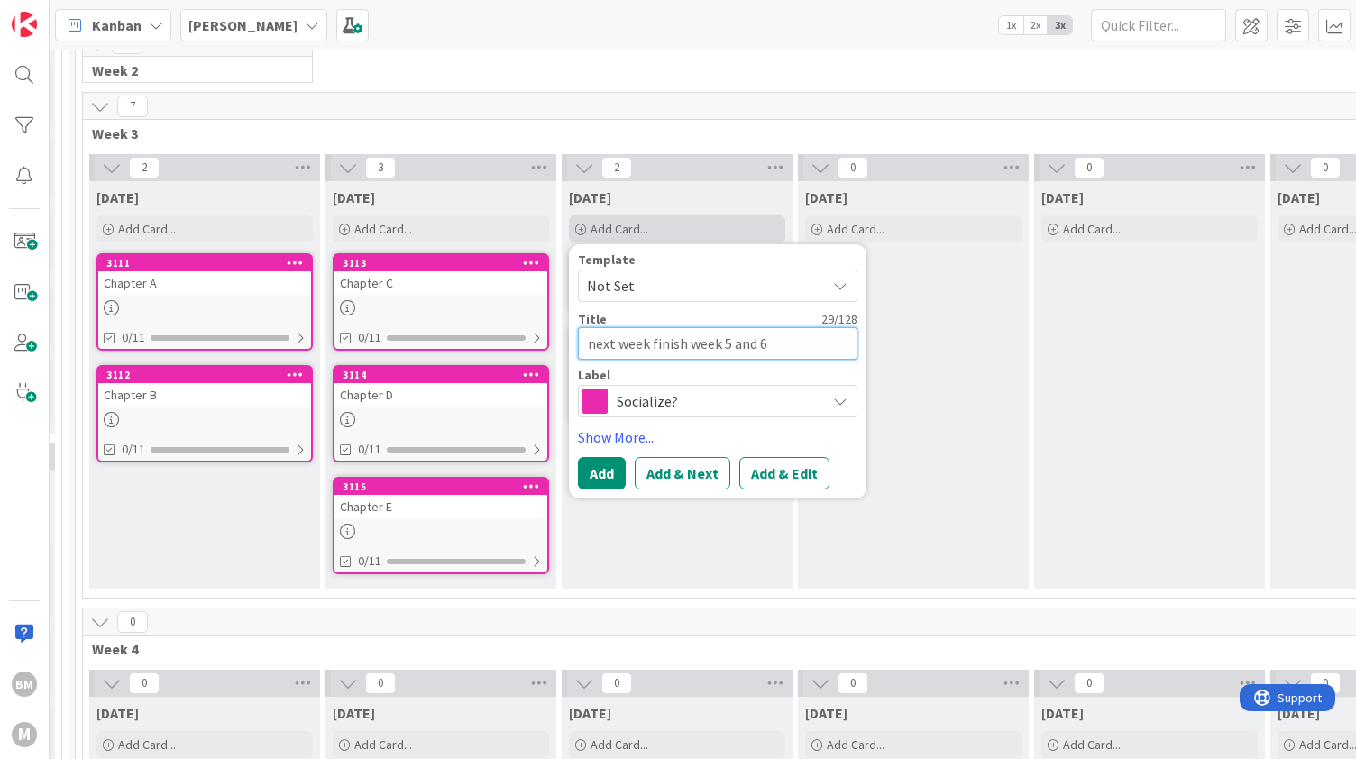
type textarea "next week finish week 5 and 6"
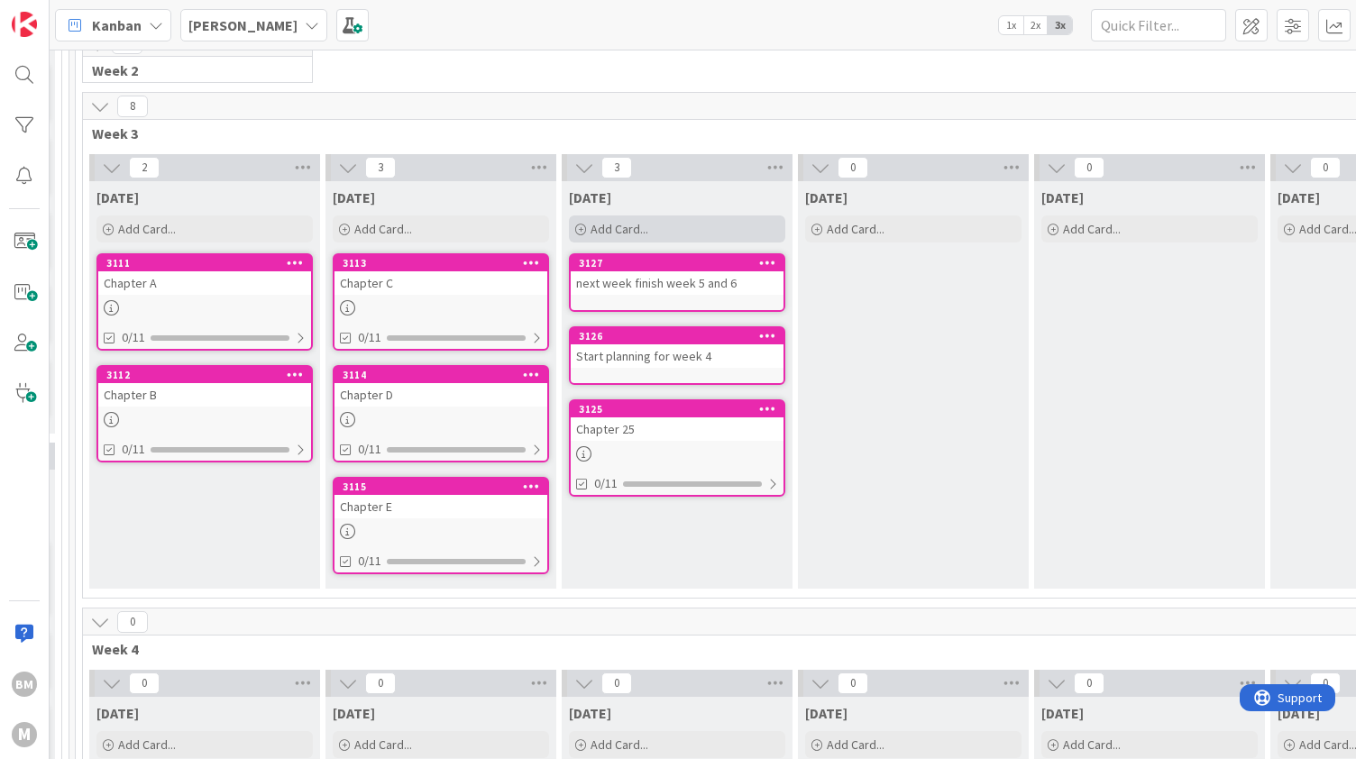
click at [683, 230] on div "Add Card..." at bounding box center [677, 229] width 216 height 27
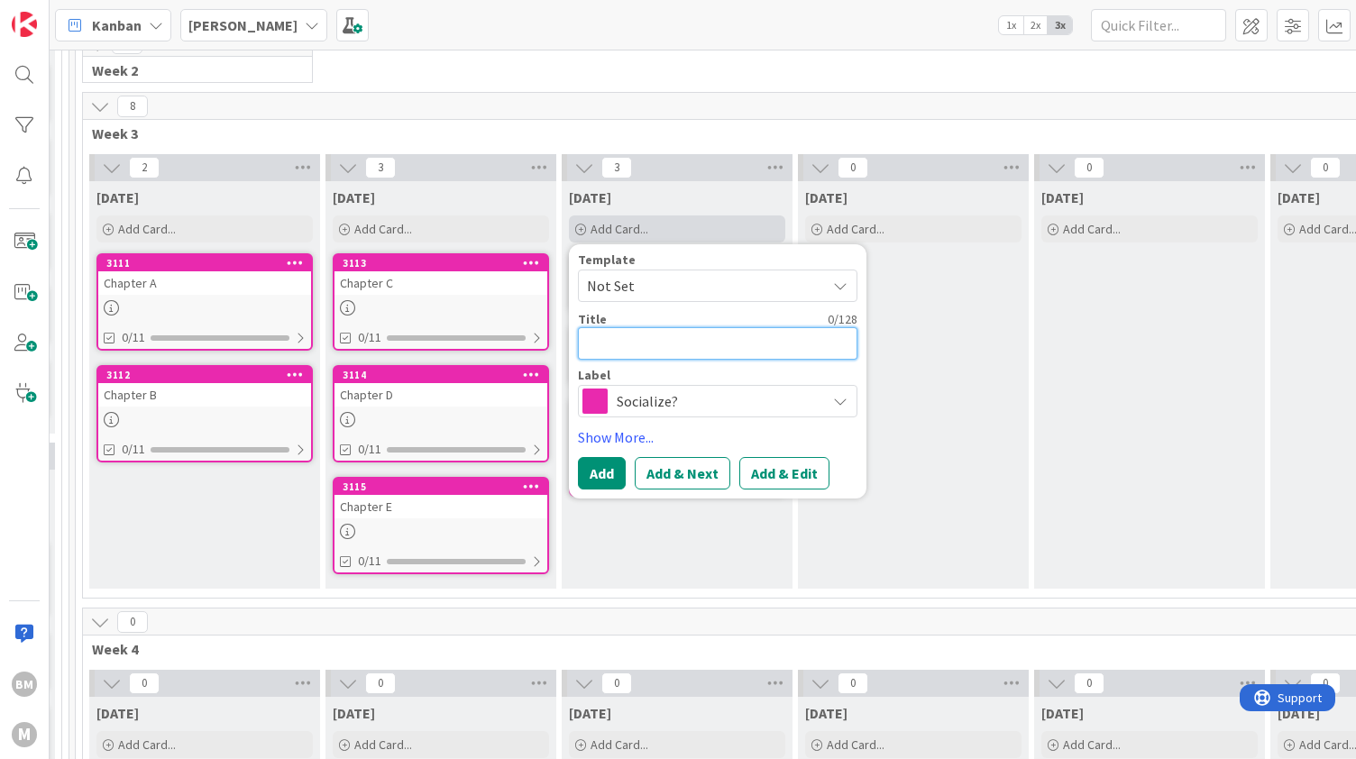
type textarea "x"
type textarea "p"
type textarea "x"
type textarea "pla"
type textarea "x"
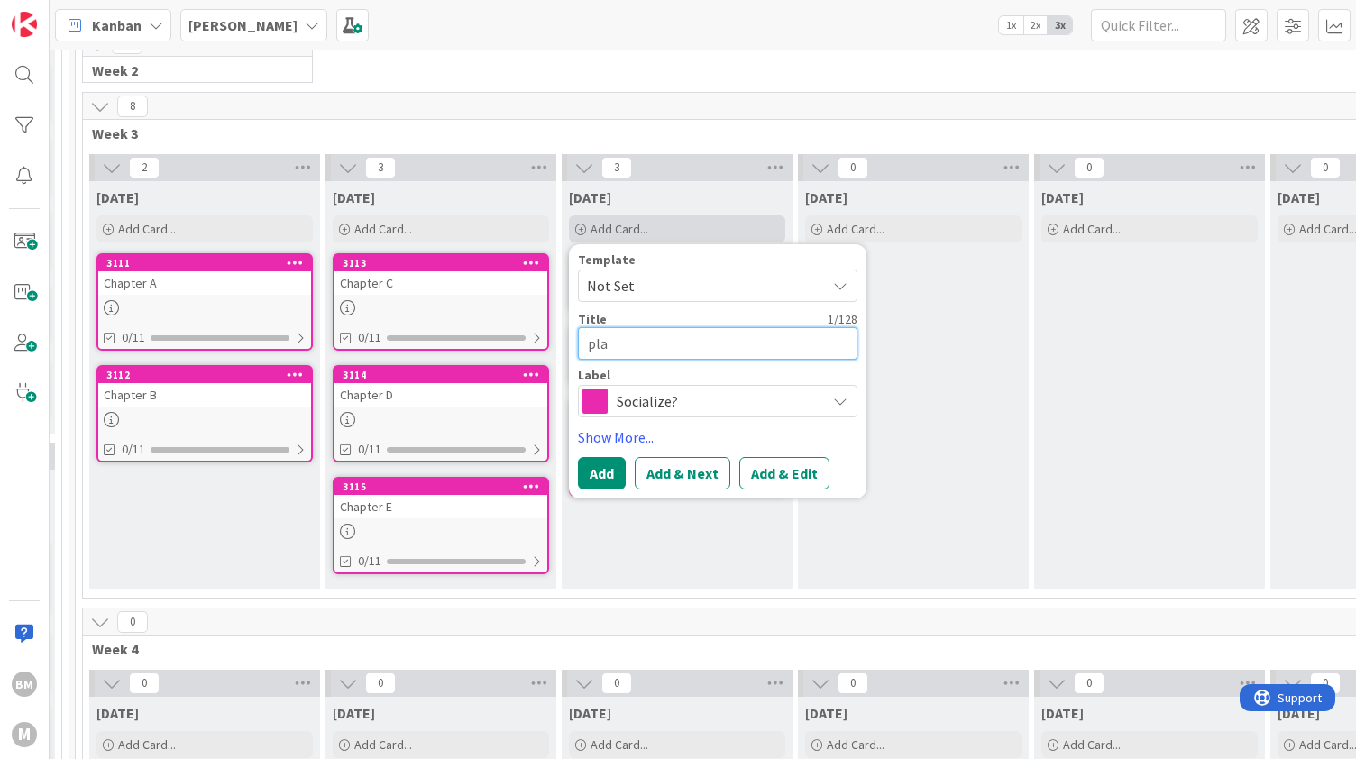
type textarea "plan"
type textarea "x"
type textarea "plan"
type textarea "x"
type textarea "plan w"
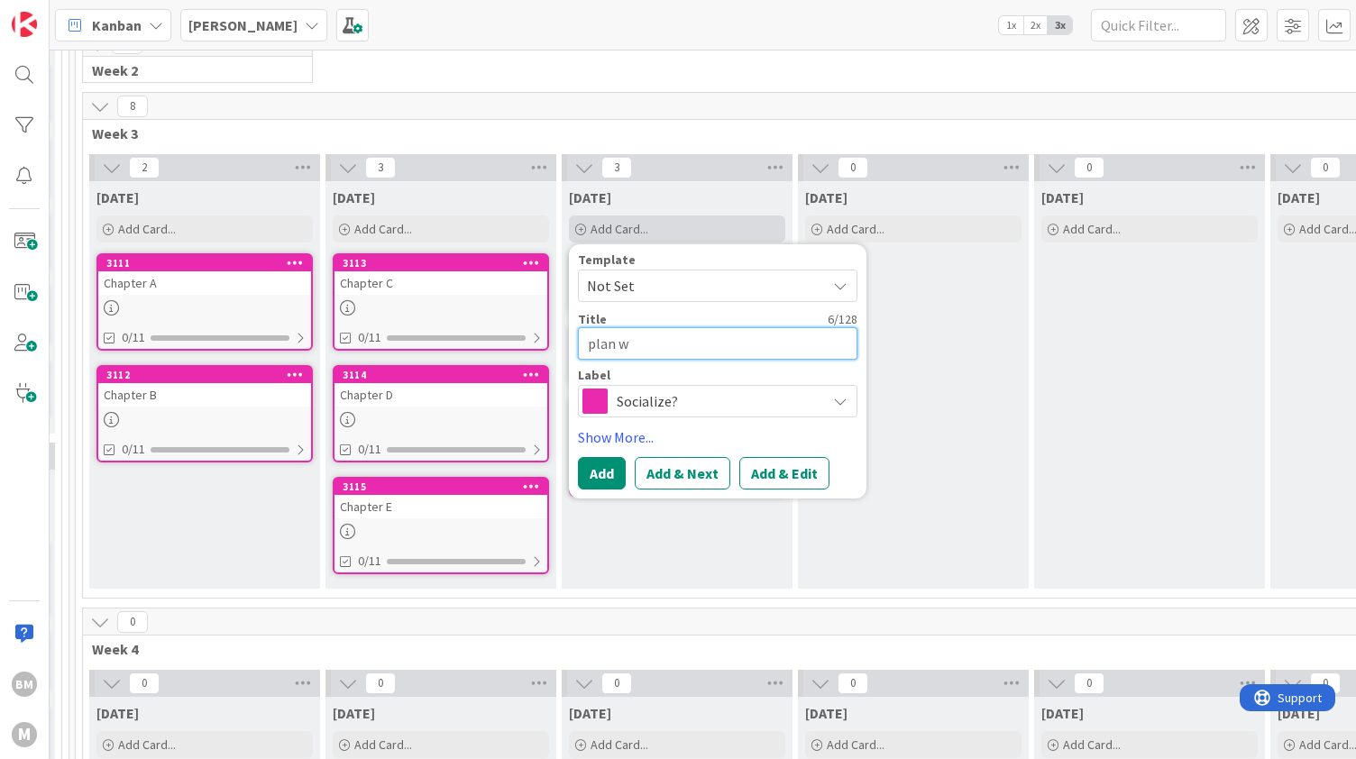
type textarea "x"
type textarea "plan we"
type textarea "x"
type textarea "plan wee"
type textarea "x"
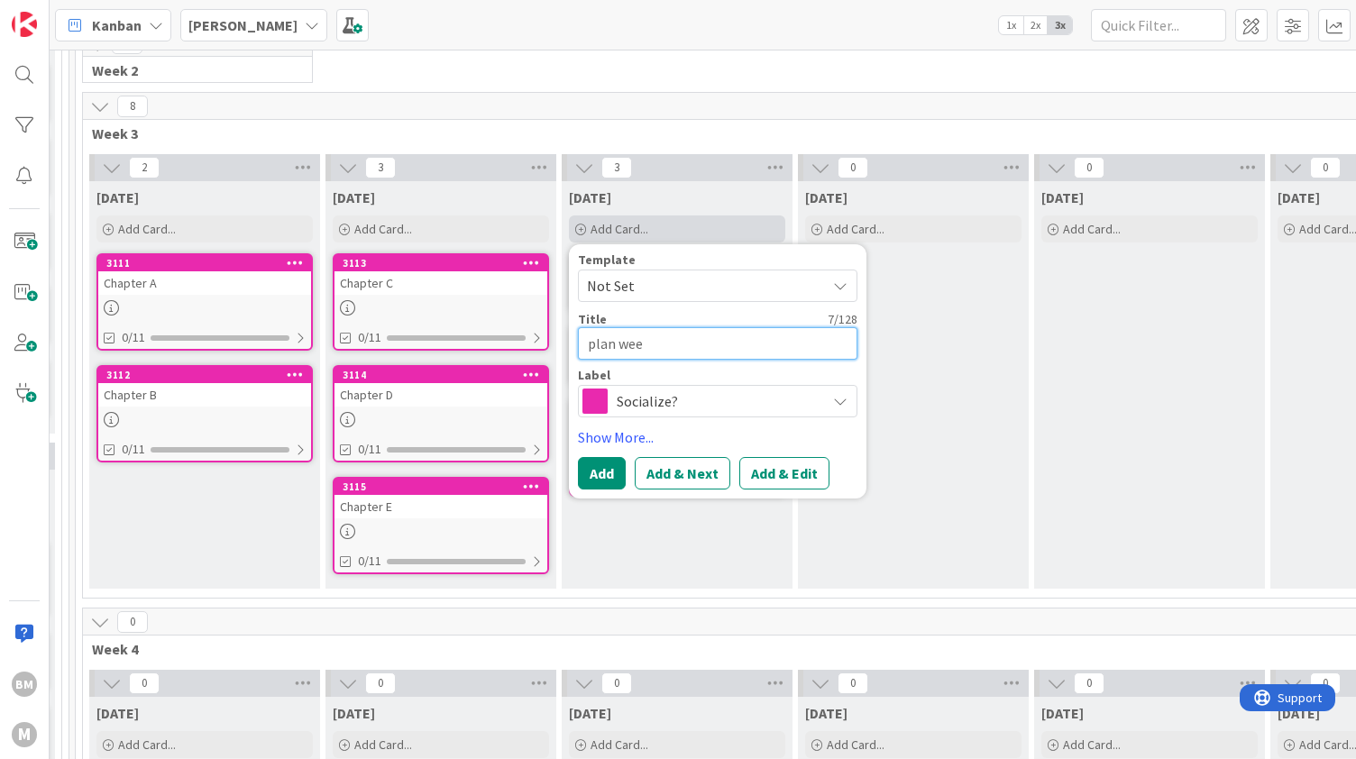
type textarea "plan week"
type textarea "x"
type textarea "plan week"
type textarea "x"
type textarea "plan week 7"
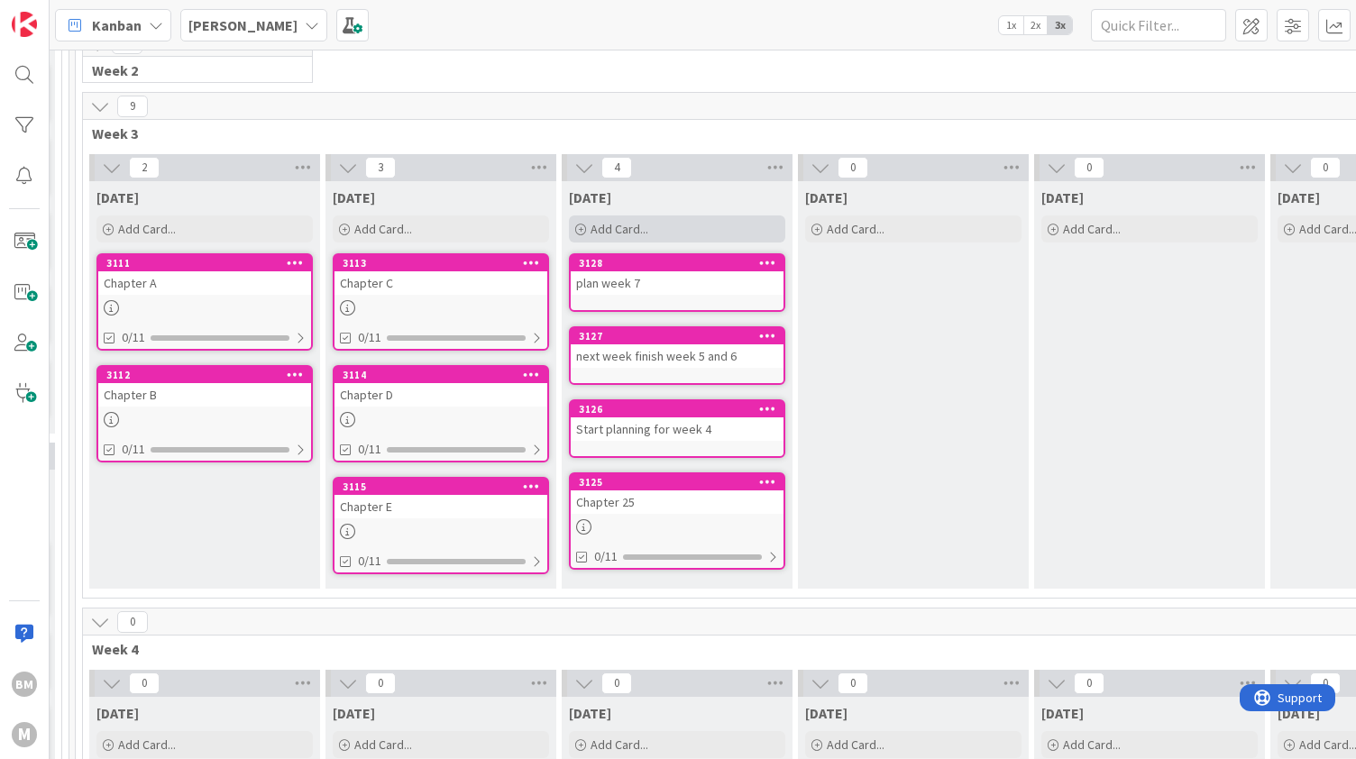
click at [683, 230] on div "Add Card..." at bounding box center [677, 229] width 216 height 27
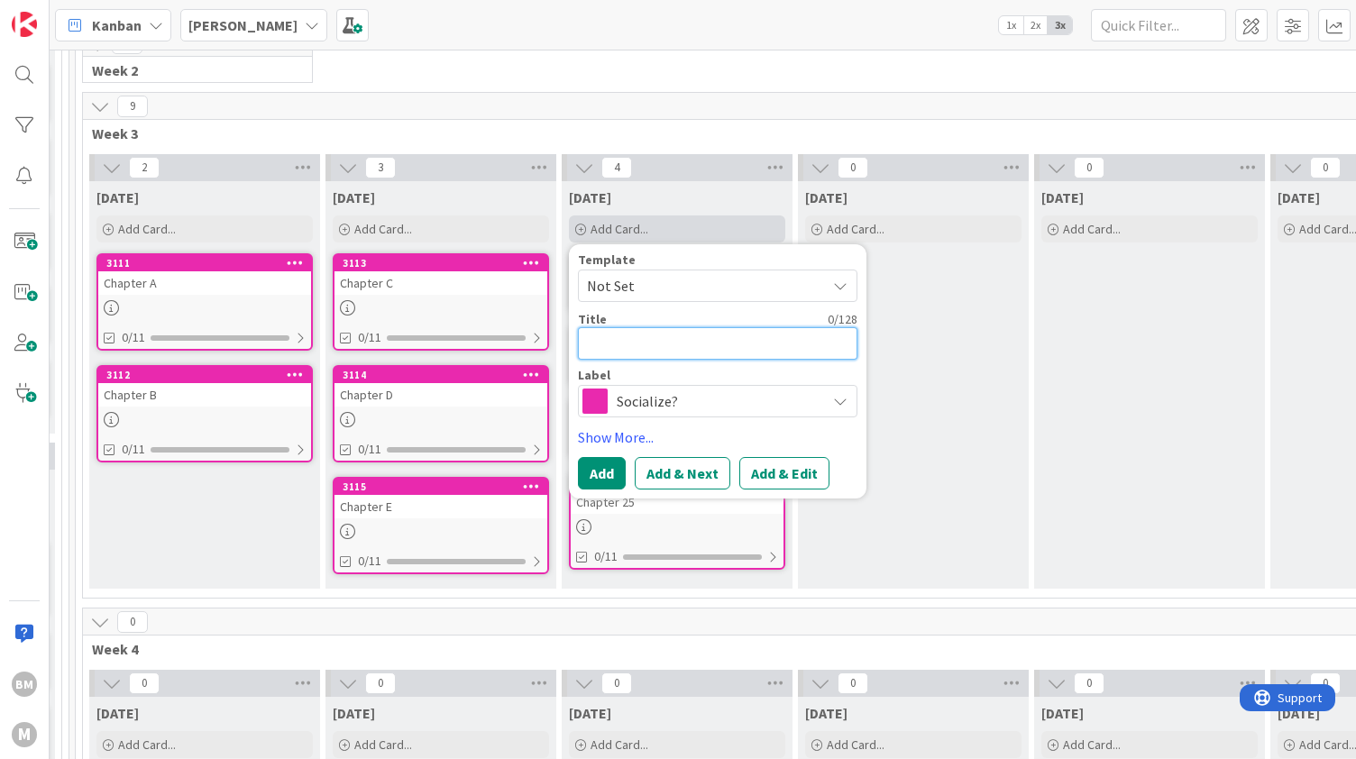
type textarea "x"
type textarea "p"
type textarea "x"
type textarea "pl"
type textarea "x"
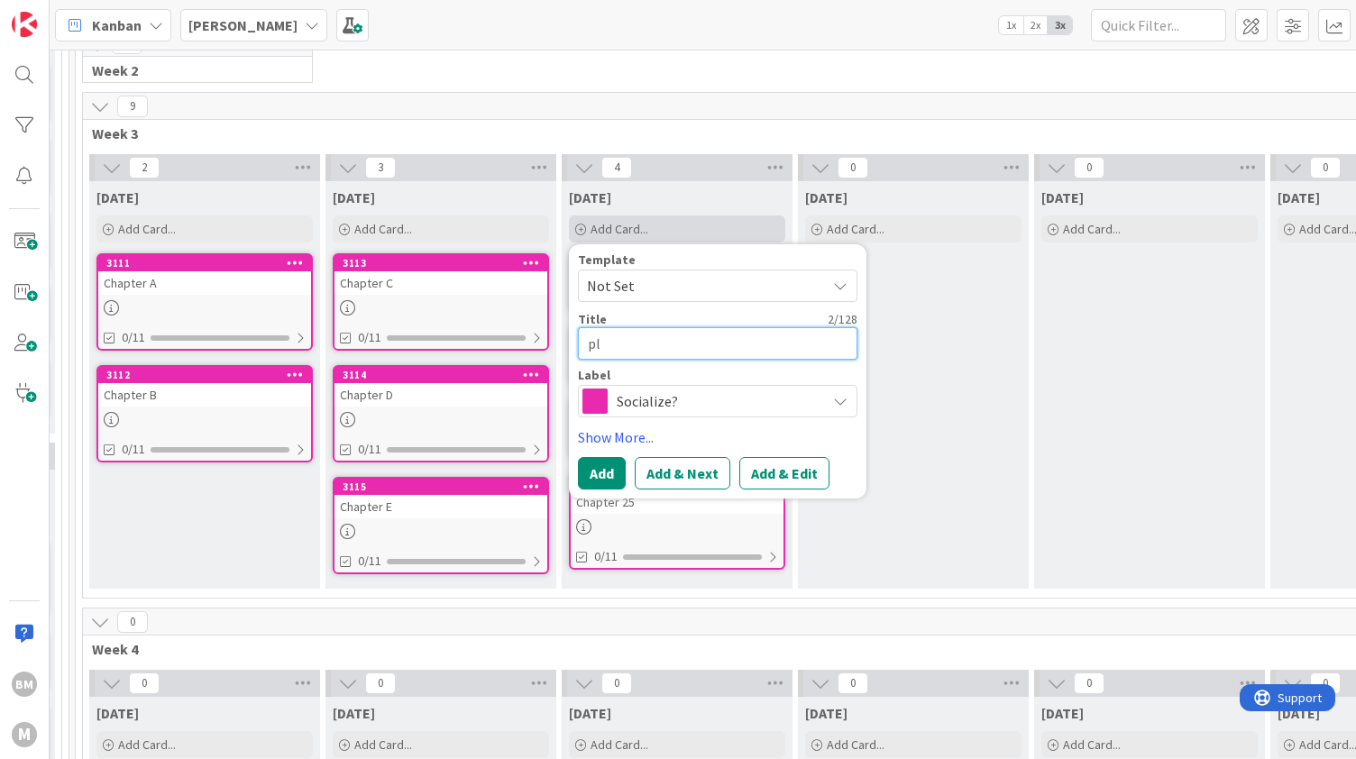
type textarea "pla"
type textarea "x"
type textarea "plan"
type textarea "x"
type textarea "plan w"
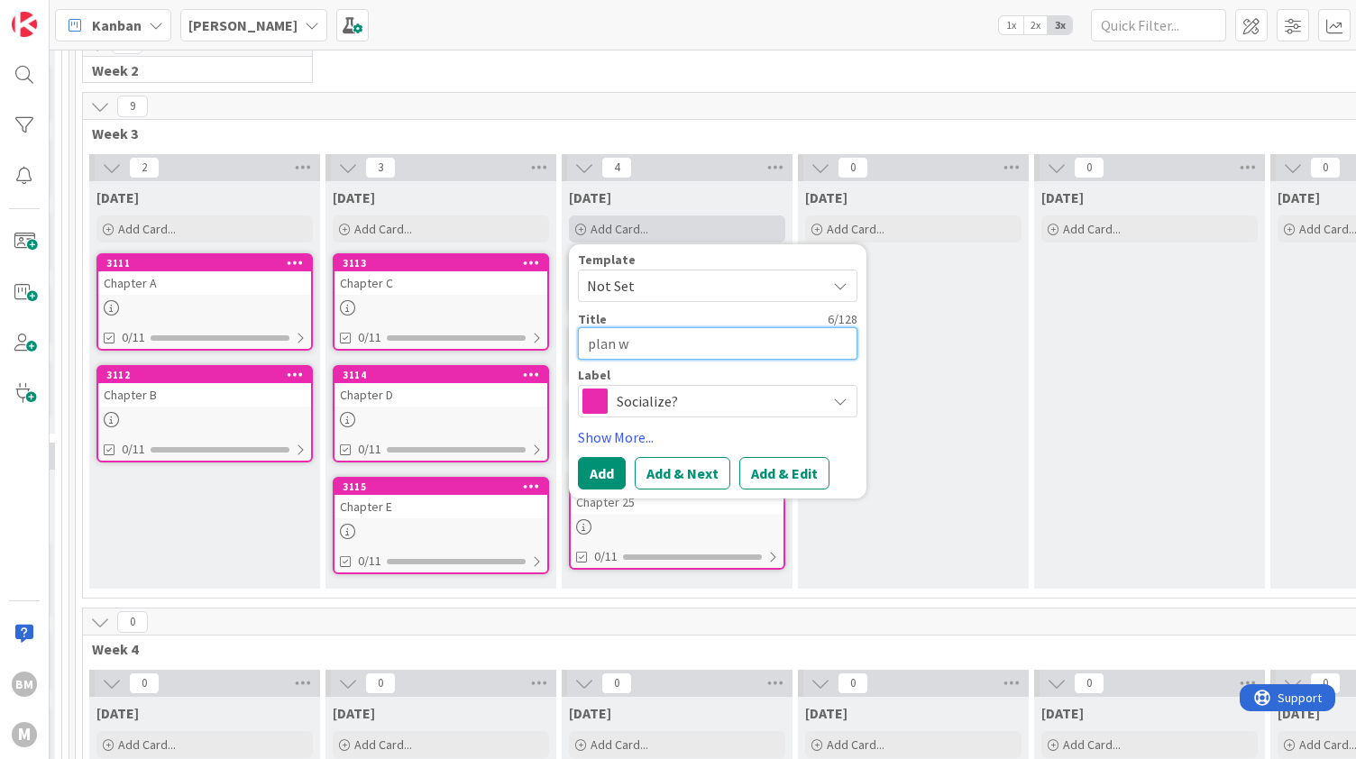
type textarea "x"
type textarea "plan we"
type textarea "x"
type textarea "plan wee"
type textarea "x"
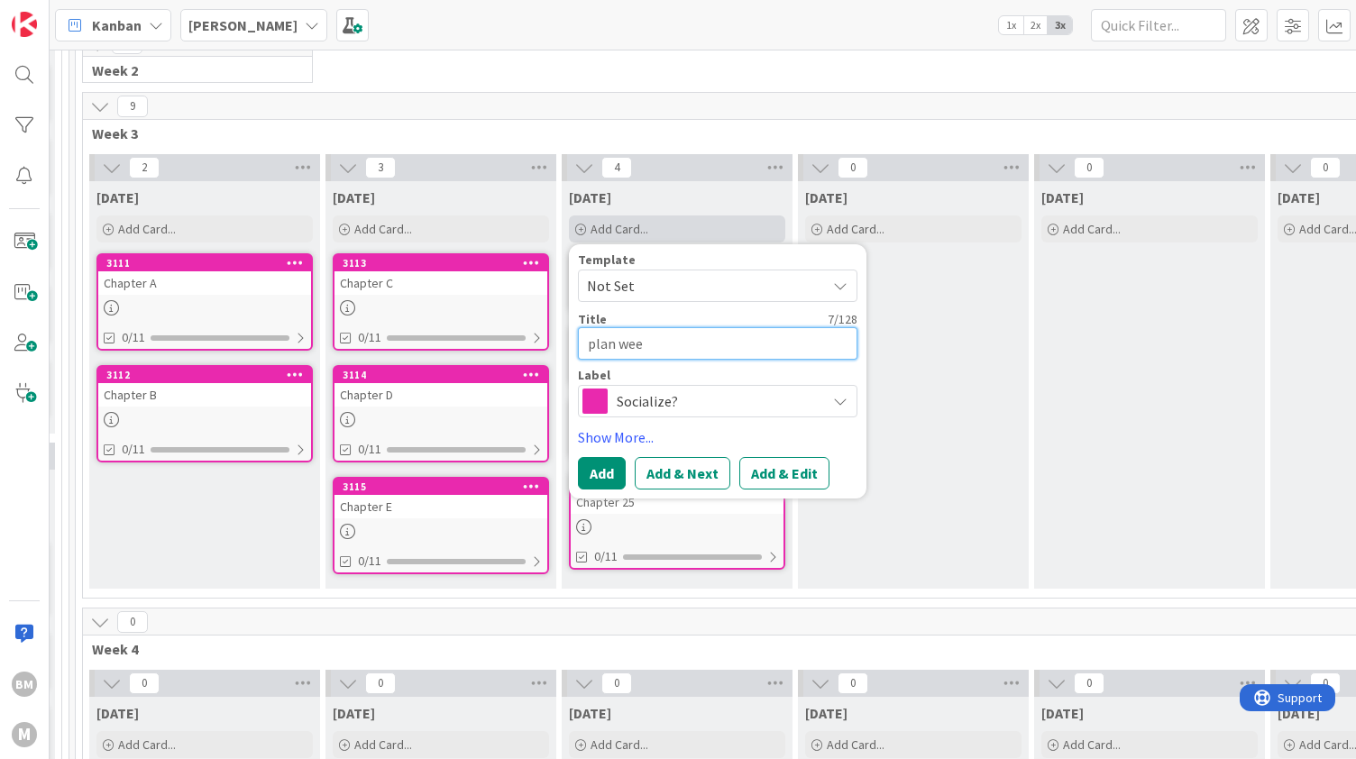
type textarea "plan week"
type textarea "x"
type textarea "plan week"
type textarea "x"
type textarea "plan week 1"
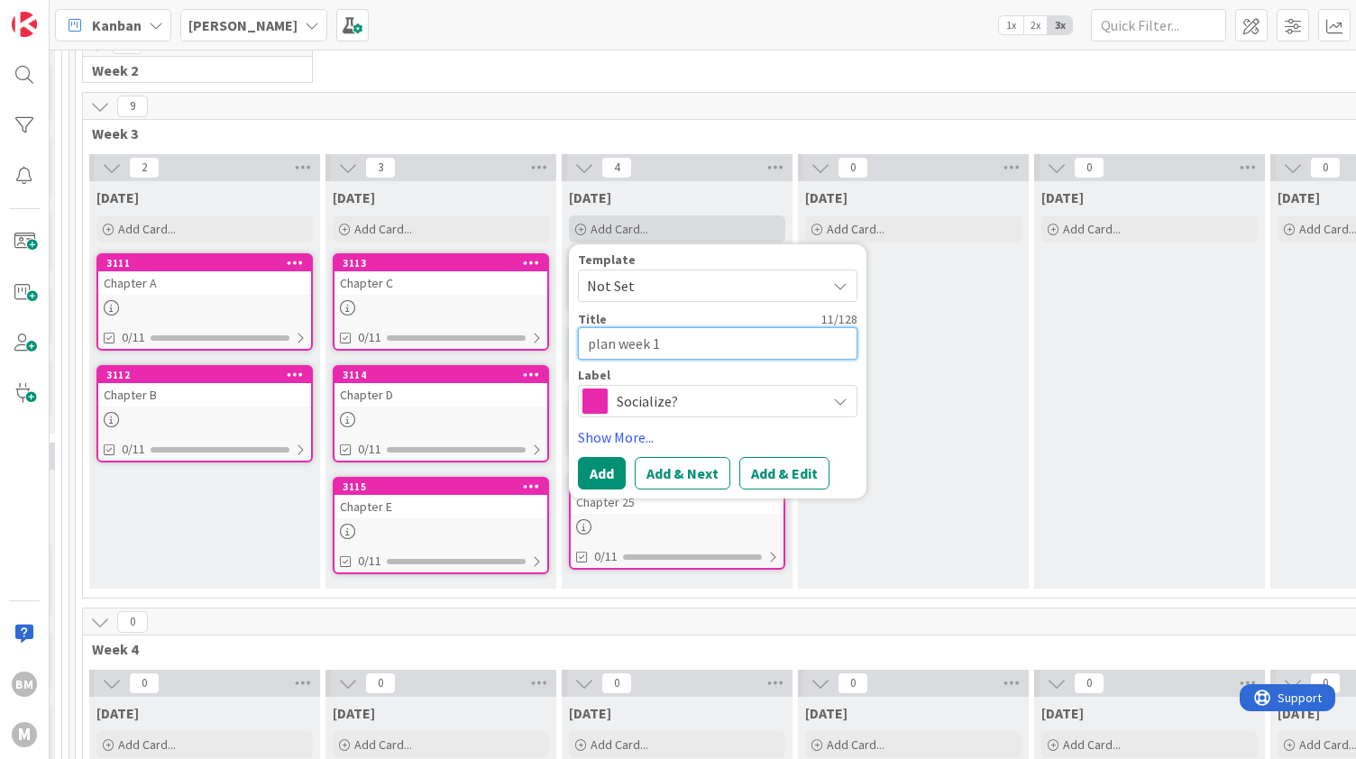
type textarea "x"
type textarea "plan week 1-"
type textarea "x"
type textarea "plan week 1-4"
type textarea "x"
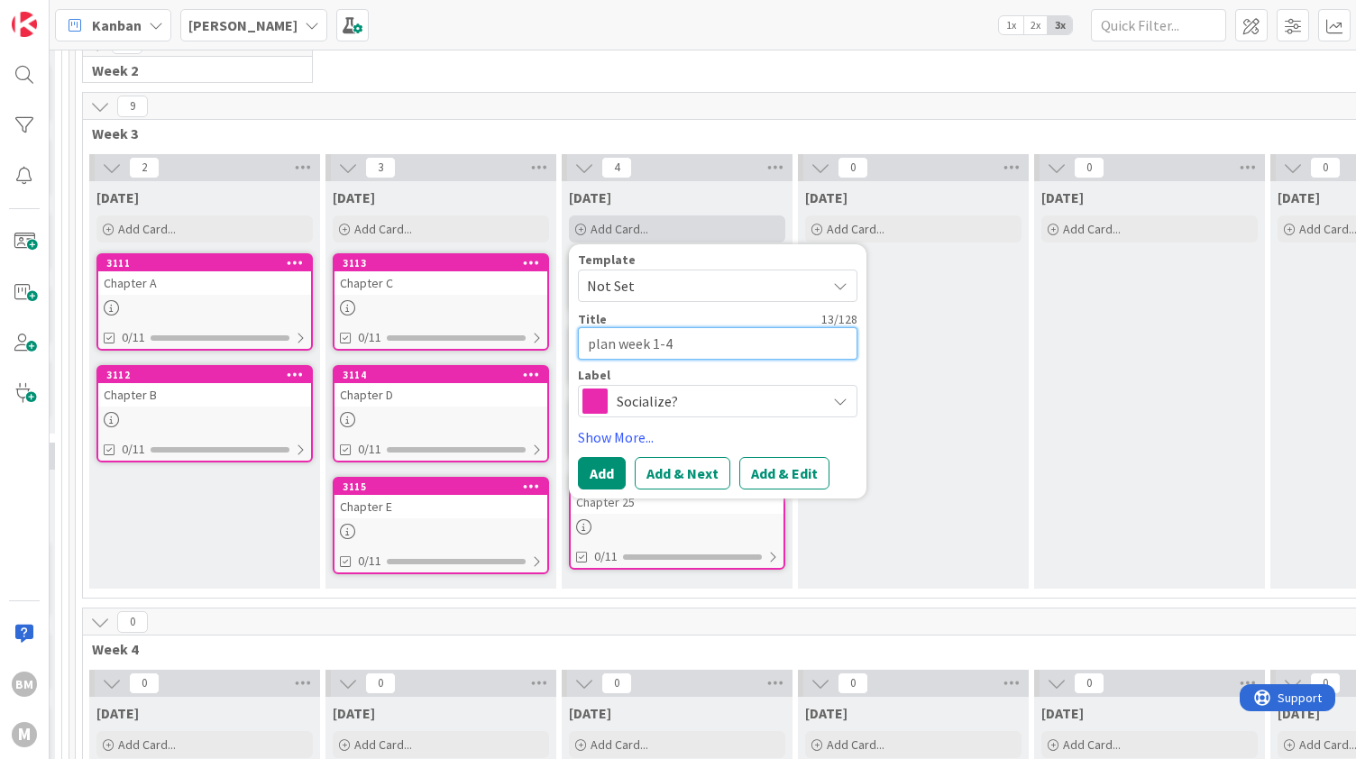
type textarea "plan week 1-4 a"
type textarea "x"
type textarea "plan week 1-4 and"
type textarea "x"
type textarea "plan week 1-4 and"
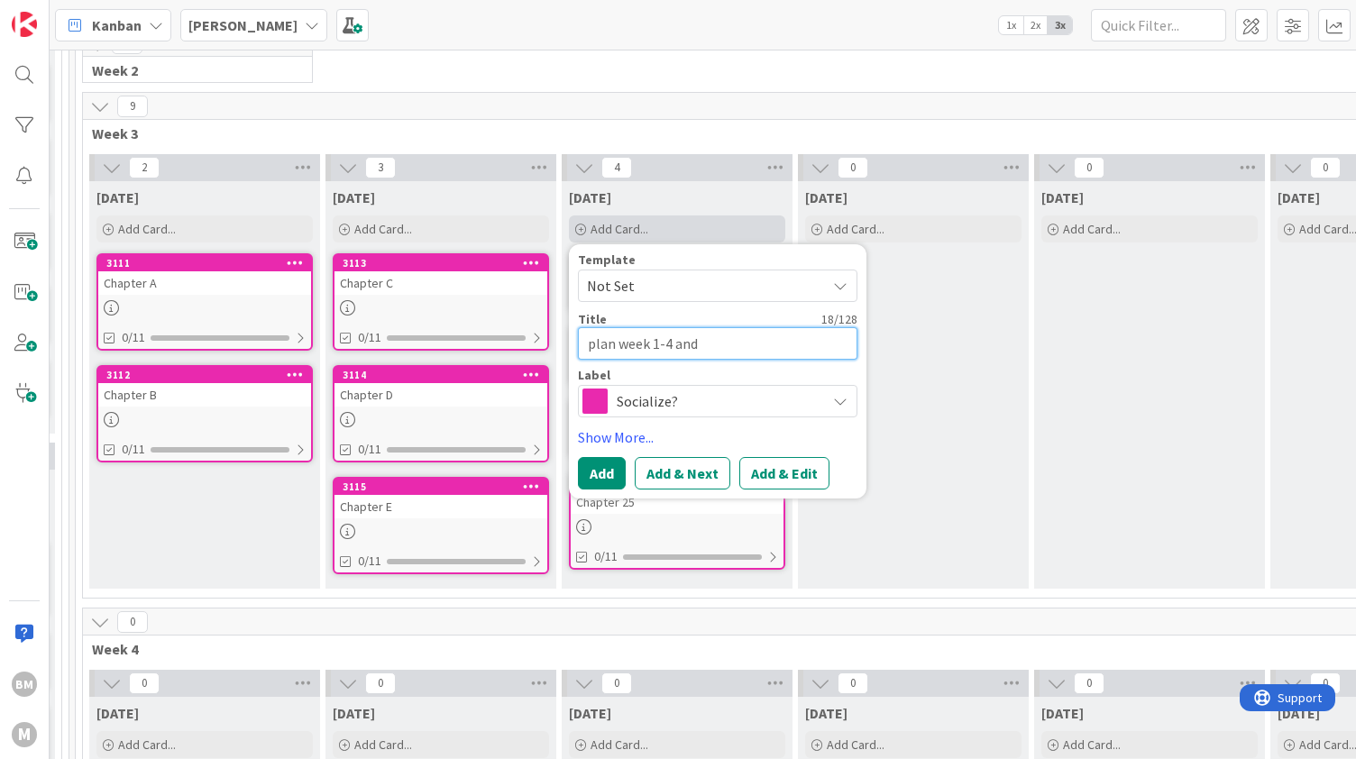
type textarea "x"
type textarea "plan week 1-4 and h"
type textarea "x"
type textarea "plan week 1-4 and ha"
type textarea "x"
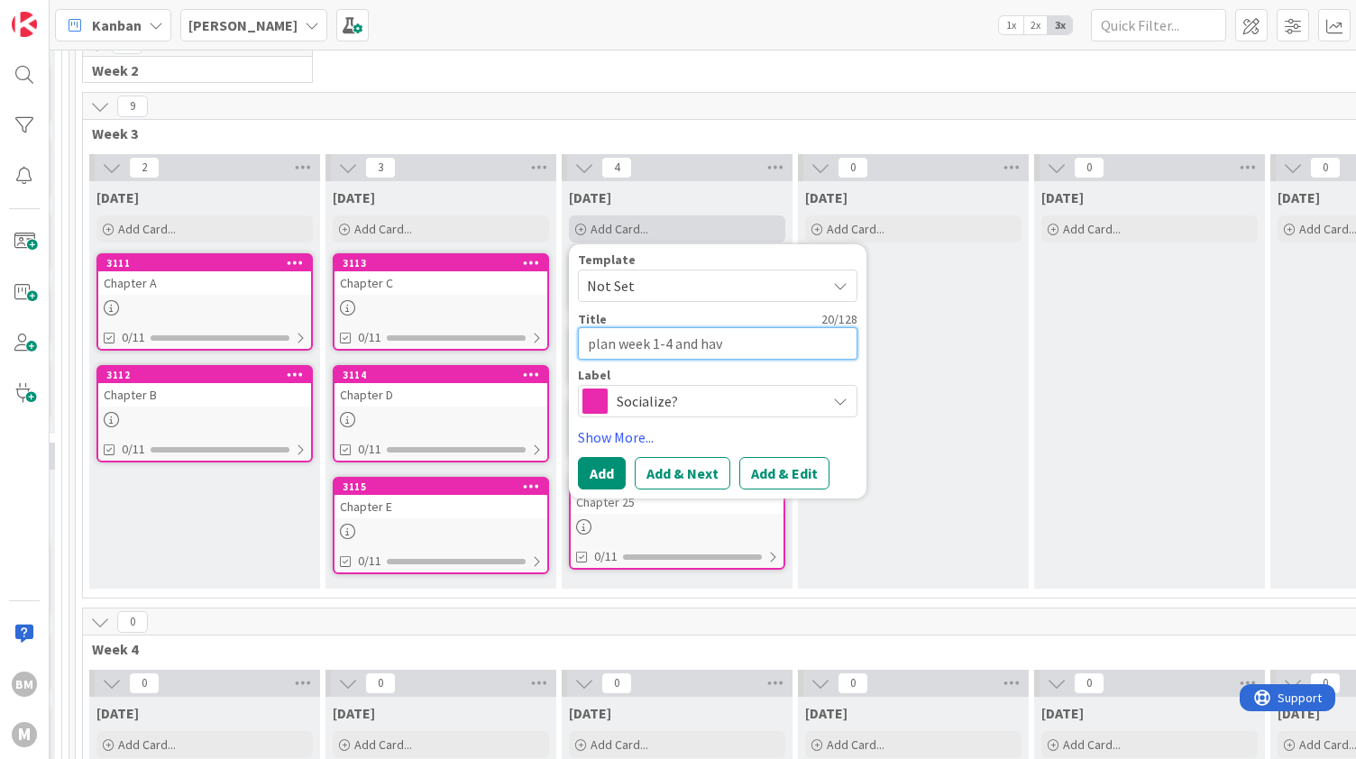
type textarea "plan week 1-4 and have"
type textarea "x"
type textarea "plan week 1-4 and have"
type textarea "x"
type textarea "plan week 1-4 and have it"
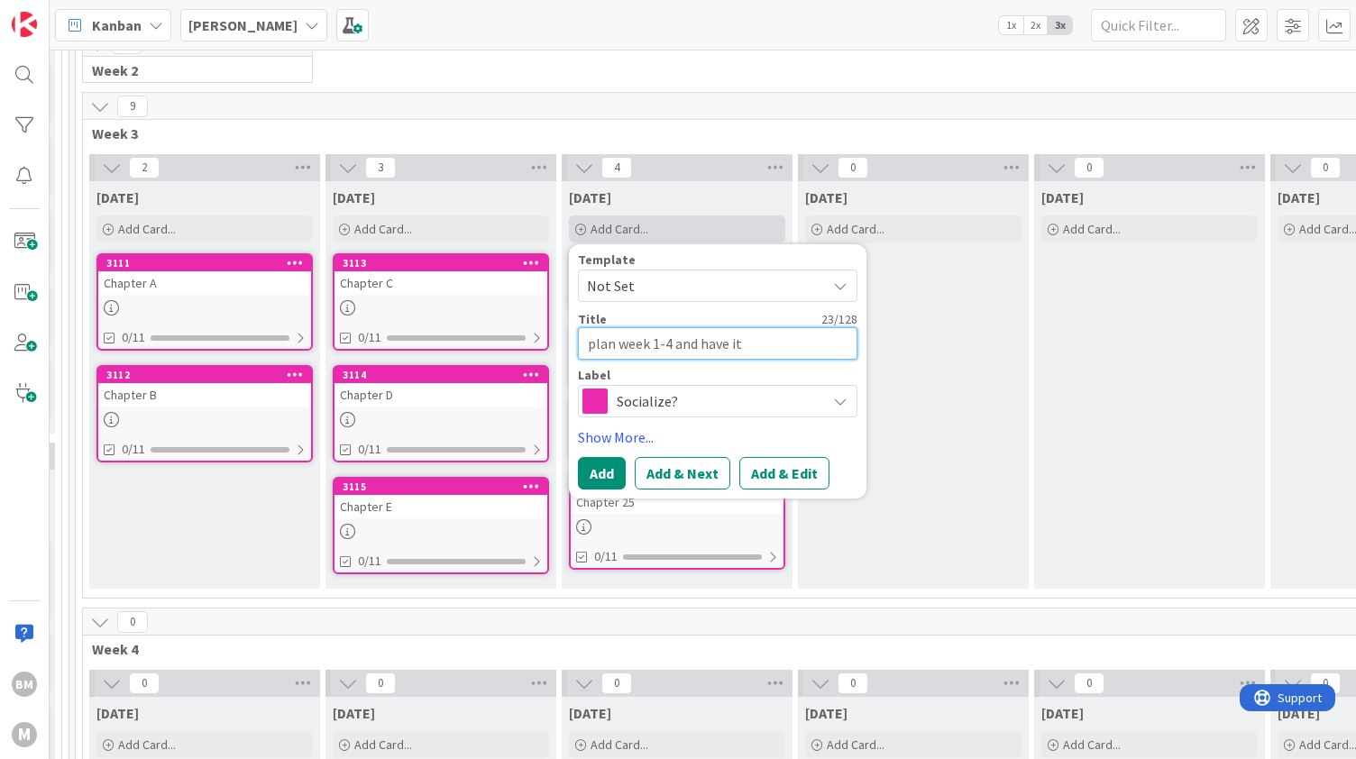
type textarea "x"
type textarea "plan week 1-4 and have it"
type textarea "x"
type textarea "plan week 1-4 and have it f"
type textarea "x"
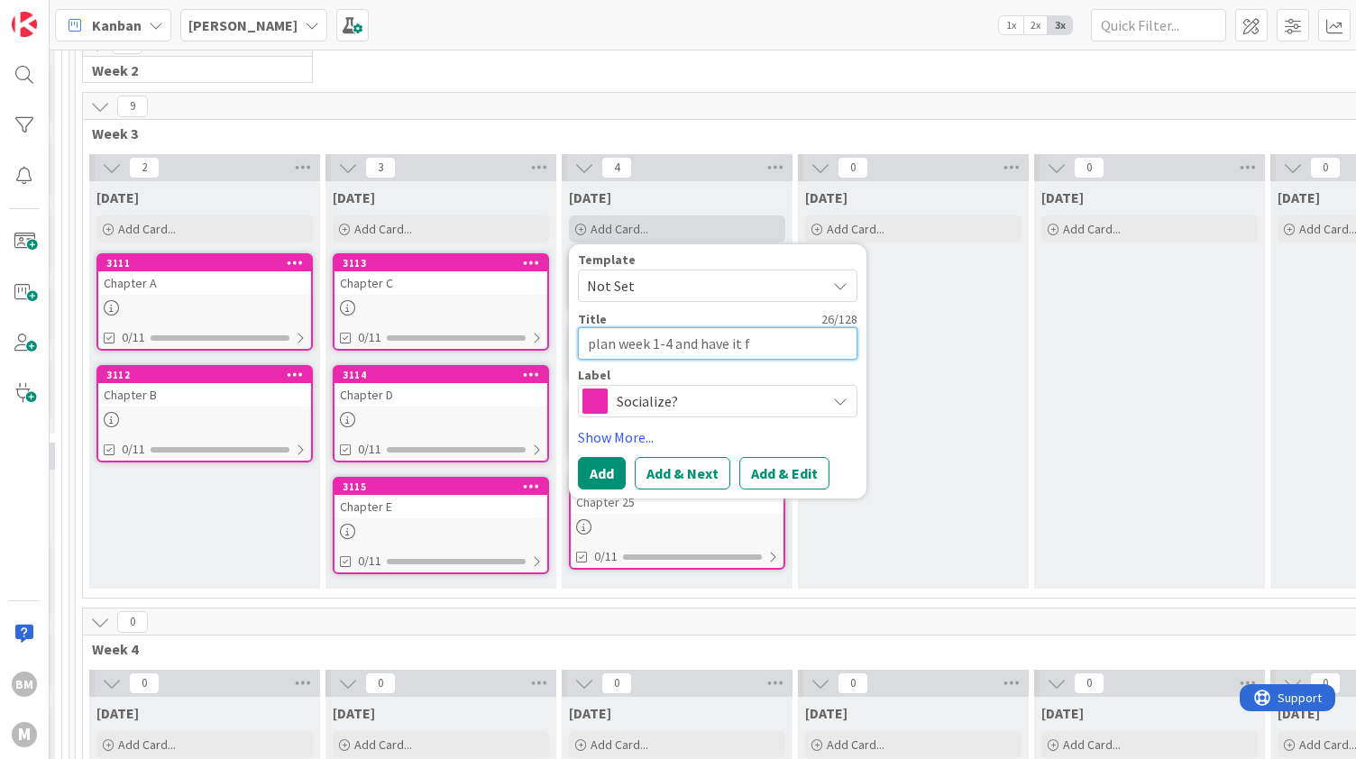
type textarea "plan week 1-4 and have it fi"
type textarea "x"
type textarea "plan week 1-4 and have it fin"
type textarea "x"
type textarea "plan week 1-4 and have it finis"
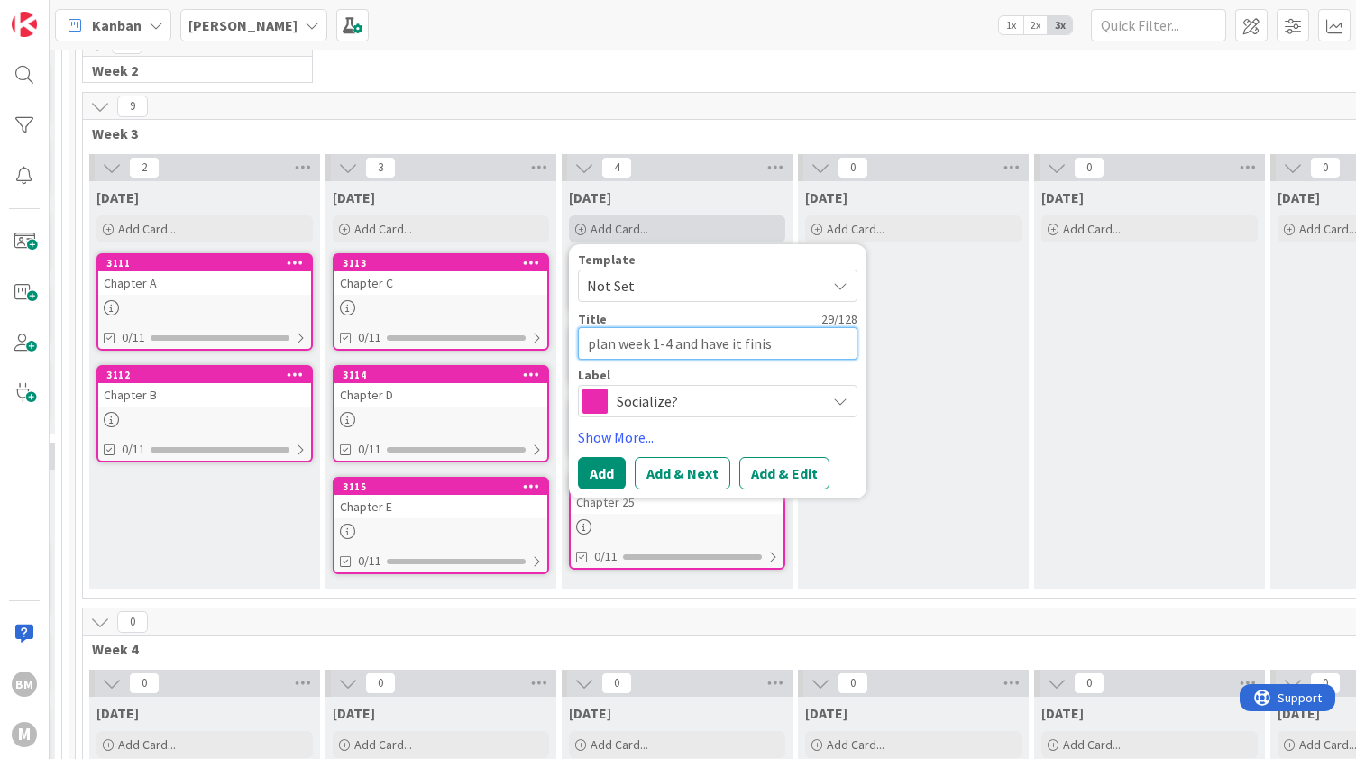
type textarea "x"
type textarea "plan week 1-4 and have it finish"
type textarea "x"
type textarea "plan week 1-4 and have it finishe"
type textarea "x"
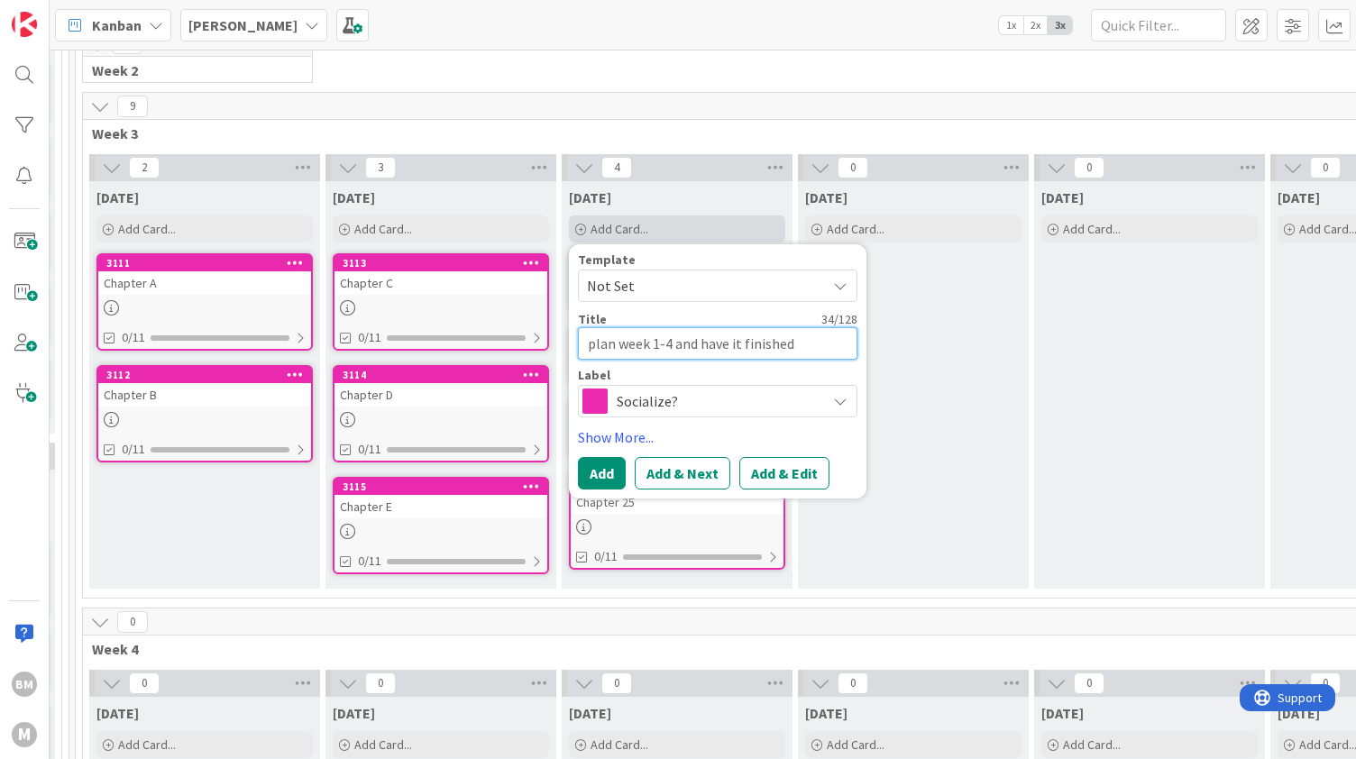
type textarea "plan week 1-4 and have it finished"
type textarea "x"
type textarea "plan week 1-4 and have it finished i"
type textarea "x"
type textarea "plan week 1-4 and have it finished in"
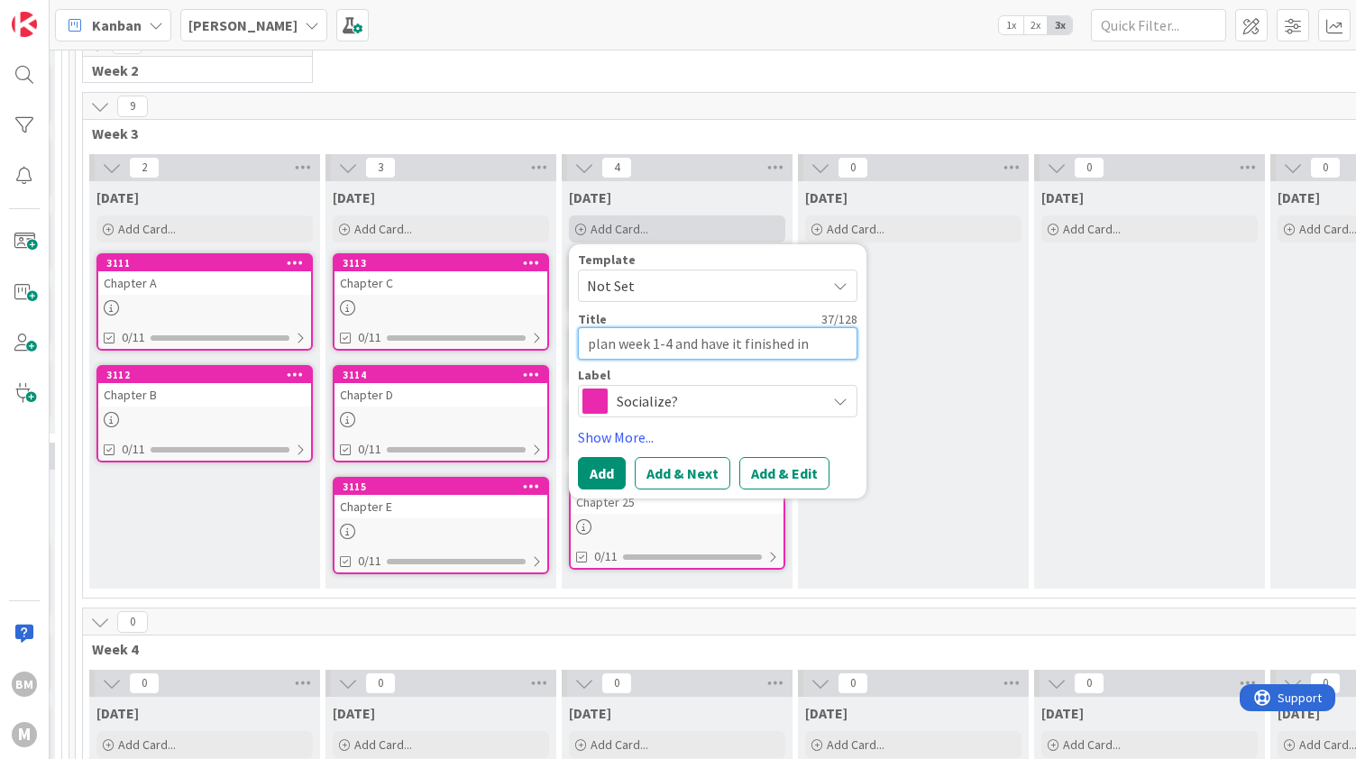
type textarea "x"
type textarea "plan week 1-4 and have it finished in 2"
type textarea "x"
type textarea "plan week 1-4 and have it finished in 2"
type textarea "x"
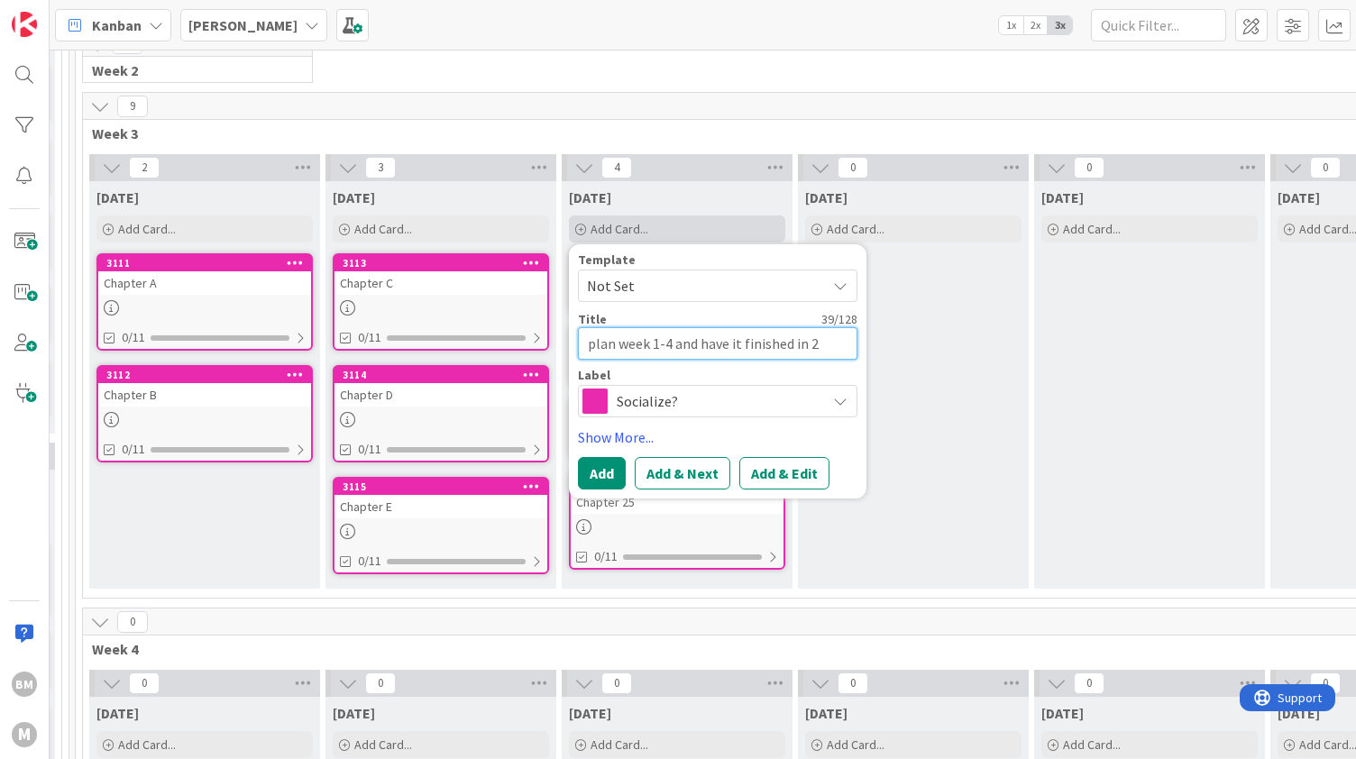
type textarea "plan week 1-4 and have it finished in 2 w"
type textarea "x"
type textarea "plan week 1-4 and have it finished in 2 we"
type textarea "x"
type textarea "plan week 1-4 and have it finished in 2 wee"
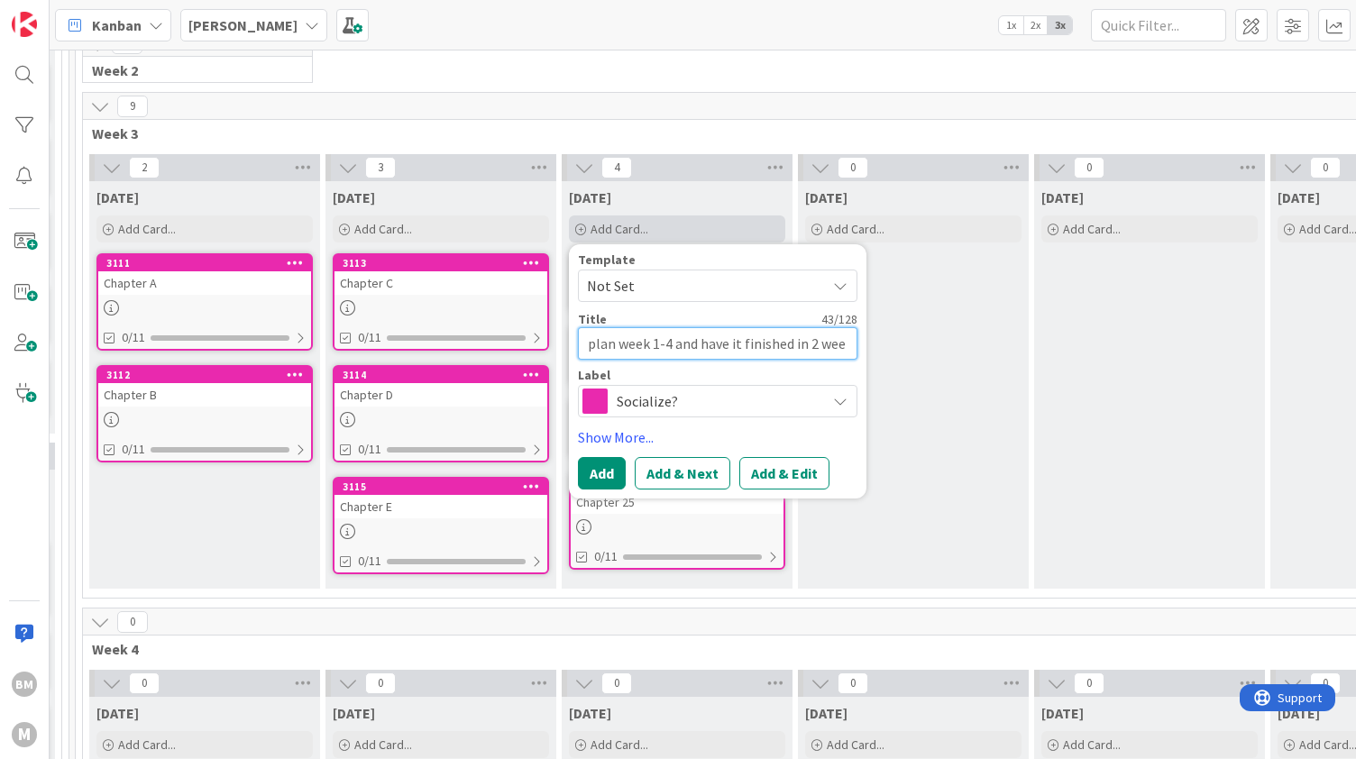
type textarea "x"
type textarea "plan week 1-4 and have it finished in 2 week"
type textarea "x"
type textarea "plan week 1-4 and have it finished in 2 weeks"
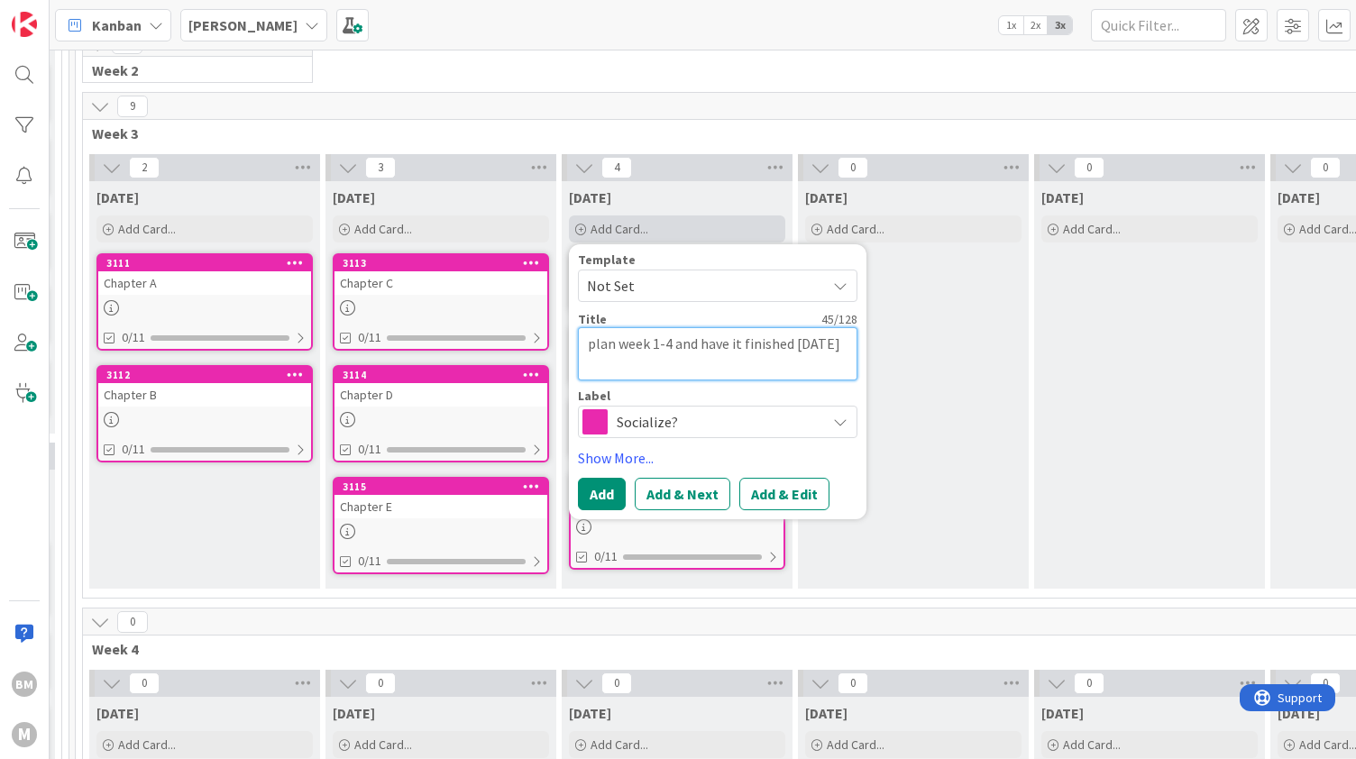
type textarea "x"
type textarea "plan week 1-4 and have it finished in 2 week"
type textarea "x"
type textarea "plan week 1-4 and have it finished in 2 wee"
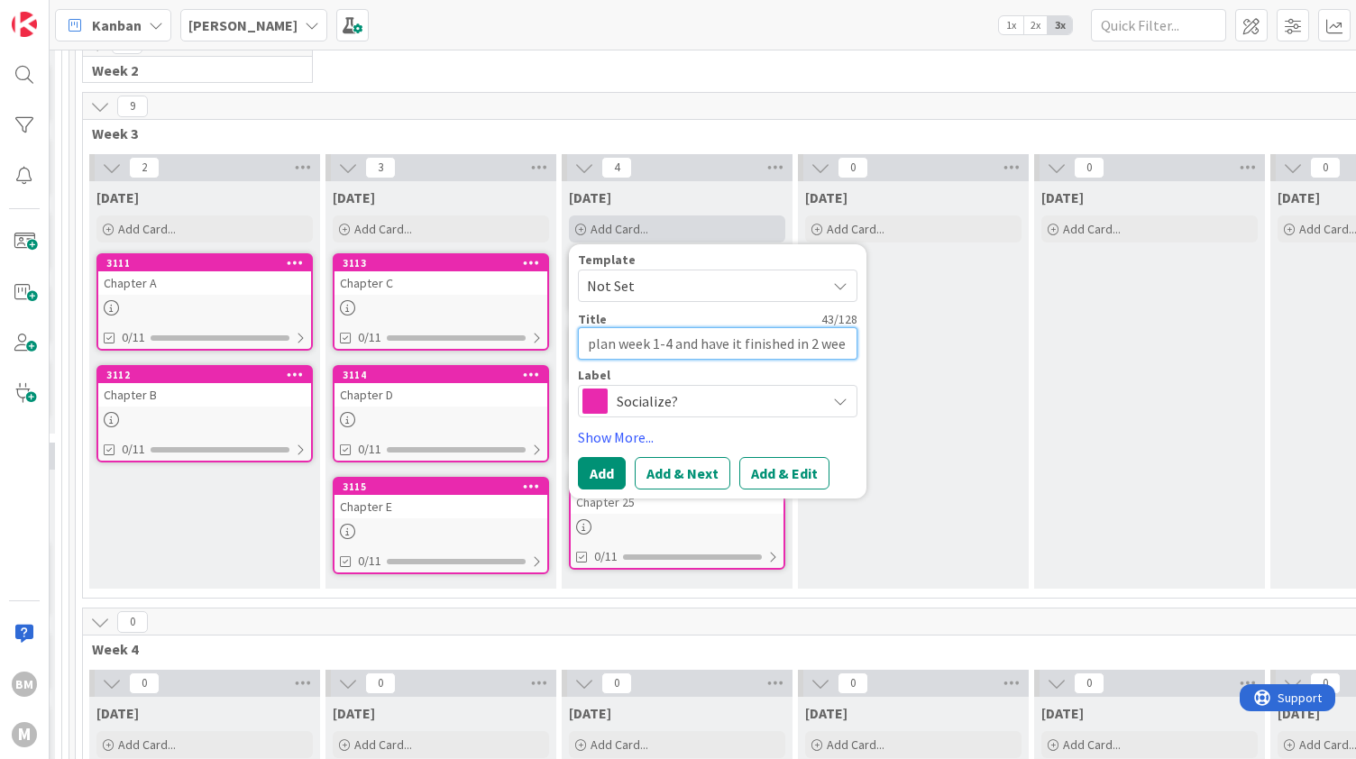
type textarea "x"
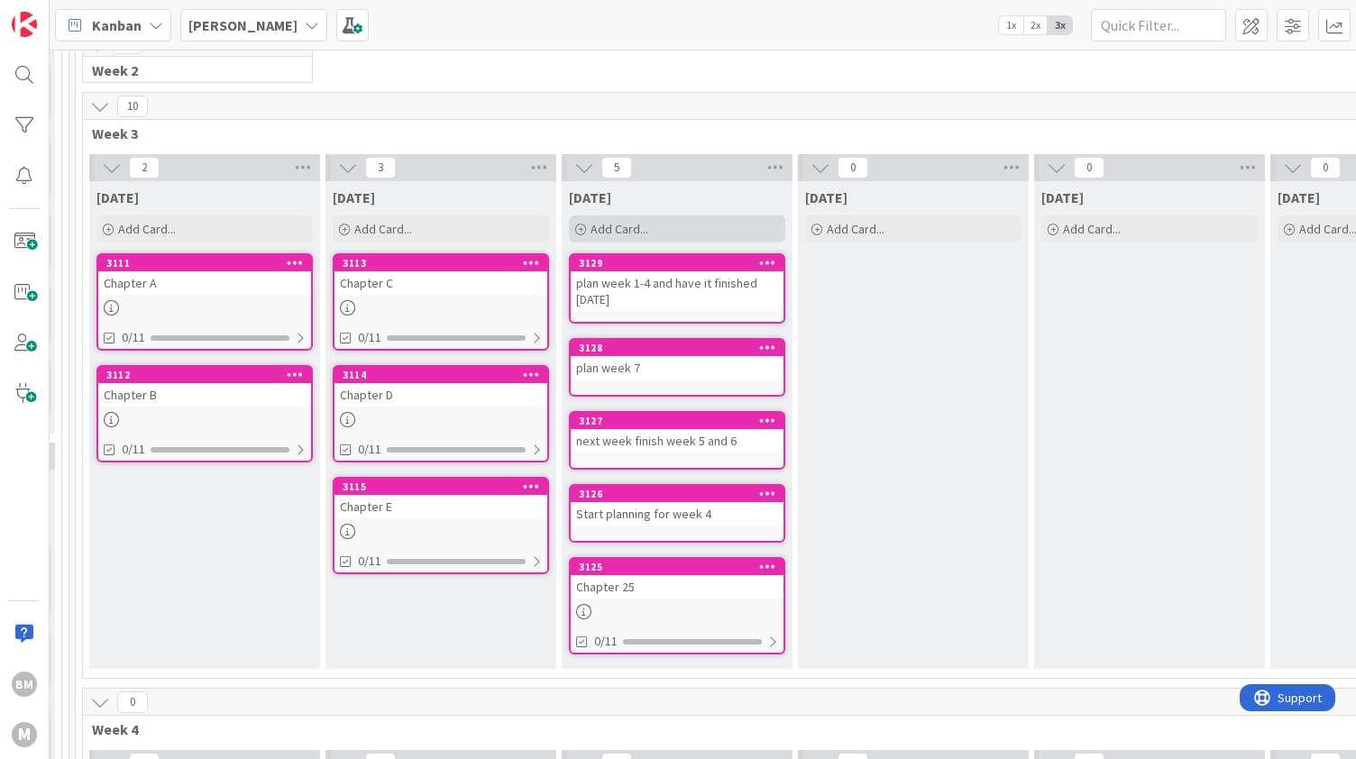
click at [683, 230] on div "Add Card..." at bounding box center [677, 229] width 216 height 27
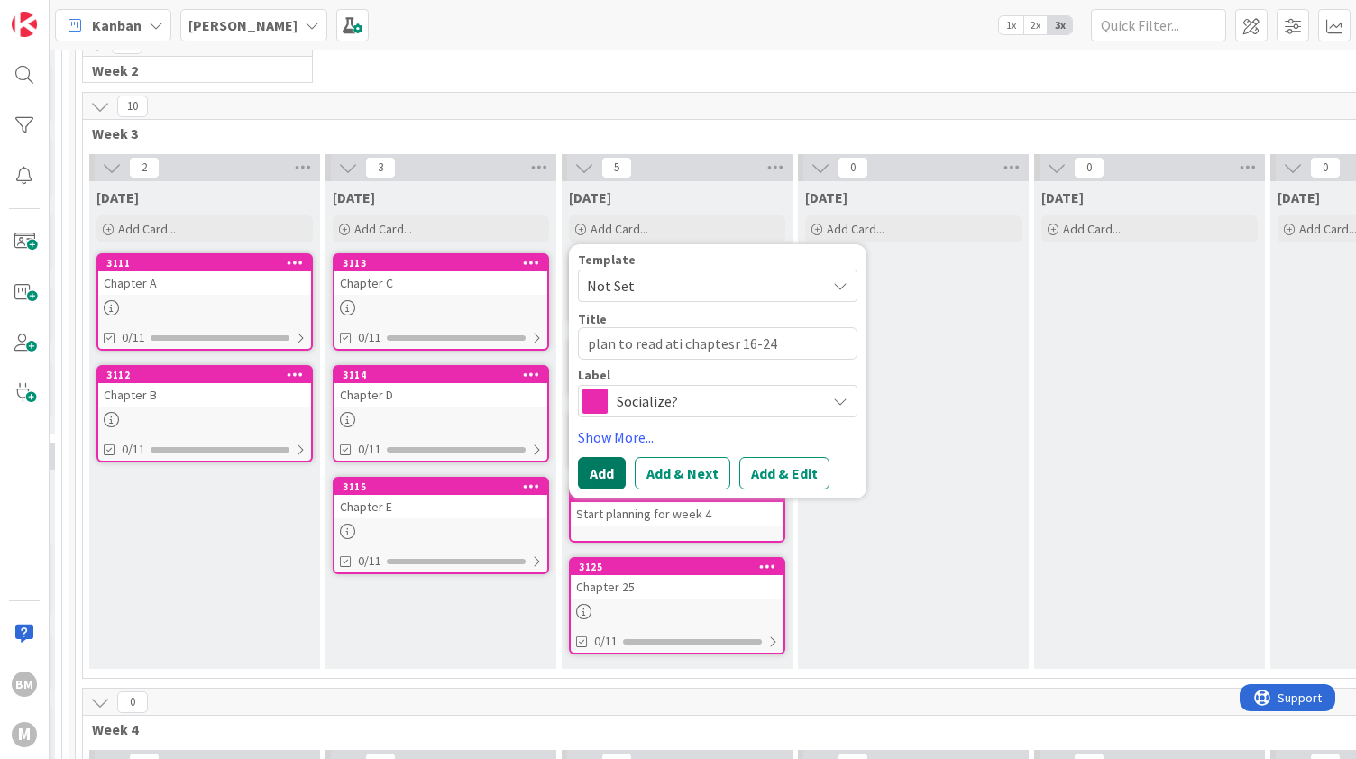
click at [599, 472] on button "Add" at bounding box center [602, 473] width 48 height 32
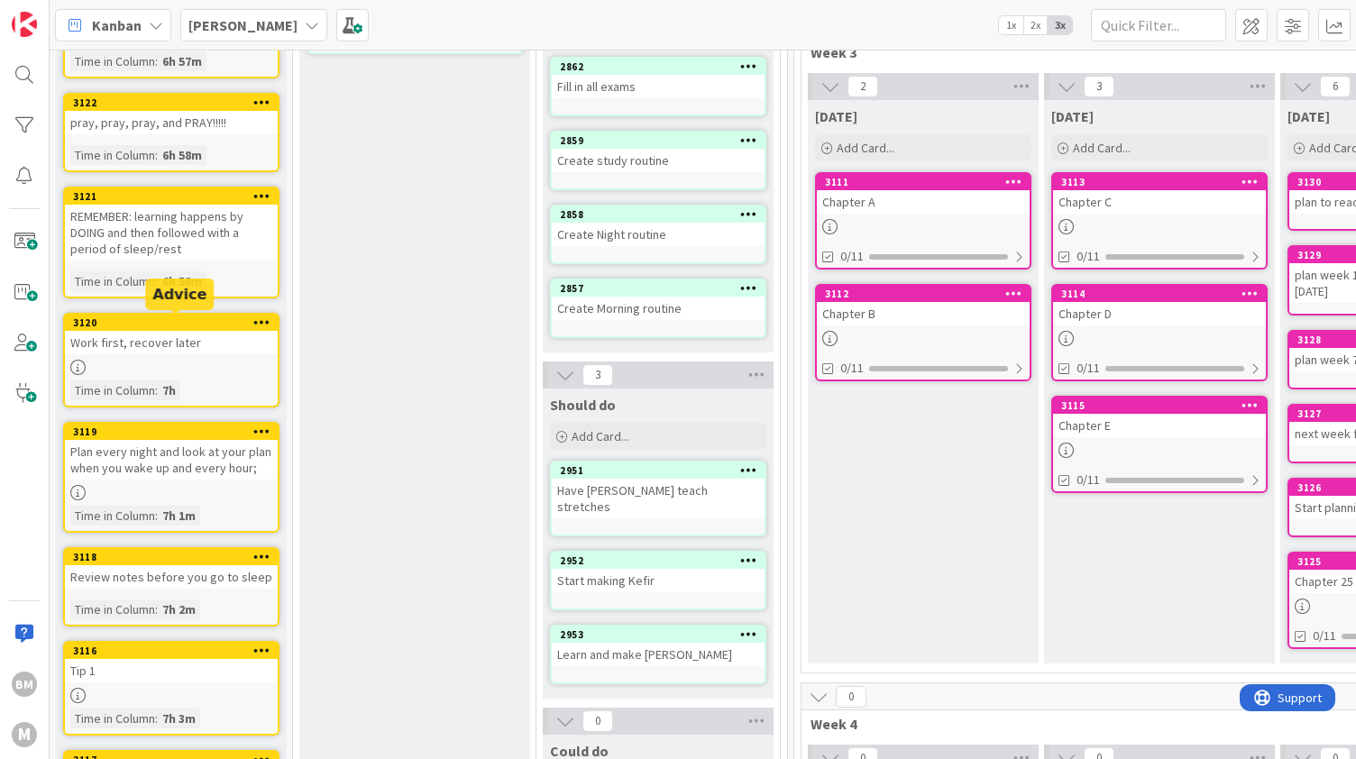
scroll to position [296, 0]
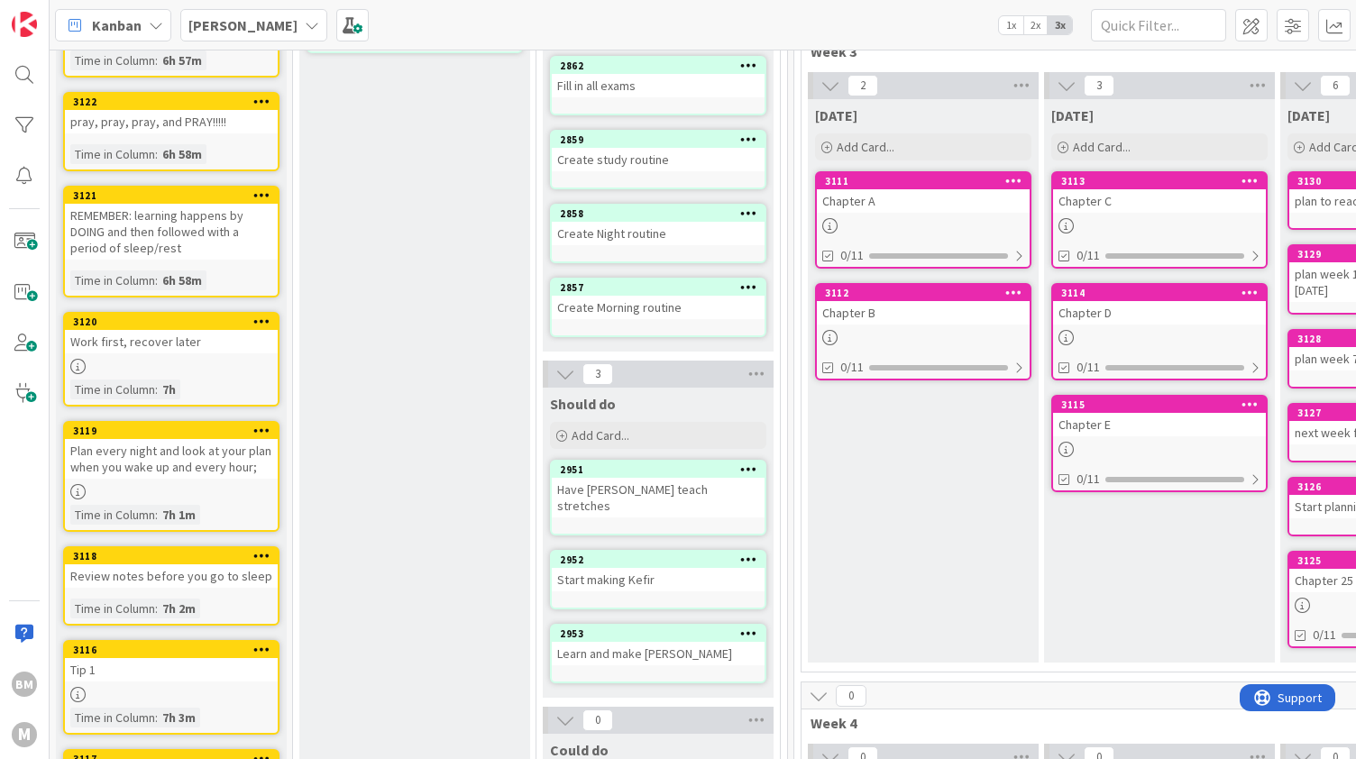
click at [260, 683] on div "3116 Tip 1 Time in Column : 7h 3m" at bounding box center [171, 687] width 216 height 95
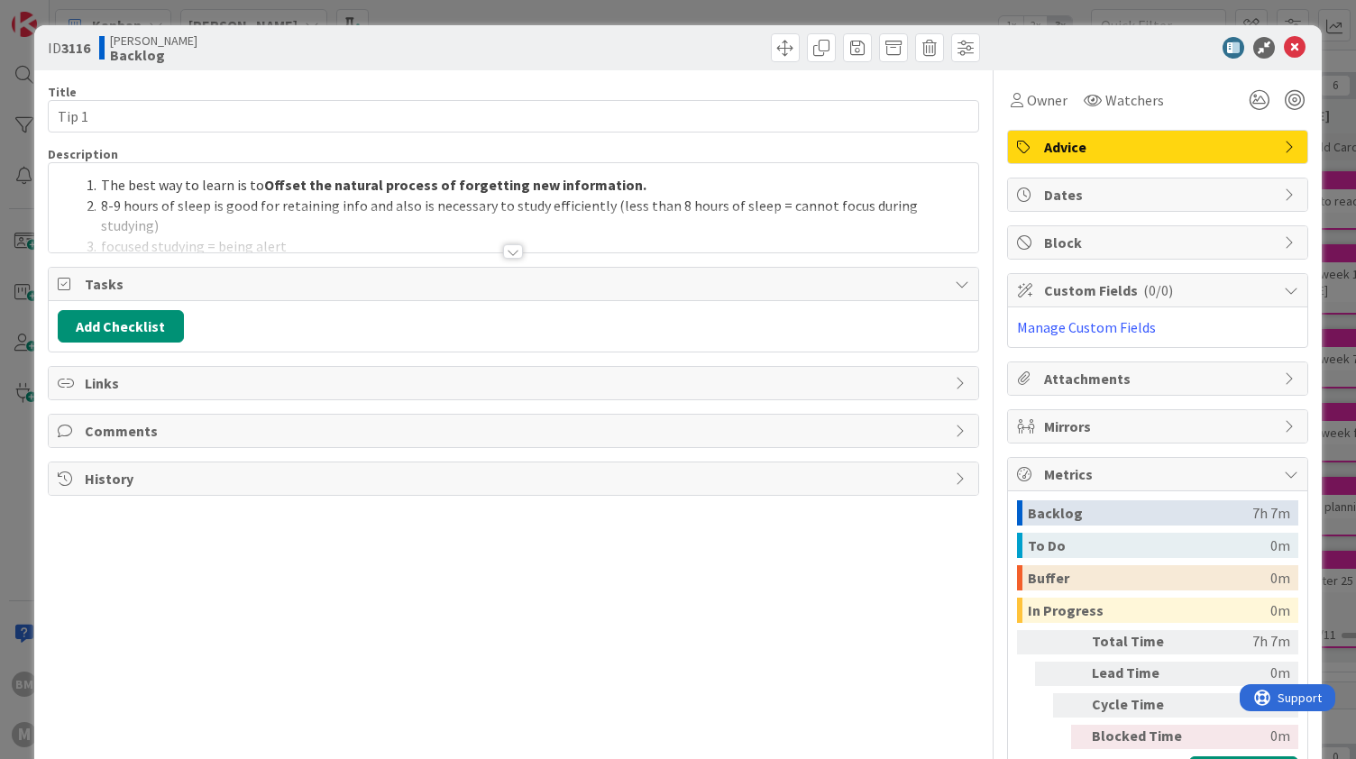
click at [508, 244] on div at bounding box center [513, 251] width 20 height 14
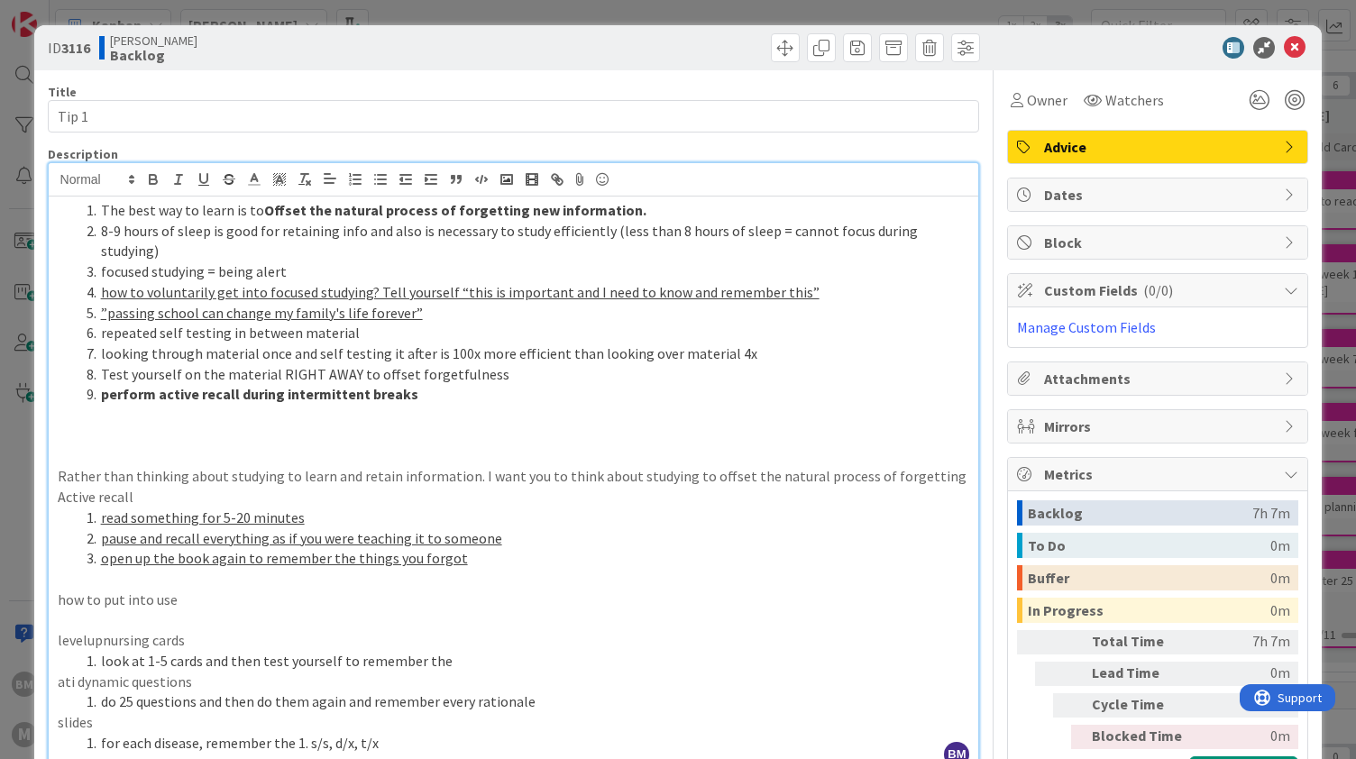
click at [1275, 63] on div "ID 3116 Alex' Kanban Backlog" at bounding box center [678, 47] width 1289 height 45
click at [1284, 50] on icon at bounding box center [1295, 48] width 22 height 22
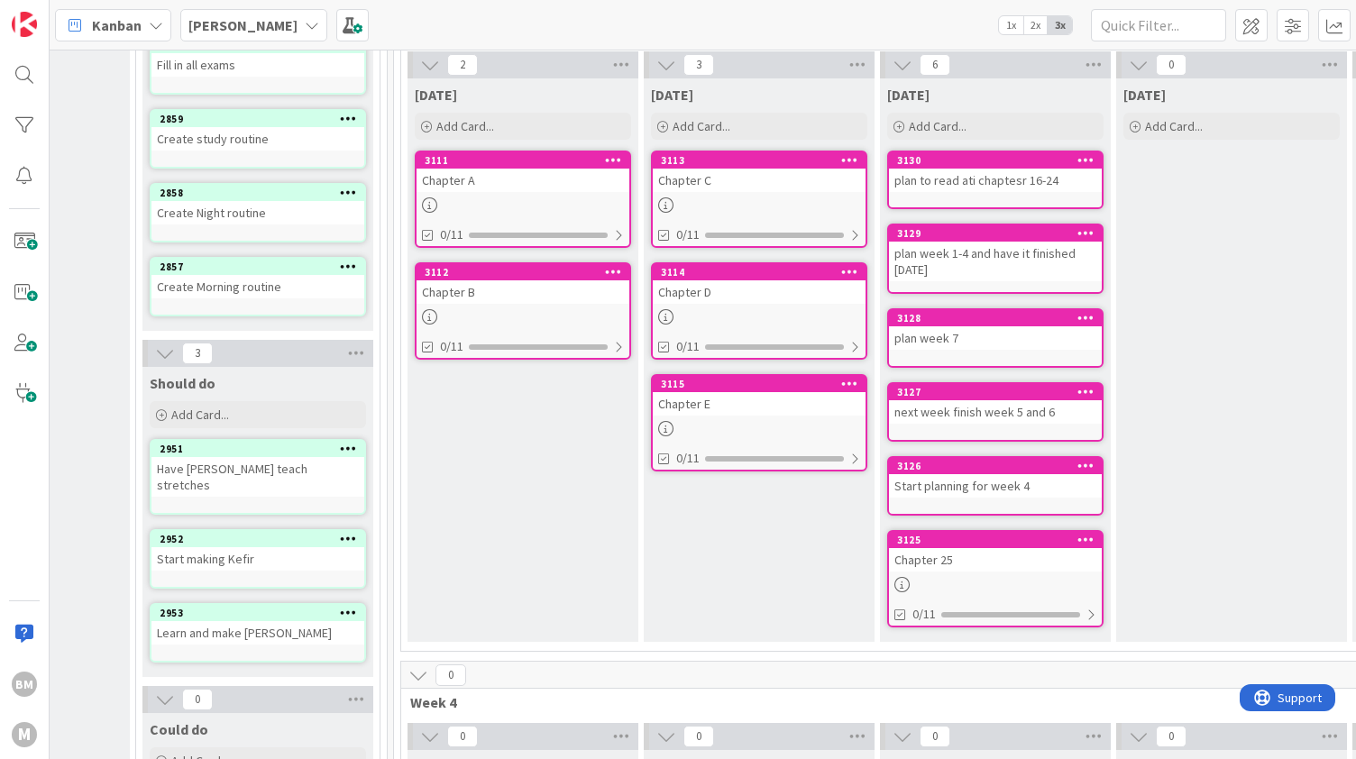
scroll to position [0, 400]
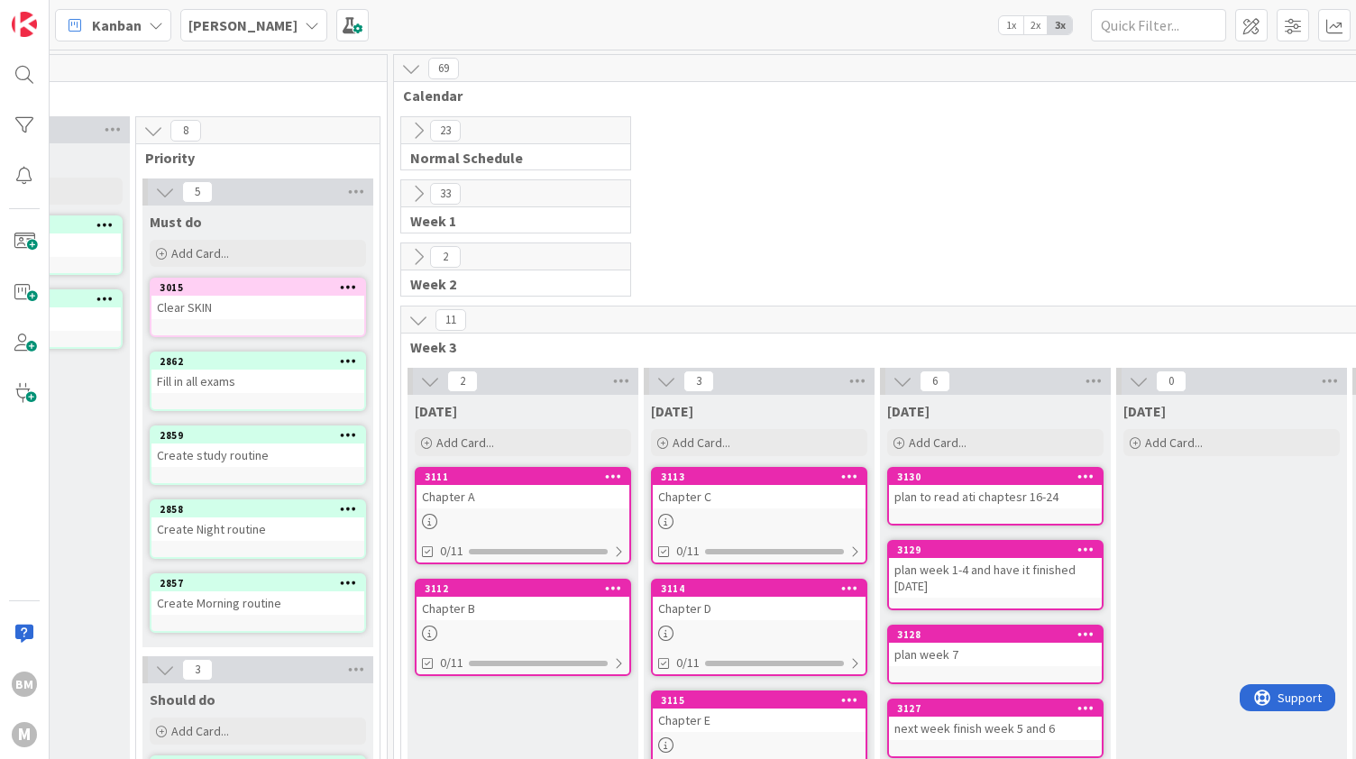
click at [415, 128] on icon at bounding box center [419, 131] width 20 height 20
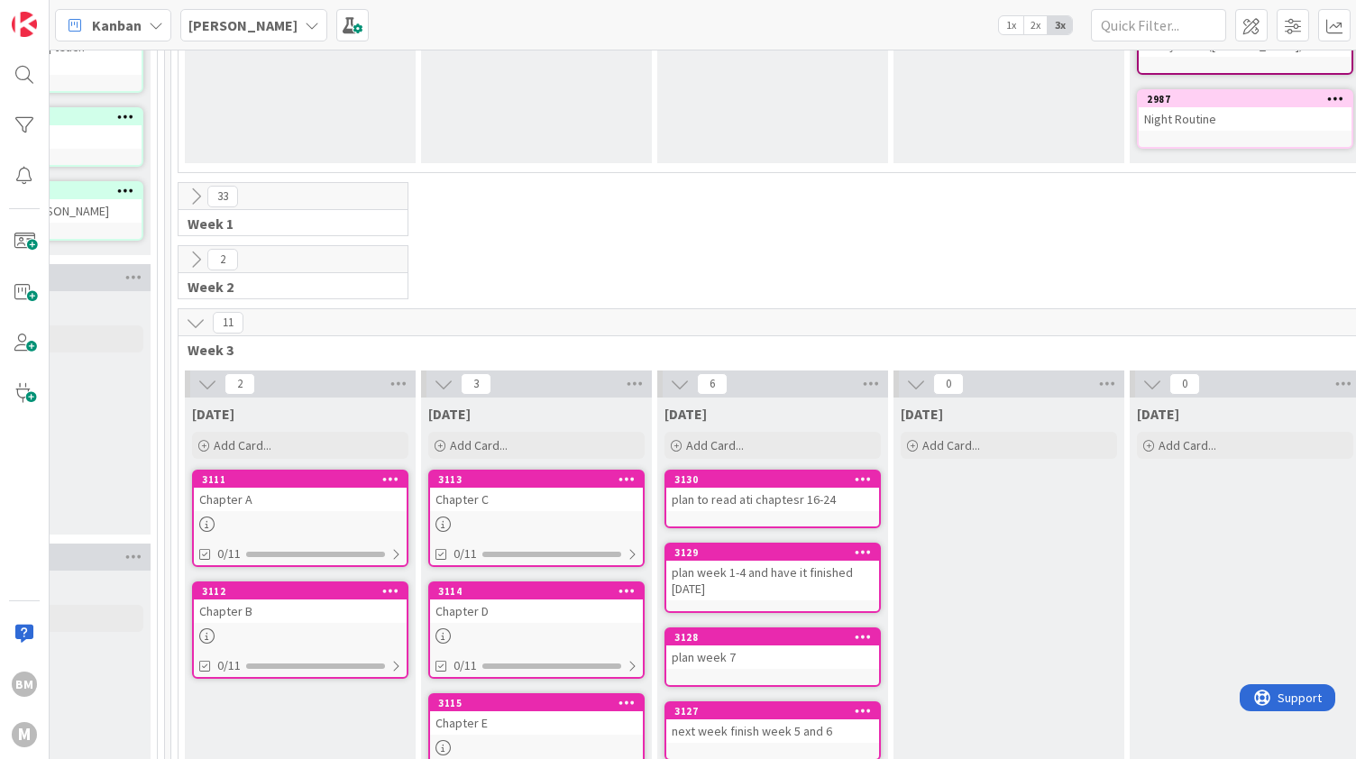
scroll to position [759, 616]
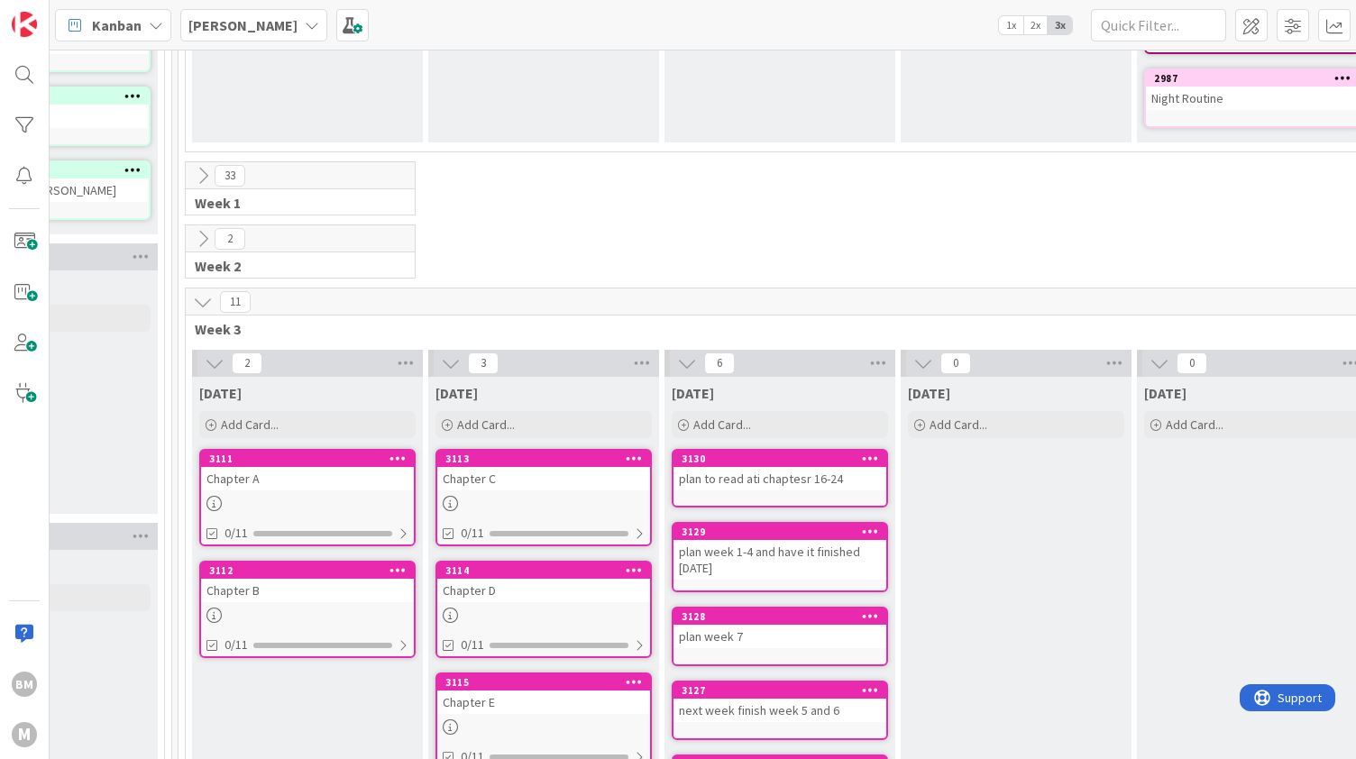
click at [193, 173] on icon at bounding box center [203, 176] width 20 height 20
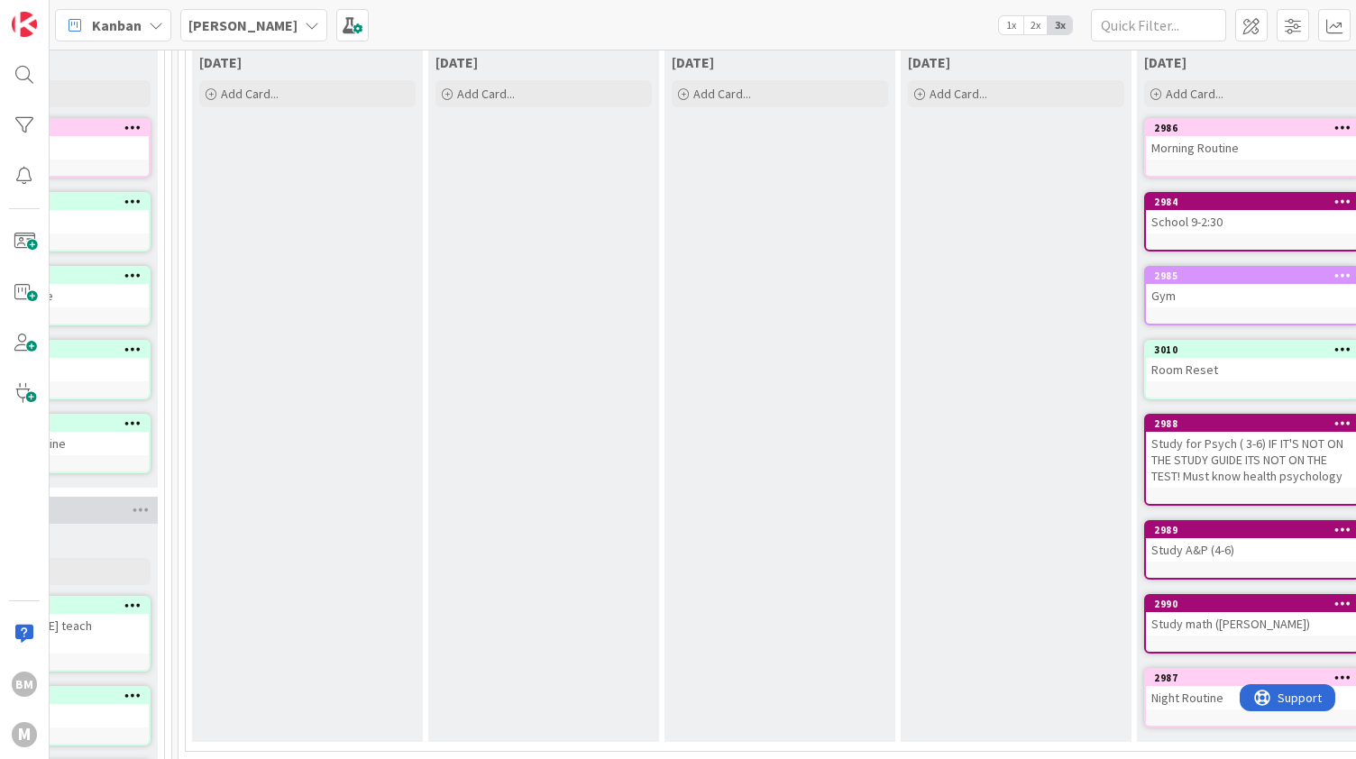
scroll to position [0, 616]
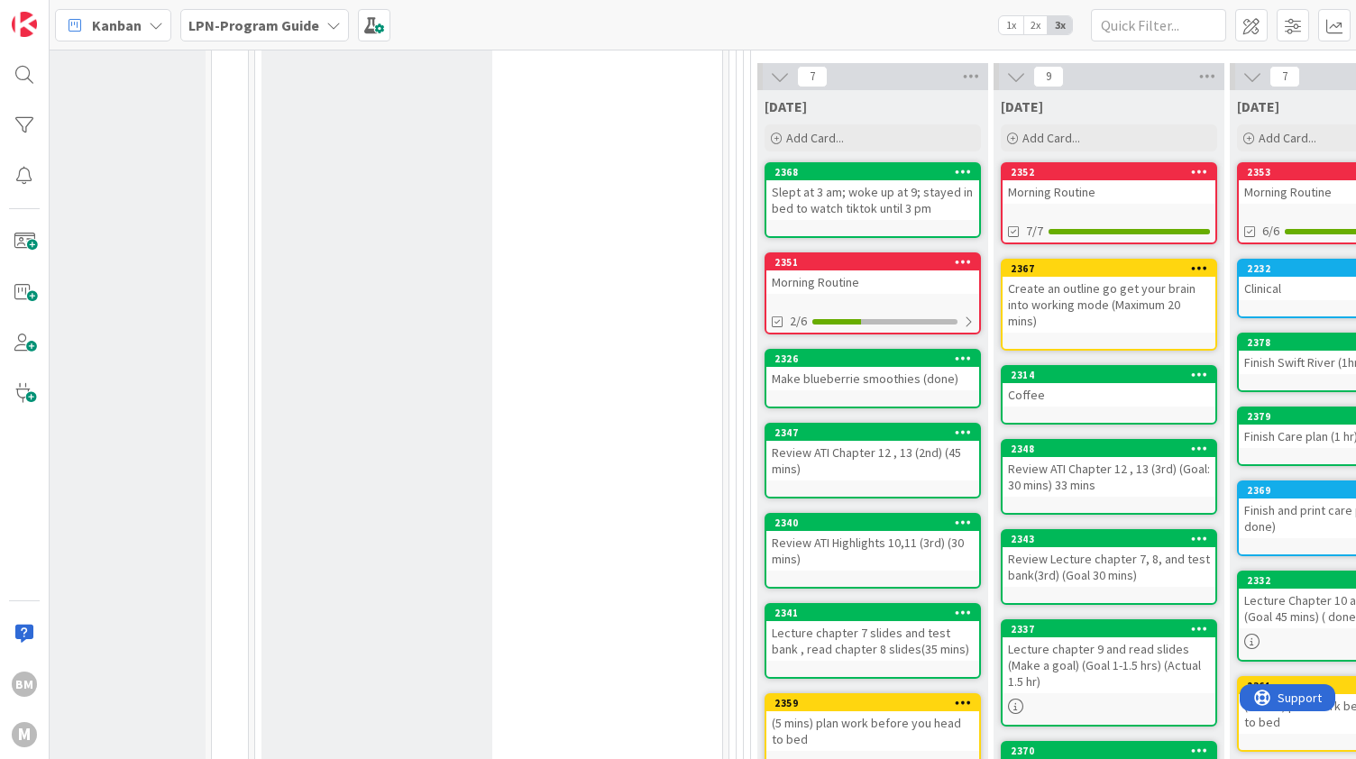
scroll to position [2966, 80]
click at [309, 19] on b "LPN-Program Guide" at bounding box center [253, 25] width 131 height 18
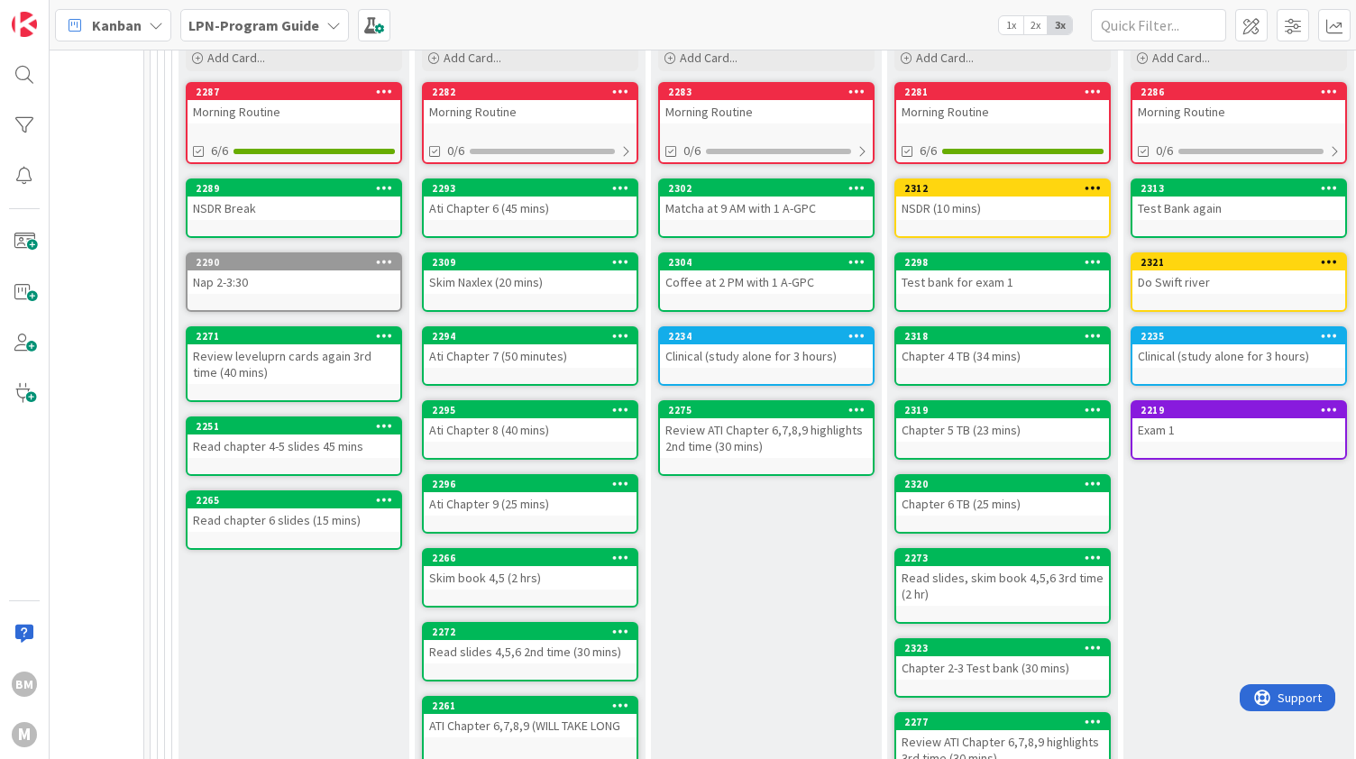
scroll to position [1608, 660]
